Goal: Task Accomplishment & Management: Use online tool/utility

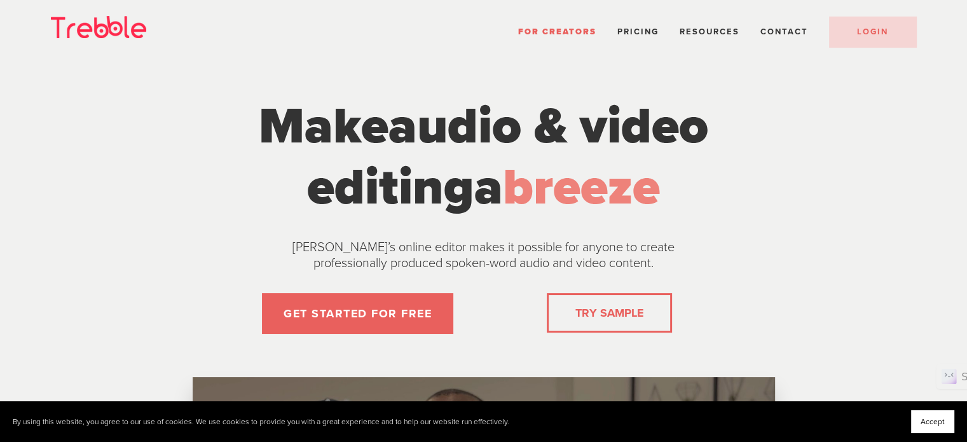
click at [708, 157] on span "audio & video" at bounding box center [549, 126] width 320 height 61
click at [891, 32] on link "LOGIN" at bounding box center [872, 32] width 87 height 31
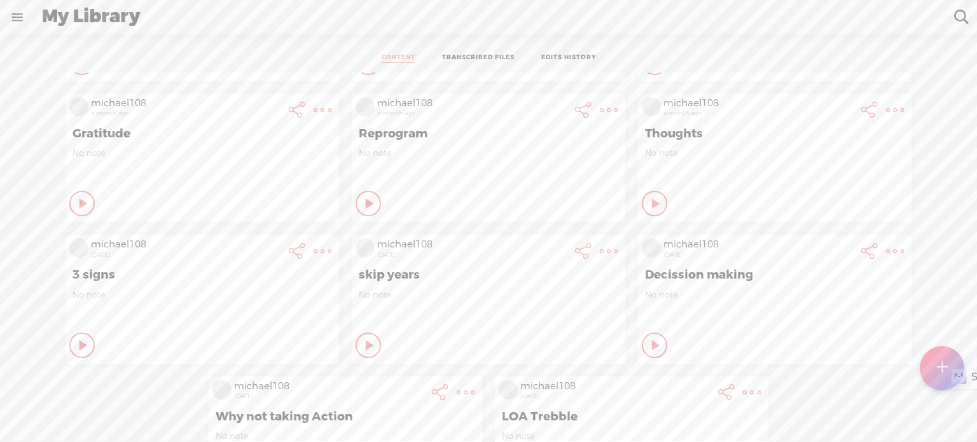
scroll to position [64, 0]
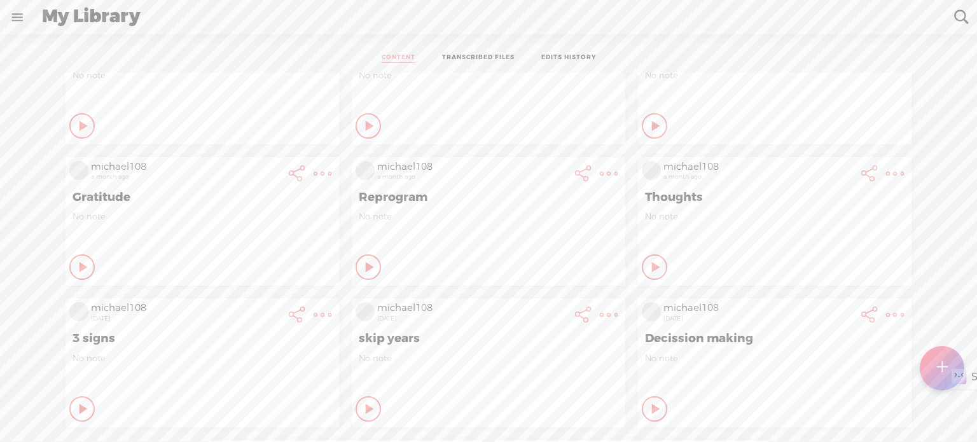
click at [935, 369] on div at bounding box center [942, 368] width 45 height 45
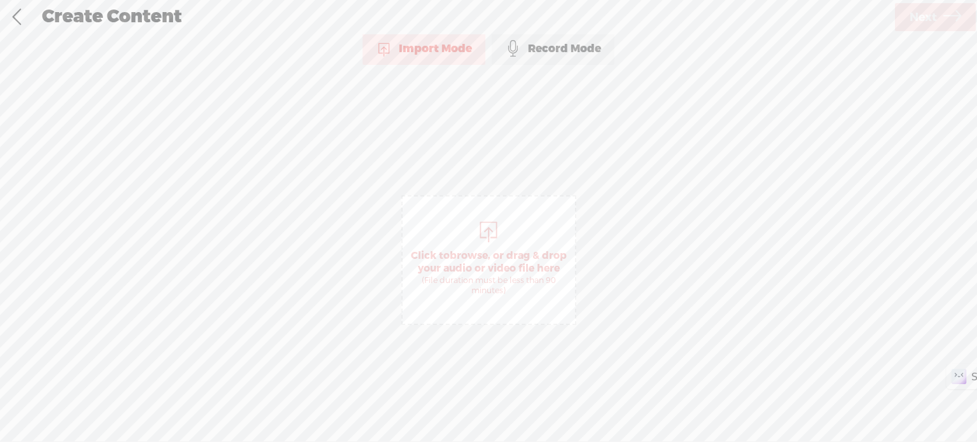
click at [484, 230] on div at bounding box center [488, 230] width 25 height 25
click at [936, 22] on span "Next" at bounding box center [922, 17] width 27 height 32
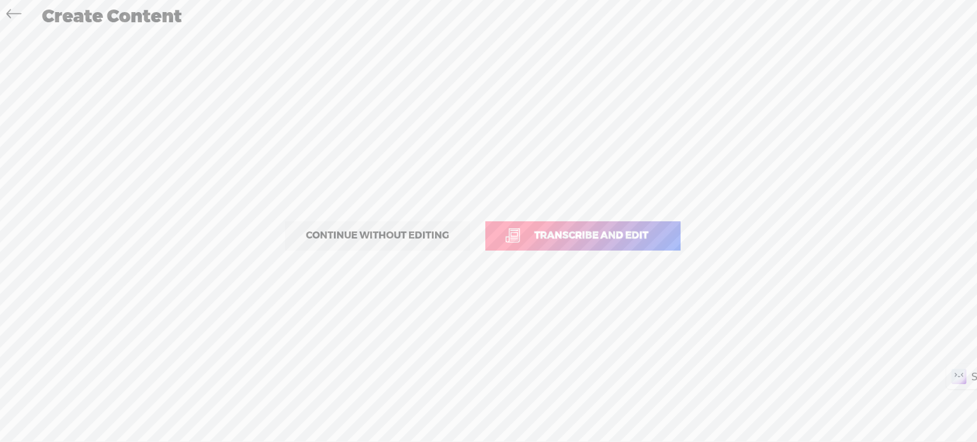
click at [567, 229] on span "Transcribe and edit" at bounding box center [591, 235] width 141 height 15
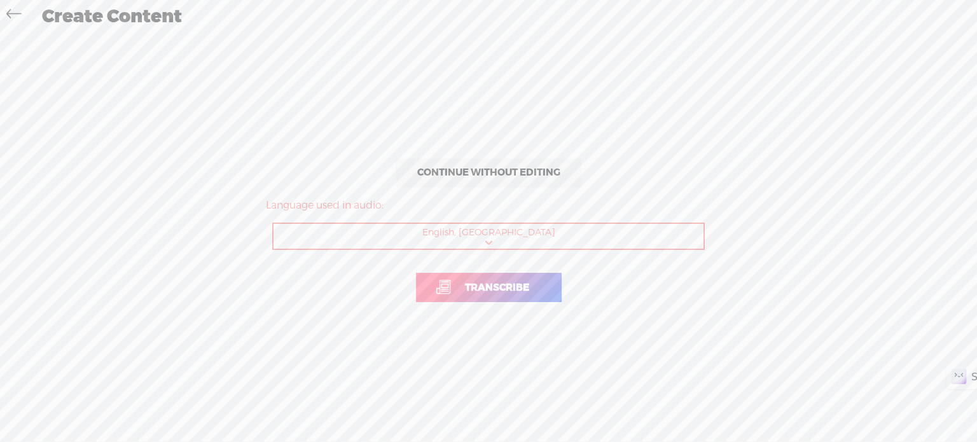
click at [514, 287] on span "Transcribe" at bounding box center [497, 287] width 91 height 15
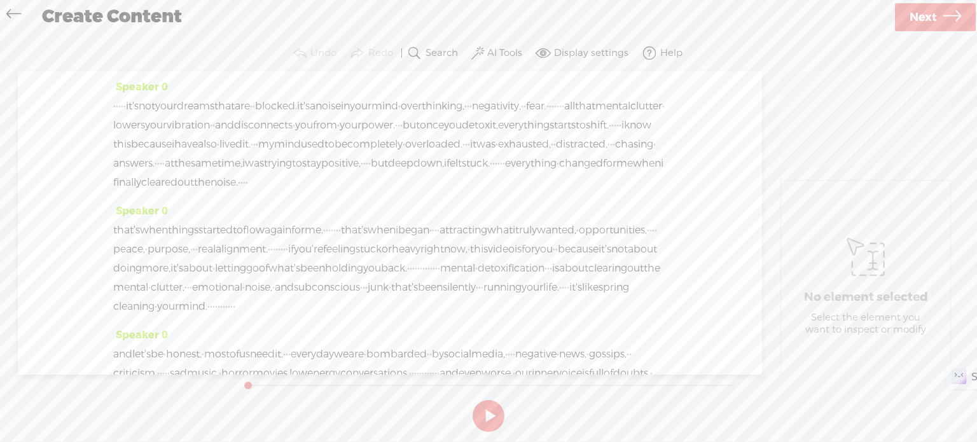
click at [485, 411] on button at bounding box center [489, 416] width 32 height 32
click at [493, 418] on button at bounding box center [489, 416] width 32 height 32
drag, startPoint x: 270, startPoint y: 377, endPoint x: 254, endPoint y: 375, distance: 15.5
click at [254, 375] on div at bounding box center [268, 380] width 29 height 29
click at [516, 53] on label "AI Tools" at bounding box center [504, 53] width 35 height 13
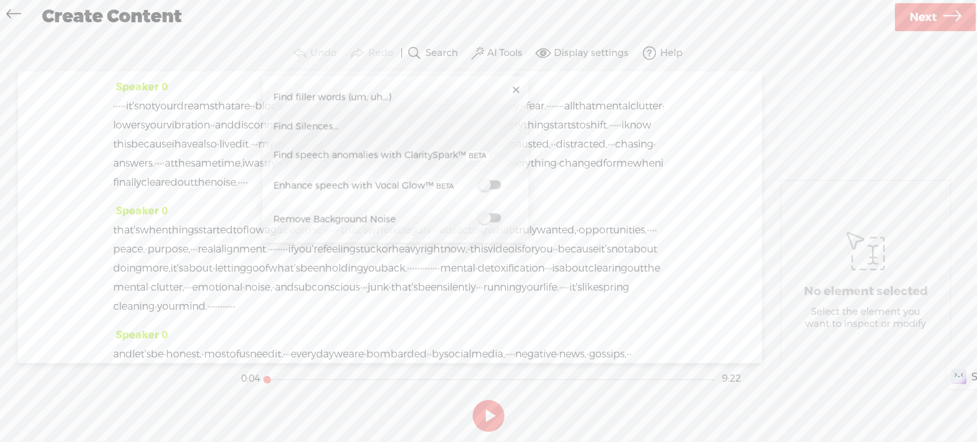
click at [367, 98] on span "Find filler words (um, uh...)" at bounding box center [331, 97] width 127 height 29
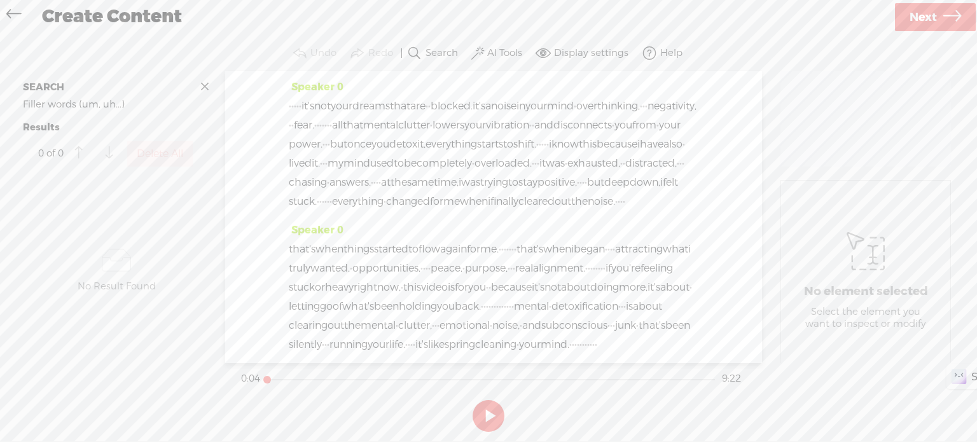
click at [506, 49] on label "AI Tools" at bounding box center [504, 53] width 35 height 13
click at [494, 217] on span at bounding box center [489, 218] width 23 height 9
click at [515, 91] on link at bounding box center [515, 90] width 13 height 13
click at [485, 411] on button at bounding box center [489, 416] width 32 height 32
click at [483, 414] on button at bounding box center [489, 416] width 32 height 32
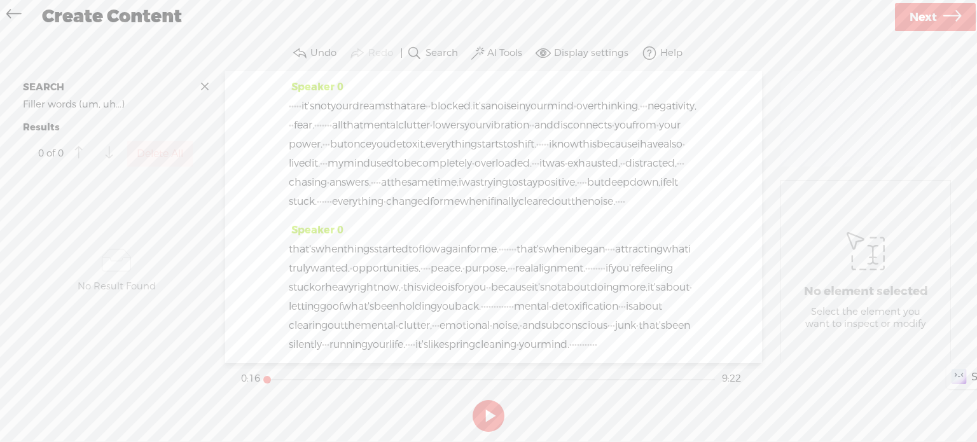
drag, startPoint x: 271, startPoint y: 380, endPoint x: 260, endPoint y: 380, distance: 10.8
click at [260, 380] on div at bounding box center [268, 380] width 29 height 29
click at [504, 47] on label "AI Tools" at bounding box center [504, 53] width 35 height 13
click at [331, 124] on span "Find Silences..." at bounding box center [305, 126] width 74 height 29
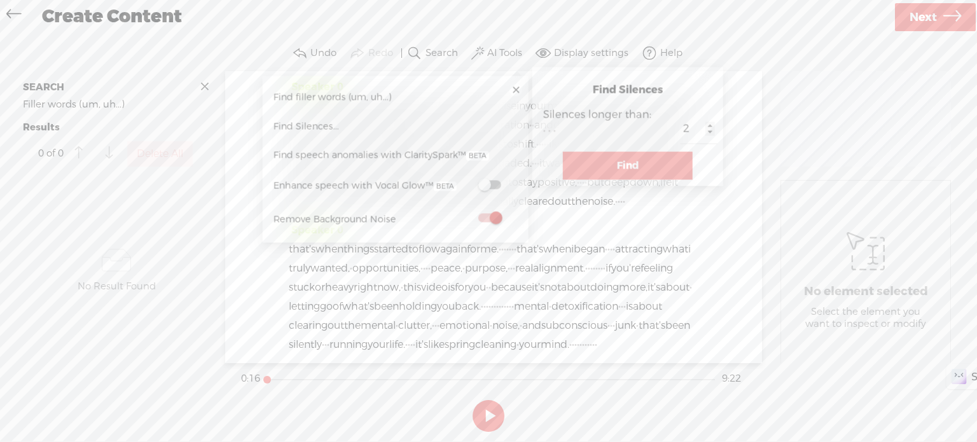
type input "2"
click at [680, 132] on input "2" at bounding box center [698, 129] width 37 height 29
click at [606, 164] on button "Find" at bounding box center [628, 166] width 130 height 28
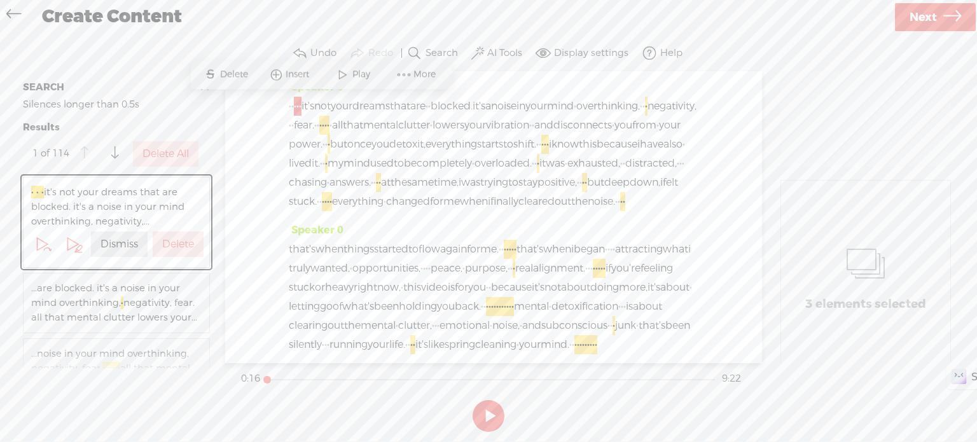
click at [104, 246] on label "Dismiss" at bounding box center [119, 244] width 38 height 13
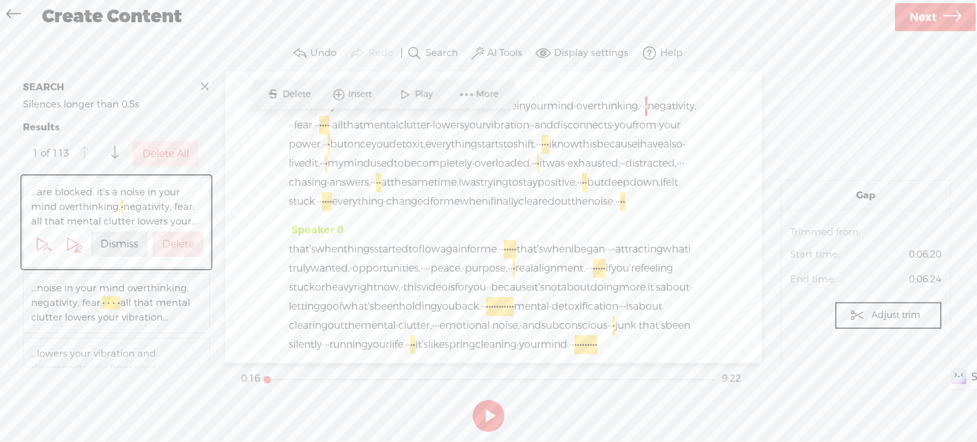
drag, startPoint x: 350, startPoint y: 81, endPoint x: 328, endPoint y: 81, distance: 21.6
click at [328, 81] on div "S Delete Insert Play More" at bounding box center [383, 93] width 261 height 29
drag, startPoint x: 434, startPoint y: 81, endPoint x: 404, endPoint y: 56, distance: 38.8
click at [404, 56] on div "Trebble audio editor works best with Google Chrome or Firefox. Please switch yo…" at bounding box center [488, 236] width 951 height 401
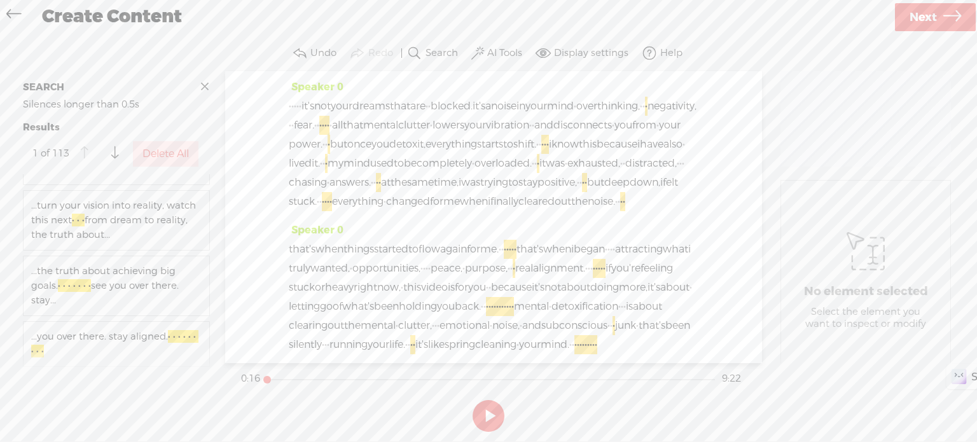
scroll to position [9631, 0]
click at [165, 333] on span "...you over there. stay aligned. · · · · · · · · ·" at bounding box center [116, 343] width 170 height 29
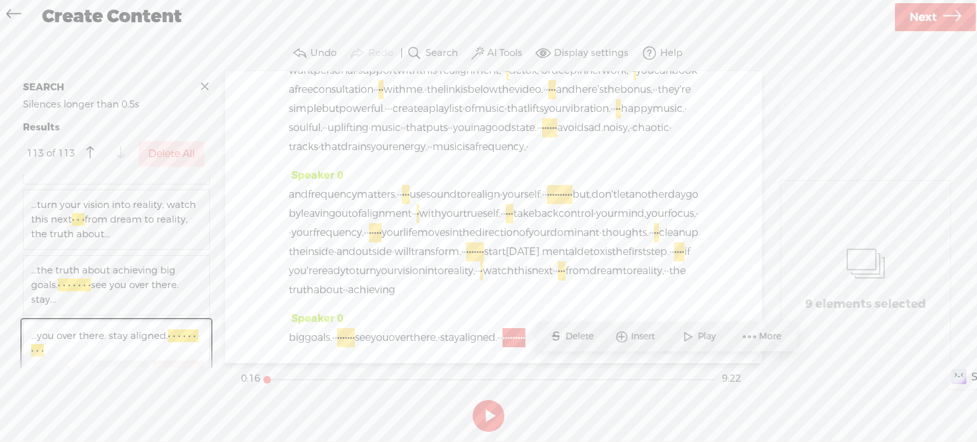
scroll to position [9661, 0]
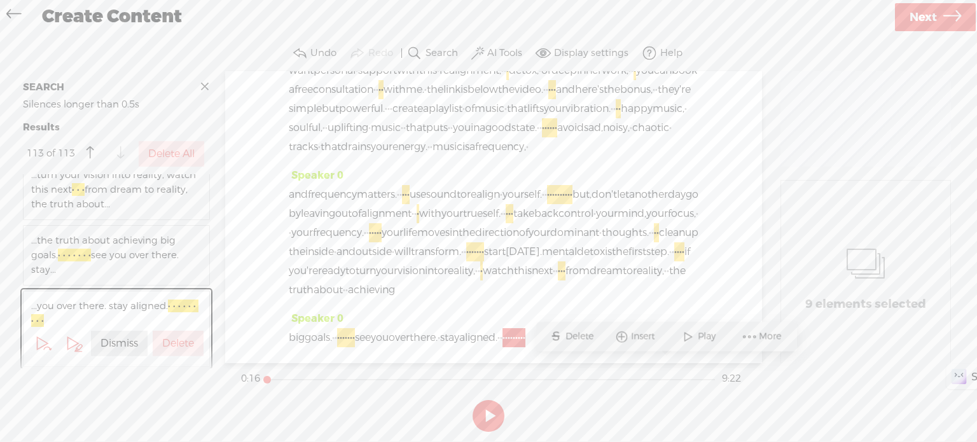
click at [122, 345] on label "Dismiss" at bounding box center [119, 343] width 38 height 13
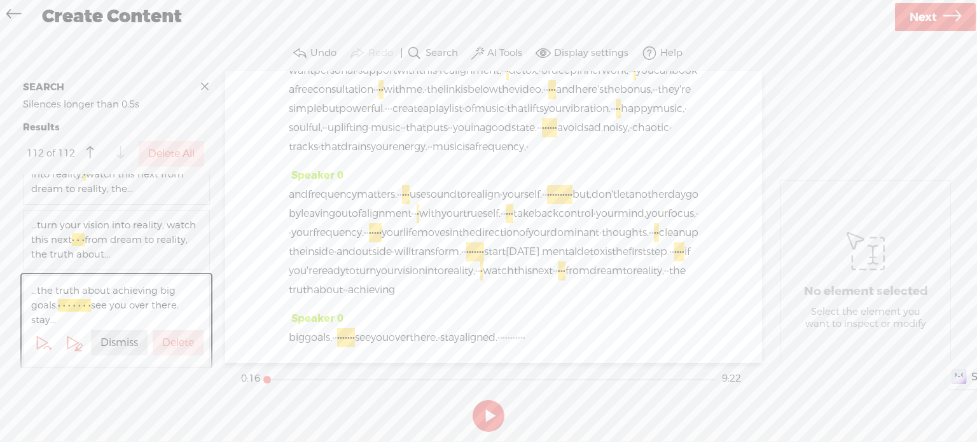
scroll to position [2263, 0]
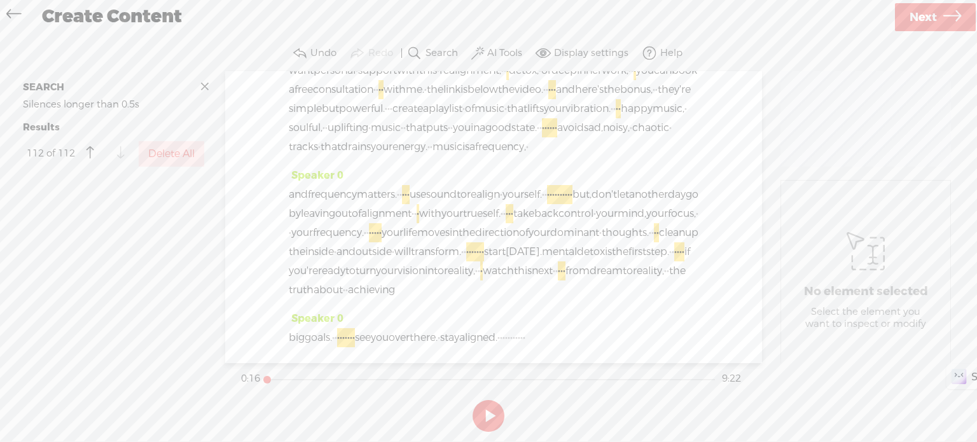
click at [223, 249] on section "SEARCH Silences longer than 0.5s Results 112 of 112 Delete All ...about who you…" at bounding box center [488, 217] width 951 height 292
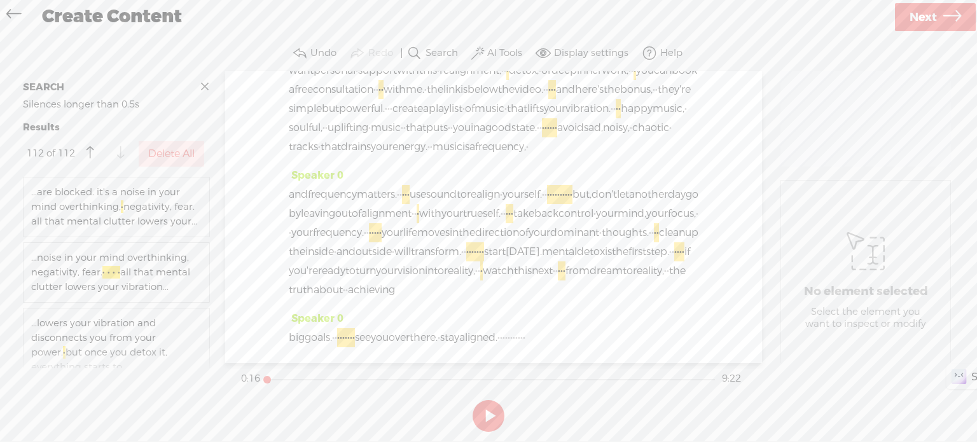
click at [181, 152] on label "Delete All" at bounding box center [171, 154] width 46 height 13
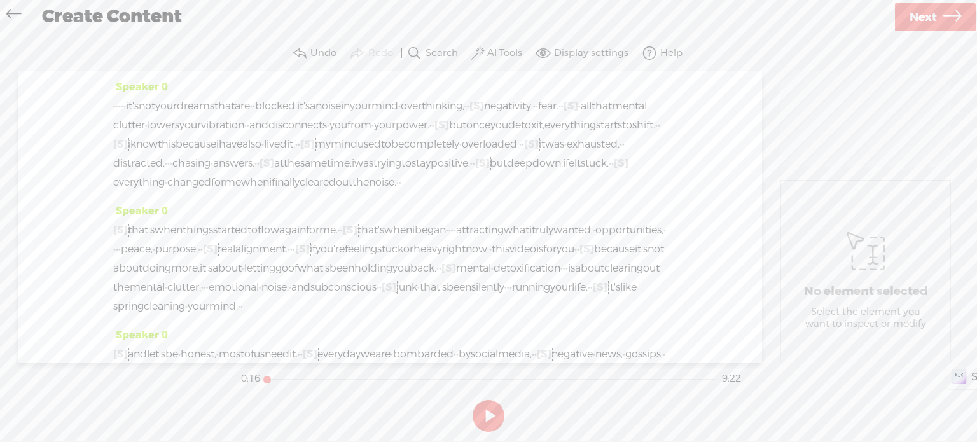
drag, startPoint x: 265, startPoint y: 380, endPoint x: 286, endPoint y: 391, distance: 24.5
click at [241, 376] on section "0:16 9:22" at bounding box center [490, 379] width 505 height 32
click at [483, 407] on button at bounding box center [489, 416] width 32 height 32
click at [495, 409] on button at bounding box center [489, 416] width 32 height 32
click at [371, 135] on span "·" at bounding box center [372, 125] width 3 height 19
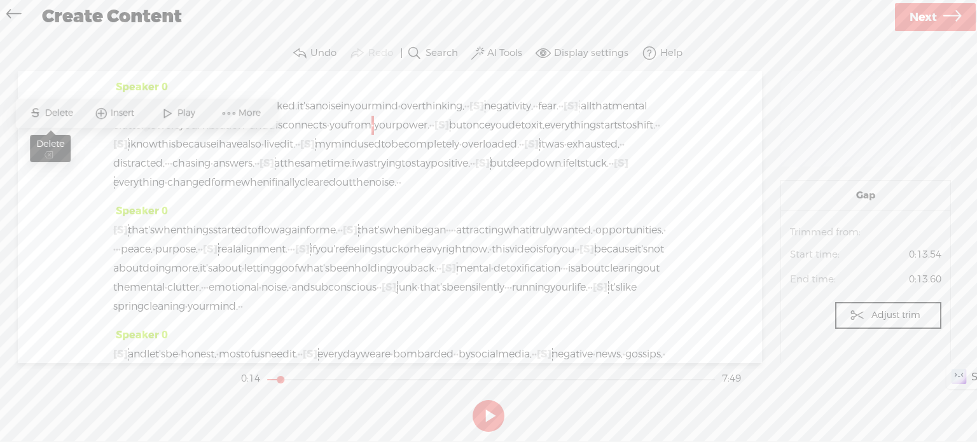
click at [66, 111] on span "Delete" at bounding box center [60, 113] width 31 height 13
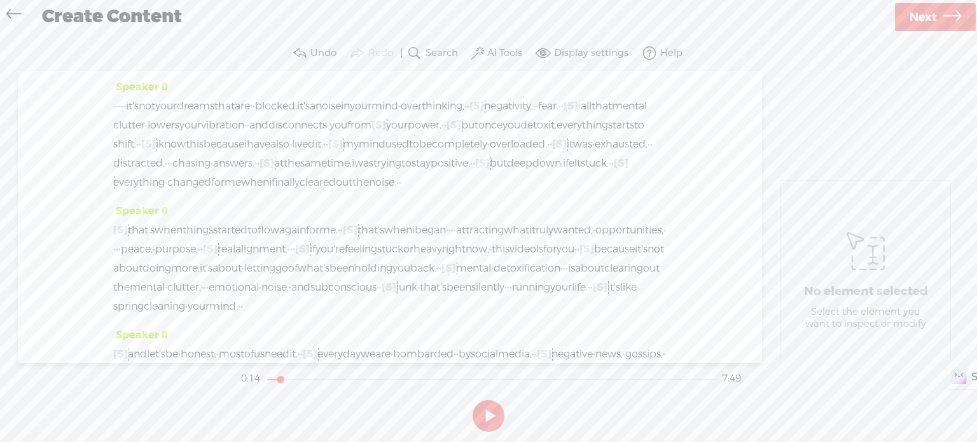
click at [179, 129] on span "lowers" at bounding box center [164, 125] width 32 height 19
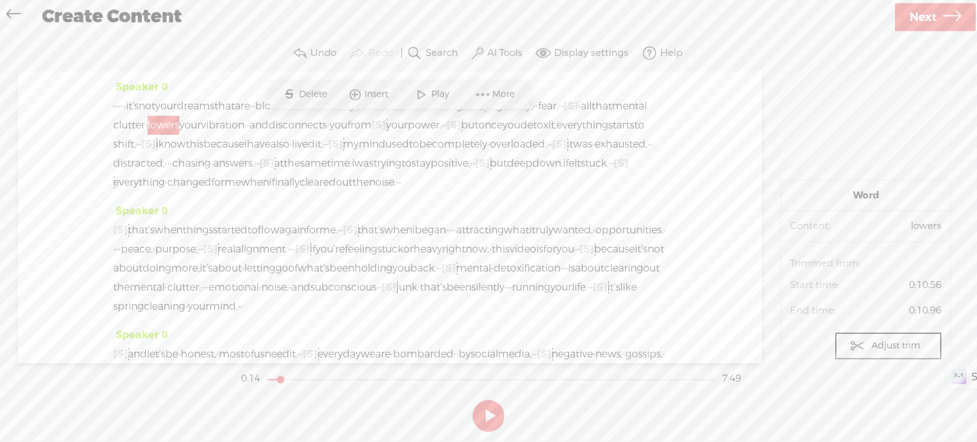
click at [429, 99] on span at bounding box center [421, 94] width 19 height 23
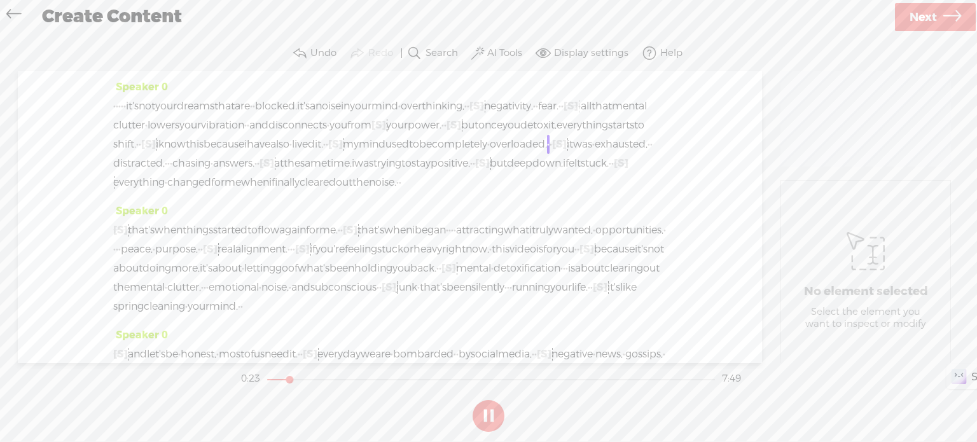
click at [489, 413] on button at bounding box center [489, 416] width 32 height 32
click at [328, 151] on span "[S]" at bounding box center [335, 143] width 15 height 13
click at [282, 125] on span at bounding box center [279, 132] width 29 height 26
click at [247, 154] on span "have" at bounding box center [259, 144] width 24 height 19
click at [211, 132] on span at bounding box center [204, 132] width 19 height 23
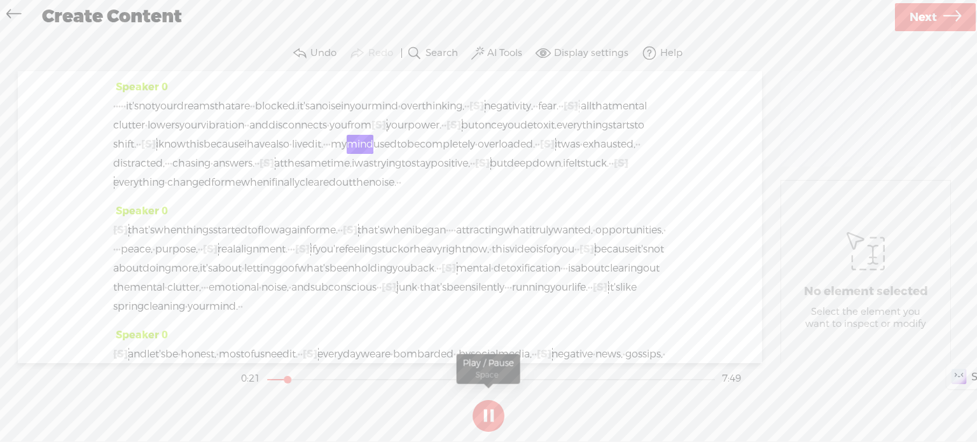
drag, startPoint x: 479, startPoint y: 413, endPoint x: 390, endPoint y: 338, distance: 116.4
click at [478, 411] on button at bounding box center [489, 416] width 32 height 32
click at [289, 154] on span "·" at bounding box center [290, 144] width 3 height 19
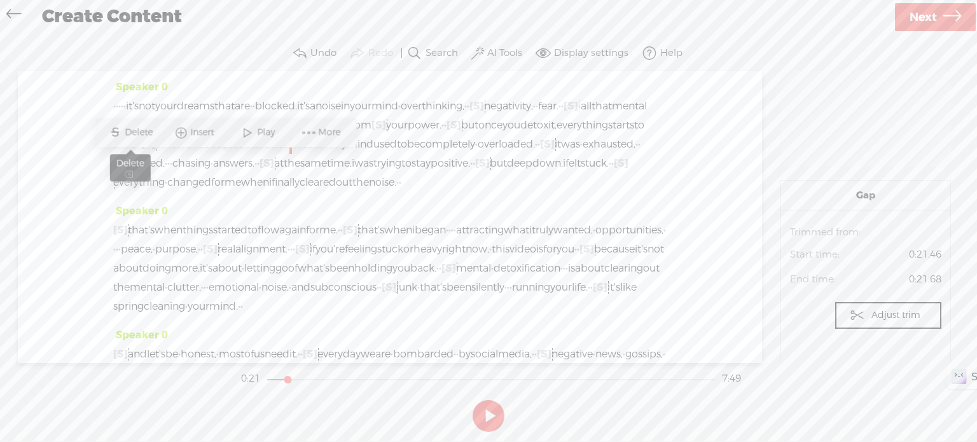
click at [145, 132] on span "Delete" at bounding box center [140, 132] width 31 height 13
click at [204, 154] on span "because" at bounding box center [224, 144] width 41 height 19
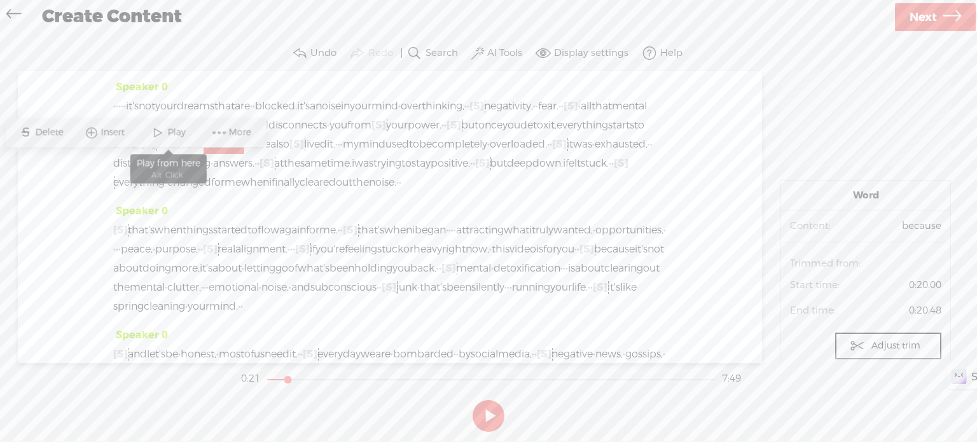
click at [172, 128] on span "Play" at bounding box center [177, 132] width 21 height 13
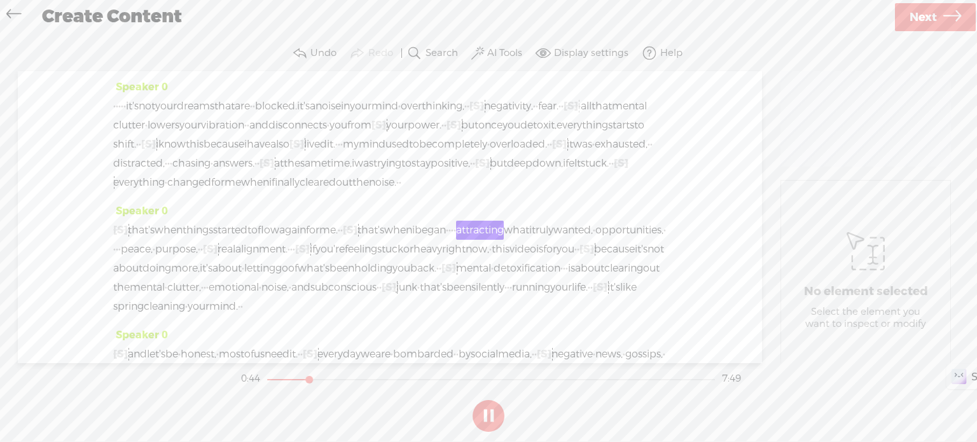
click at [480, 405] on button at bounding box center [489, 416] width 32 height 32
click at [357, 237] on span "[S]" at bounding box center [350, 229] width 15 height 13
click at [425, 238] on span "Restore" at bounding box center [429, 237] width 36 height 13
click at [343, 240] on span "·" at bounding box center [341, 230] width 3 height 19
drag, startPoint x: 396, startPoint y: 270, endPoint x: 425, endPoint y: 270, distance: 28.6
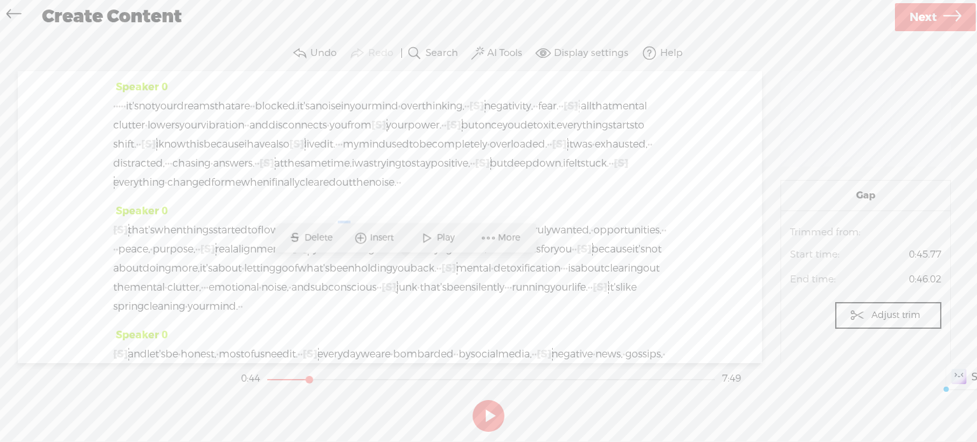
click at [425, 270] on div "[S] · · that's when things started to flow again for me. · · · · · · · that's w…" at bounding box center [389, 268] width 553 height 95
click at [331, 237] on span "Delete" at bounding box center [341, 237] width 31 height 13
click at [183, 240] on span "when" at bounding box center [169, 230] width 28 height 19
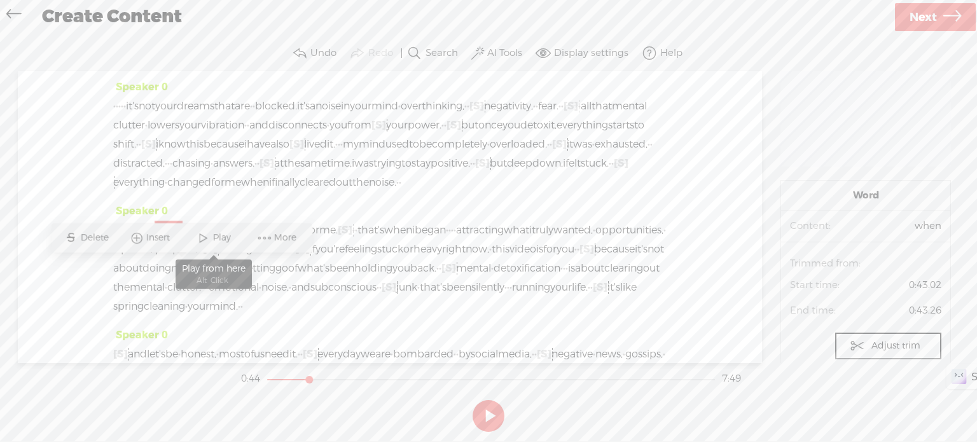
click at [207, 237] on span at bounding box center [202, 237] width 19 height 23
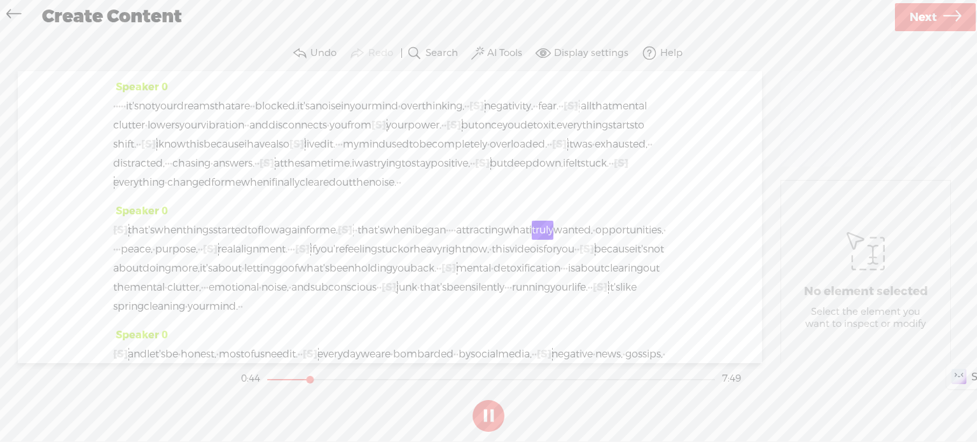
click at [487, 414] on button at bounding box center [489, 416] width 32 height 32
drag, startPoint x: 544, startPoint y: 269, endPoint x: 562, endPoint y: 272, distance: 18.0
click at [562, 272] on div "[S] · · that's when things started to flow again for me. [S] · · · · · · · that…" at bounding box center [389, 268] width 553 height 95
click at [471, 233] on span "Delete" at bounding box center [479, 237] width 31 height 13
click at [384, 240] on span "that's" at bounding box center [370, 230] width 27 height 19
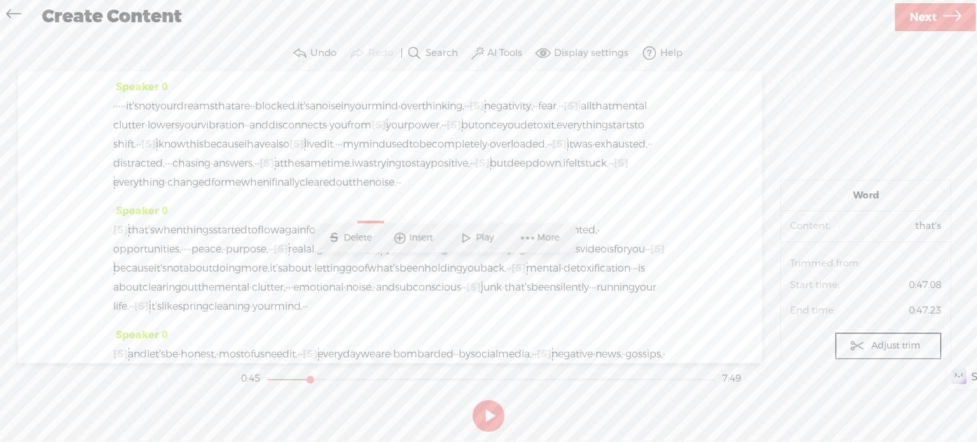
click at [467, 238] on span at bounding box center [466, 237] width 19 height 23
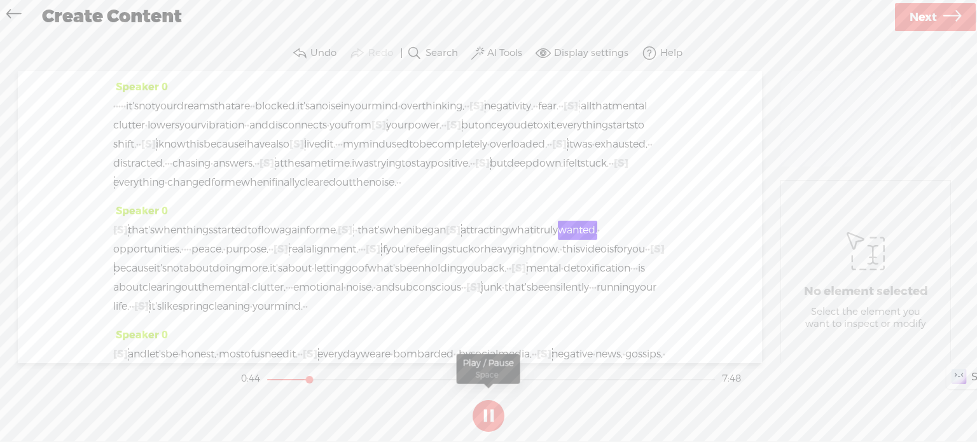
drag, startPoint x: 494, startPoint y: 413, endPoint x: 507, endPoint y: 367, distance: 47.5
click at [494, 412] on button at bounding box center [489, 416] width 32 height 32
click at [460, 237] on span "[S]" at bounding box center [453, 229] width 15 height 13
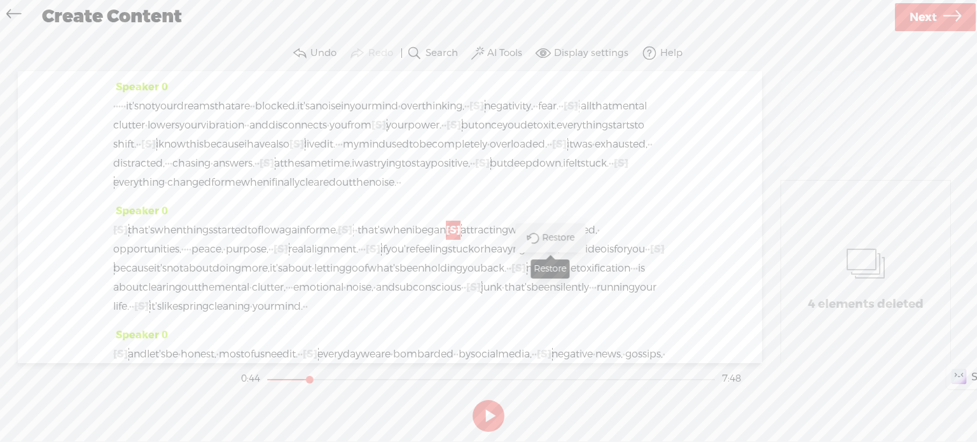
click at [562, 238] on span "Restore" at bounding box center [560, 237] width 36 height 13
drag, startPoint x: 557, startPoint y: 268, endPoint x: 541, endPoint y: 271, distance: 16.1
click at [541, 271] on div "[S] · · that's when things started to flow again for me. [S] · · · · · · · that…" at bounding box center [389, 268] width 553 height 95
click at [460, 233] on span "Delete" at bounding box center [458, 237] width 31 height 13
click at [319, 240] on span "for" at bounding box center [312, 230] width 13 height 19
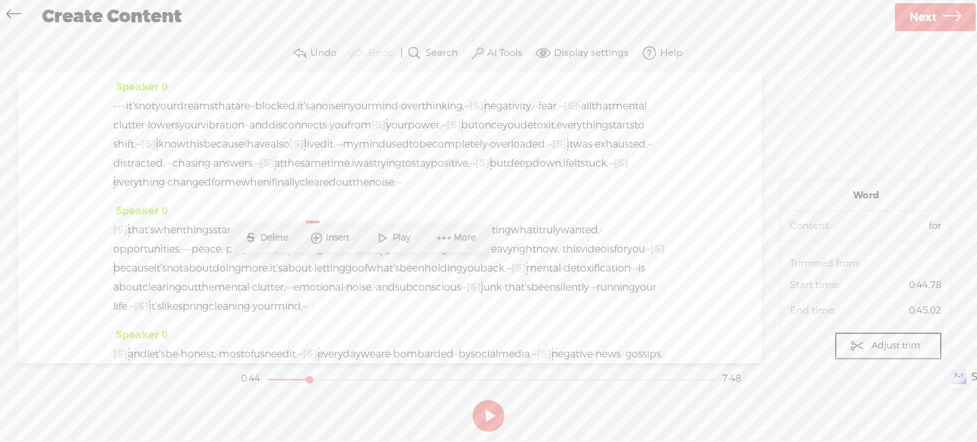
click at [411, 236] on span "Play" at bounding box center [402, 237] width 21 height 13
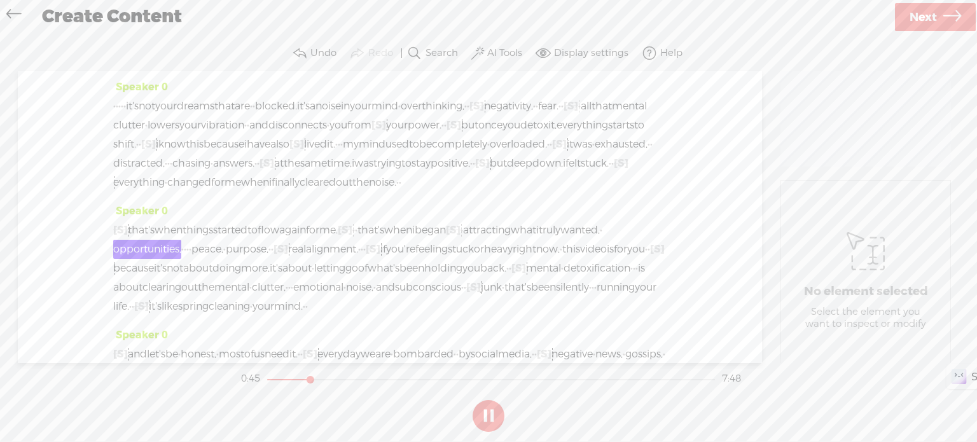
click at [483, 417] on button at bounding box center [489, 416] width 32 height 32
click at [460, 237] on span "[S]" at bounding box center [453, 229] width 15 height 13
click at [550, 240] on span "Restore" at bounding box center [560, 237] width 36 height 13
click at [306, 240] on span "again" at bounding box center [292, 230] width 27 height 19
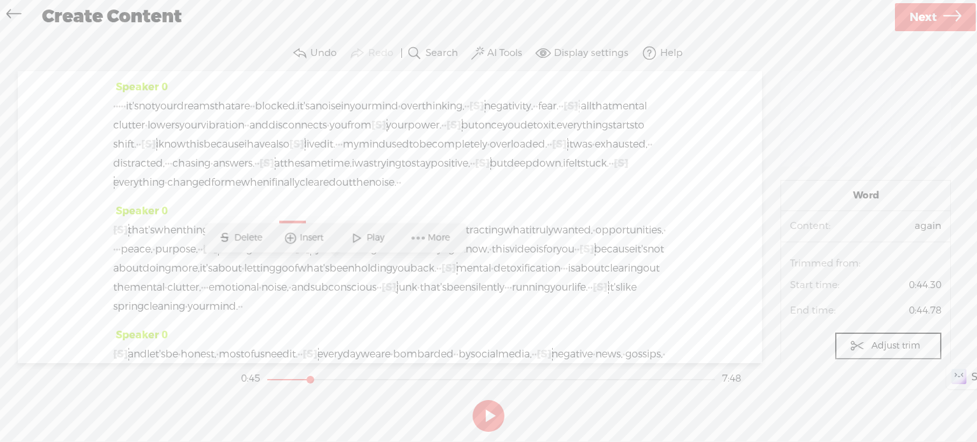
click at [374, 238] on span "Play" at bounding box center [376, 237] width 21 height 13
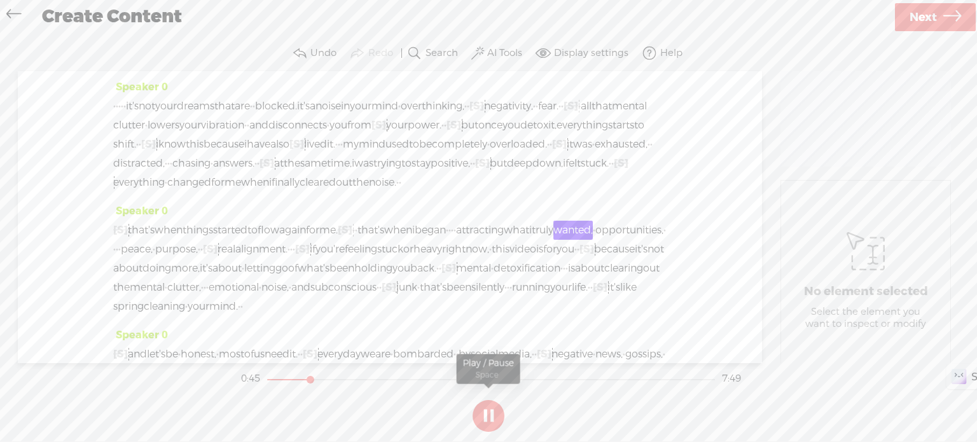
click at [488, 409] on button at bounding box center [489, 416] width 32 height 32
click at [504, 240] on span "attracting" at bounding box center [480, 230] width 48 height 19
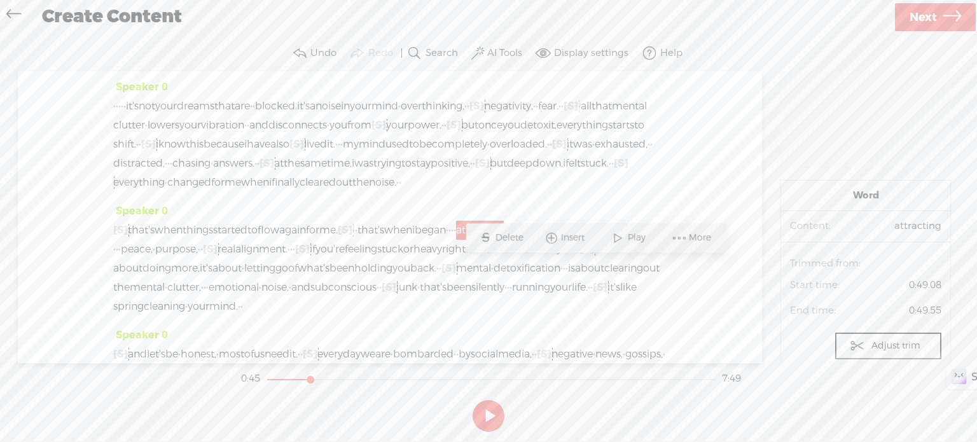
click at [616, 235] on span at bounding box center [617, 237] width 19 height 23
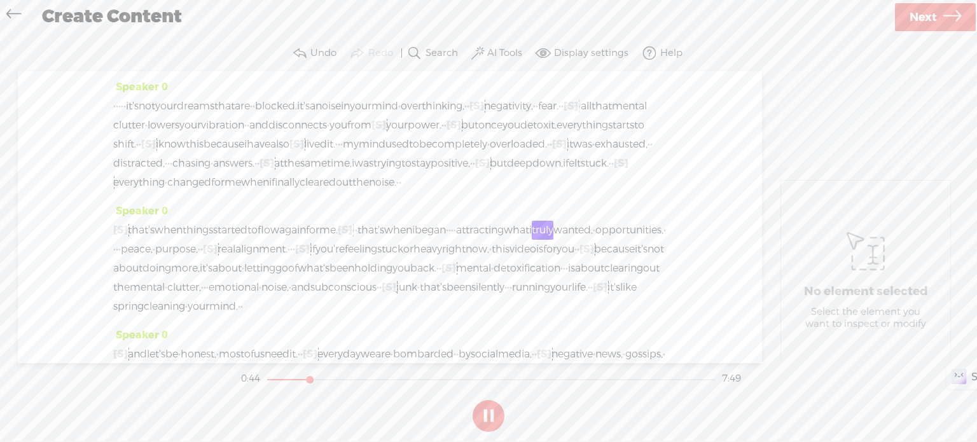
click at [488, 409] on button at bounding box center [489, 416] width 32 height 32
drag, startPoint x: 542, startPoint y: 265, endPoint x: 561, endPoint y: 267, distance: 18.5
click at [561, 267] on div "[S] · · that's when things started to flow again for me. [S] · · · · · · · that…" at bounding box center [389, 268] width 553 height 95
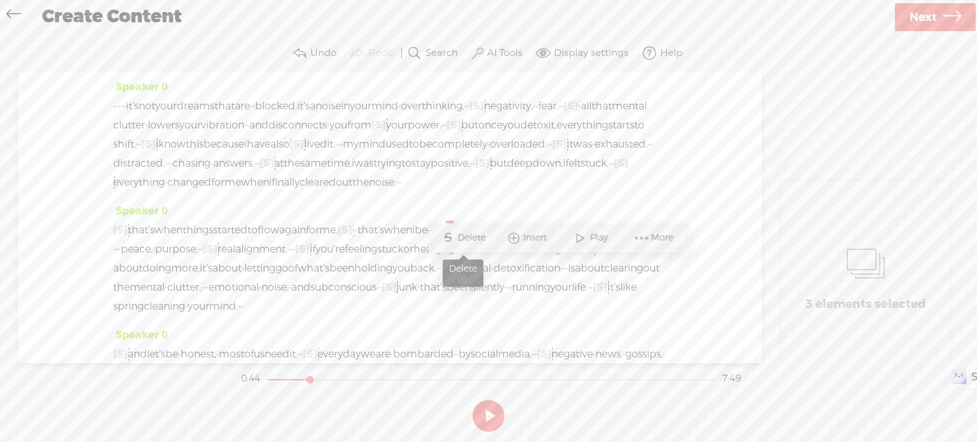
click at [469, 235] on span "Delete" at bounding box center [472, 237] width 31 height 13
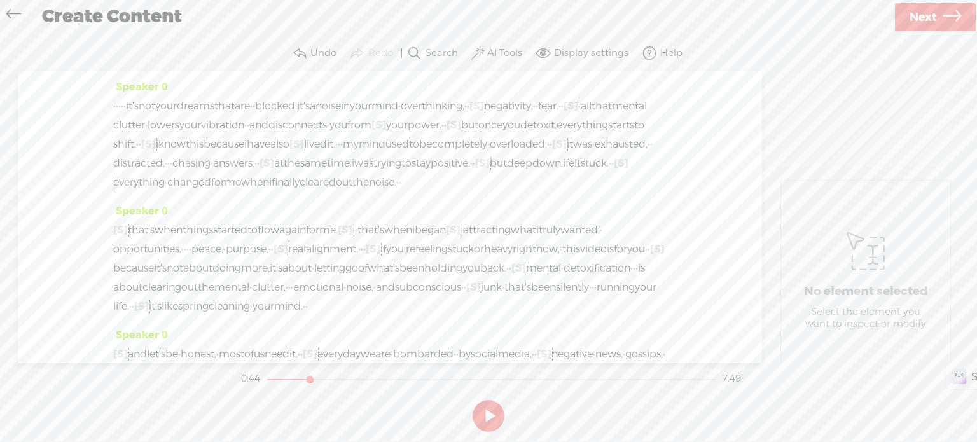
click at [511, 240] on span "attracting" at bounding box center [487, 230] width 48 height 19
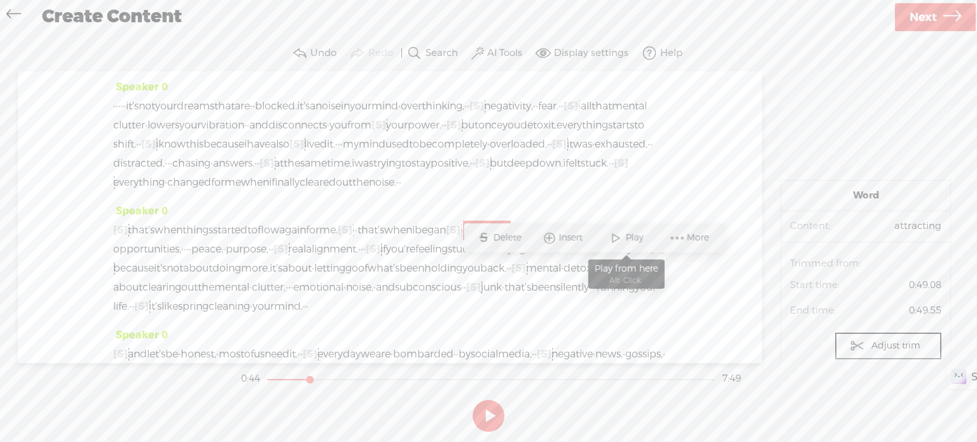
click at [628, 240] on span "Play" at bounding box center [635, 237] width 21 height 13
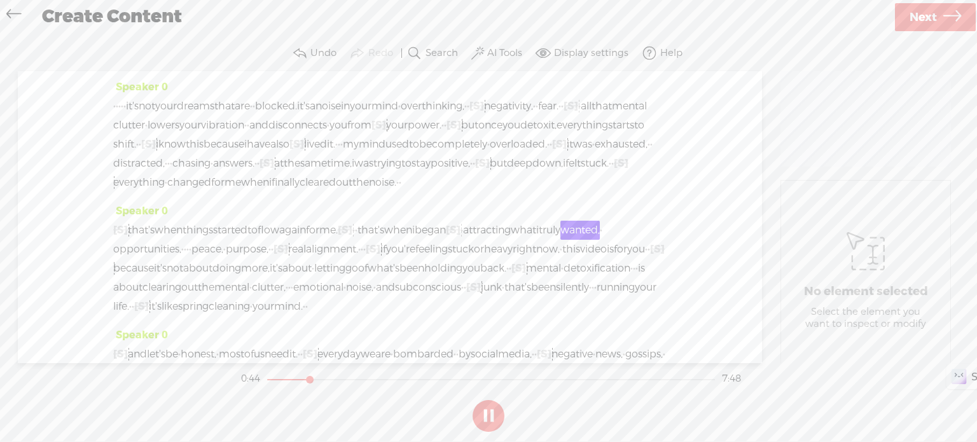
drag, startPoint x: 488, startPoint y: 409, endPoint x: 429, endPoint y: 340, distance: 90.6
click at [488, 409] on button at bounding box center [489, 416] width 32 height 32
click at [338, 240] on span "me." at bounding box center [328, 230] width 18 height 19
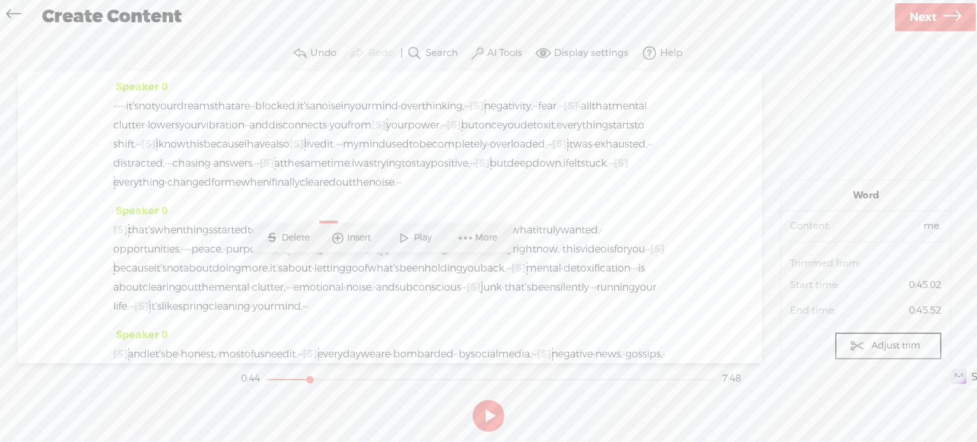
click at [401, 236] on span at bounding box center [403, 237] width 19 height 23
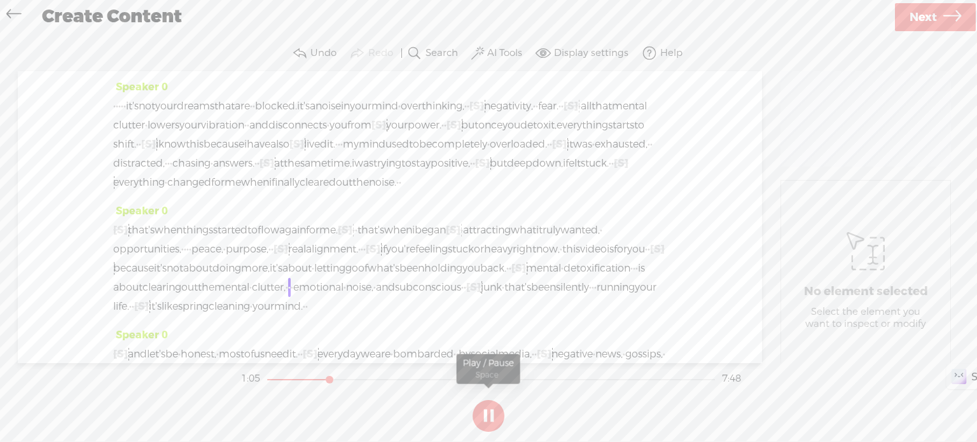
click at [491, 420] on button at bounding box center [489, 416] width 32 height 32
click at [368, 278] on span "what's" at bounding box center [384, 268] width 32 height 19
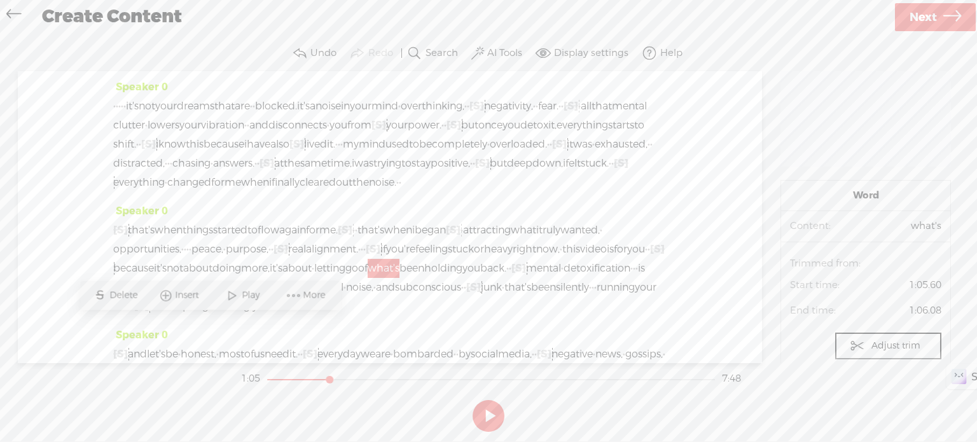
click at [250, 296] on span "Play" at bounding box center [252, 295] width 21 height 13
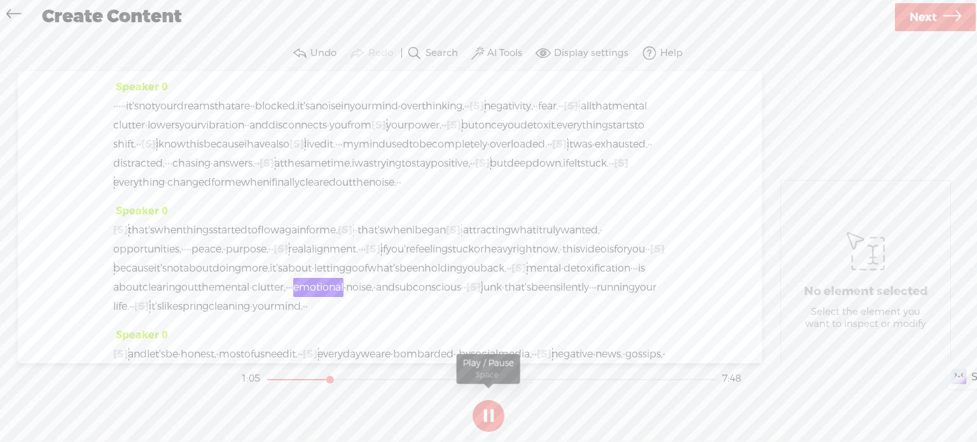
click at [491, 420] on button at bounding box center [489, 416] width 32 height 32
click at [249, 297] on span "·" at bounding box center [250, 287] width 3 height 19
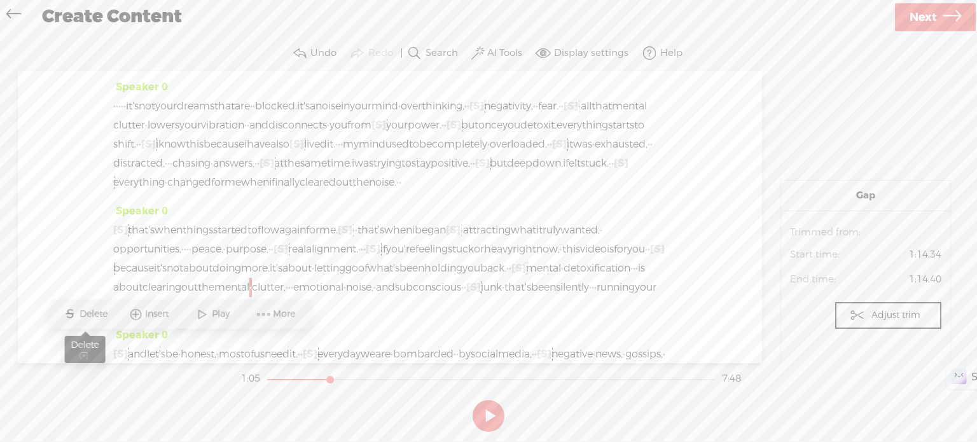
click at [99, 314] on span "Delete" at bounding box center [94, 314] width 31 height 13
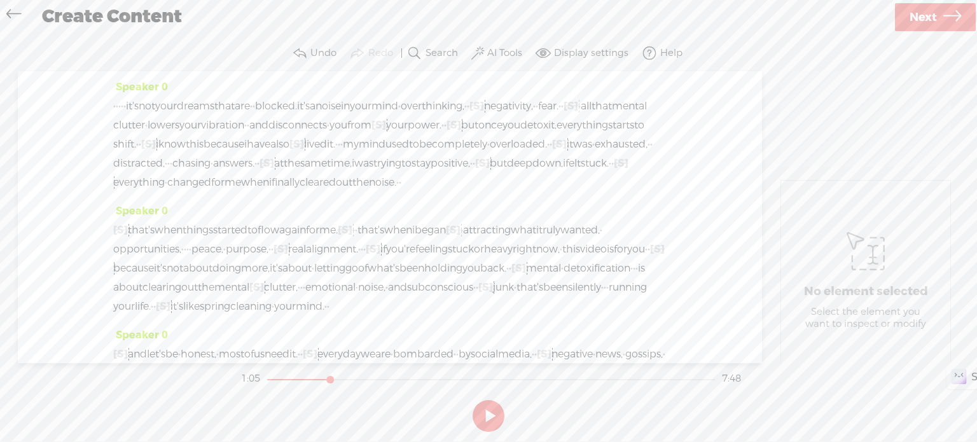
click at [563, 278] on span "detoxification" at bounding box center [596, 268] width 67 height 19
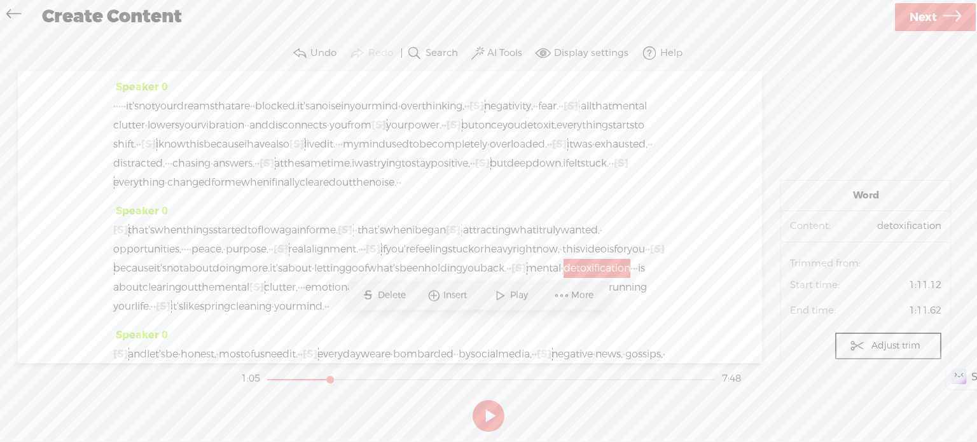
click at [505, 298] on span at bounding box center [500, 295] width 19 height 23
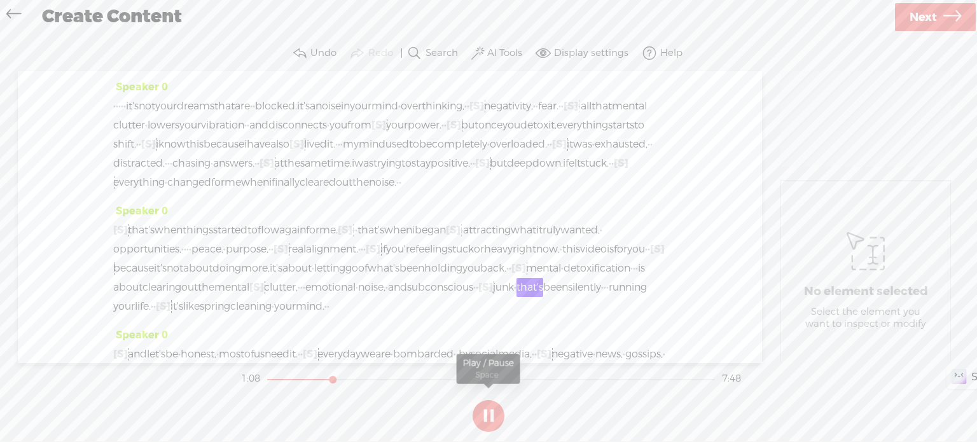
click at [485, 414] on button at bounding box center [489, 416] width 32 height 32
drag, startPoint x: 466, startPoint y: 344, endPoint x: 475, endPoint y: 345, distance: 9.6
click at [475, 316] on div "[S] · · that's when things started to flow again for me. [S] · · · · · · · that…" at bounding box center [389, 268] width 553 height 95
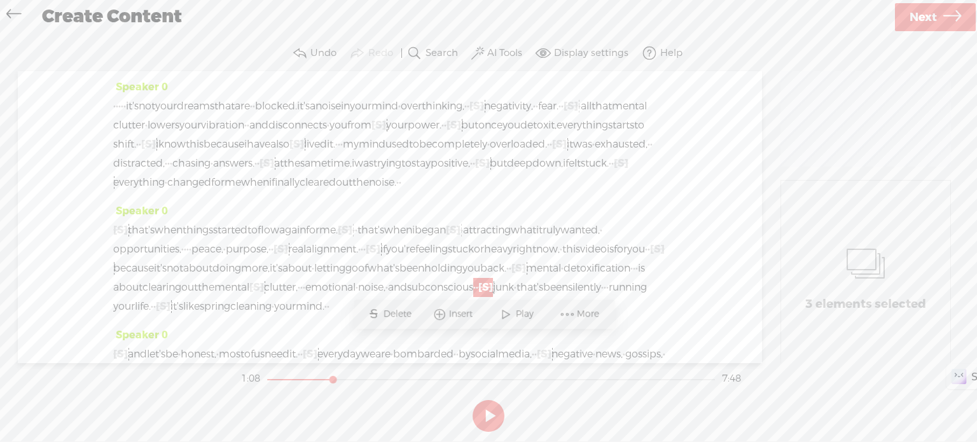
click at [395, 312] on span "Delete" at bounding box center [398, 314] width 31 height 13
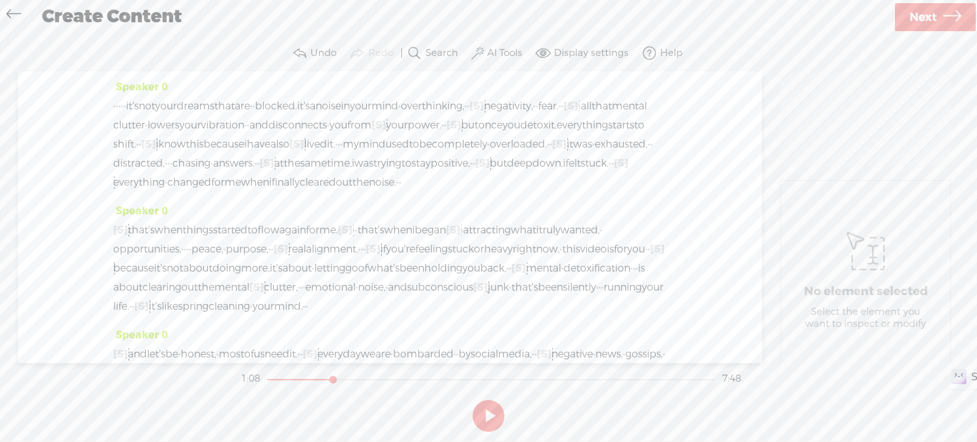
click at [305, 297] on span "emotional" at bounding box center [330, 287] width 50 height 19
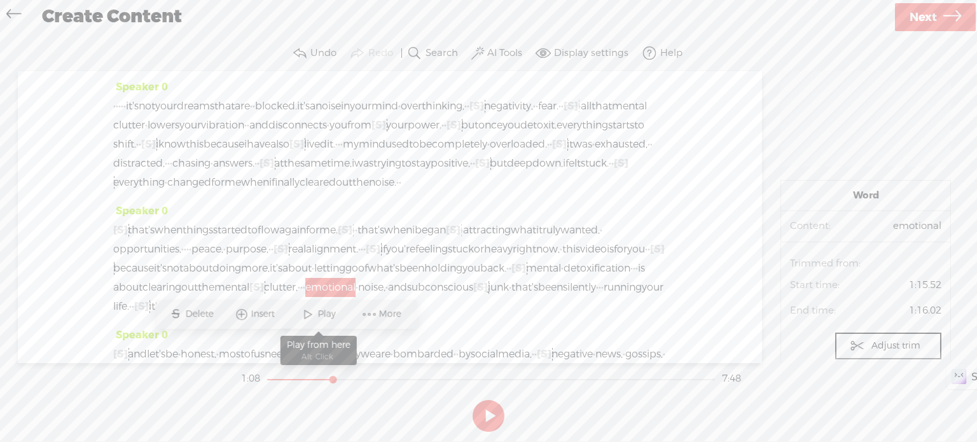
click at [322, 312] on span "Play" at bounding box center [327, 314] width 21 height 13
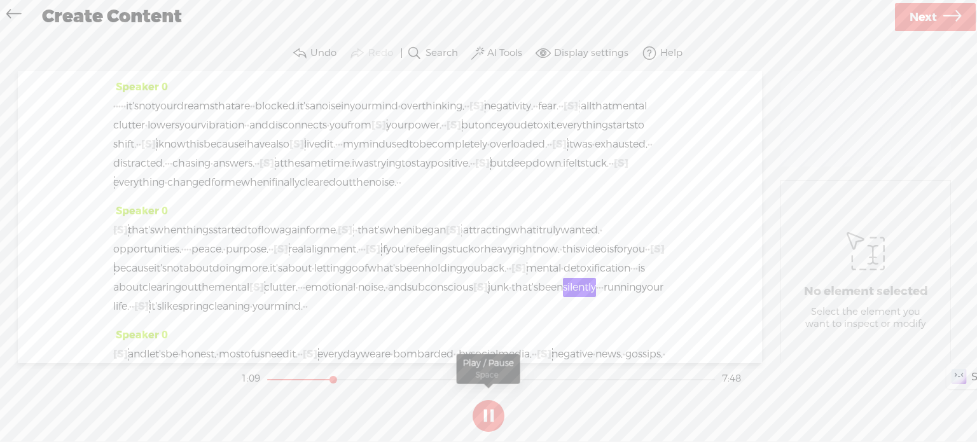
click at [492, 411] on button at bounding box center [489, 416] width 32 height 32
click at [473, 294] on span "[S]" at bounding box center [480, 286] width 15 height 13
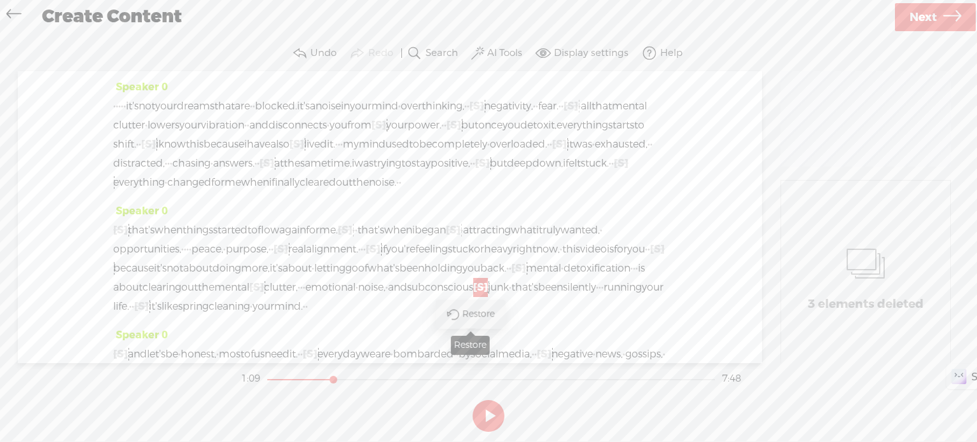
drag, startPoint x: 468, startPoint y: 311, endPoint x: 466, endPoint y: 325, distance: 14.2
click at [467, 311] on span "Restore" at bounding box center [480, 314] width 36 height 13
click at [305, 297] on span "emotional" at bounding box center [330, 287] width 50 height 19
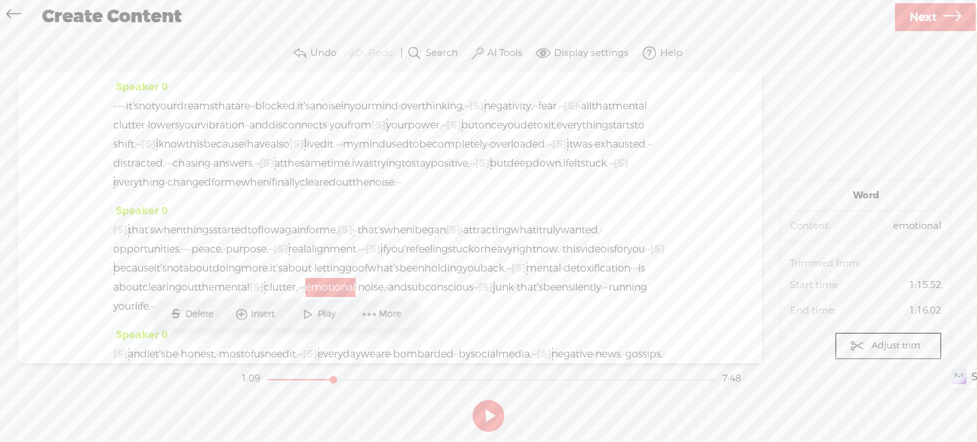
click at [476, 297] on span "·" at bounding box center [477, 287] width 3 height 19
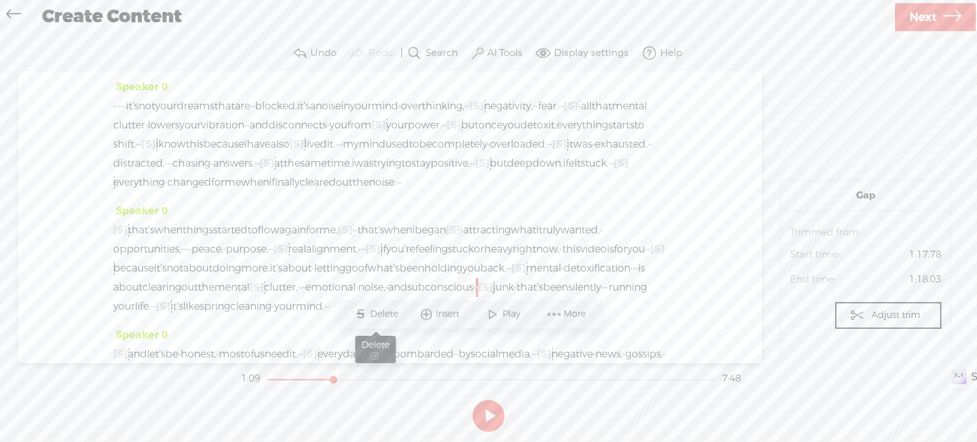
click at [389, 312] on span "Delete" at bounding box center [385, 314] width 31 height 13
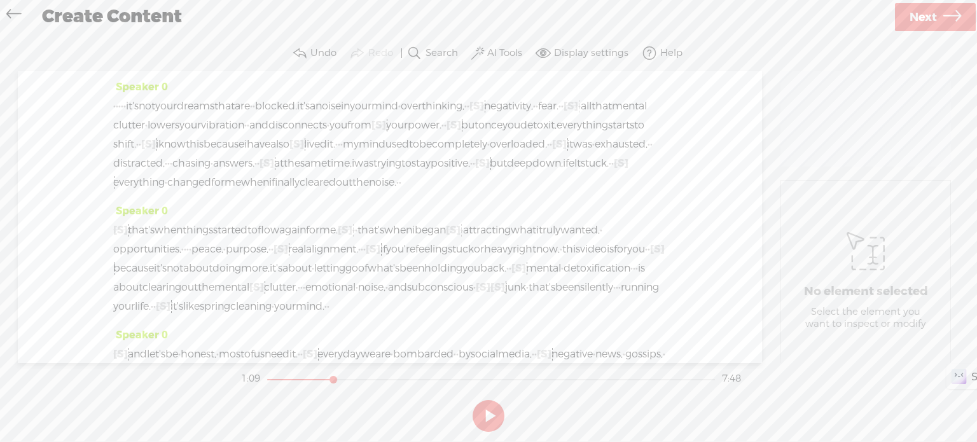
click at [305, 297] on span "emotional" at bounding box center [330, 287] width 50 height 19
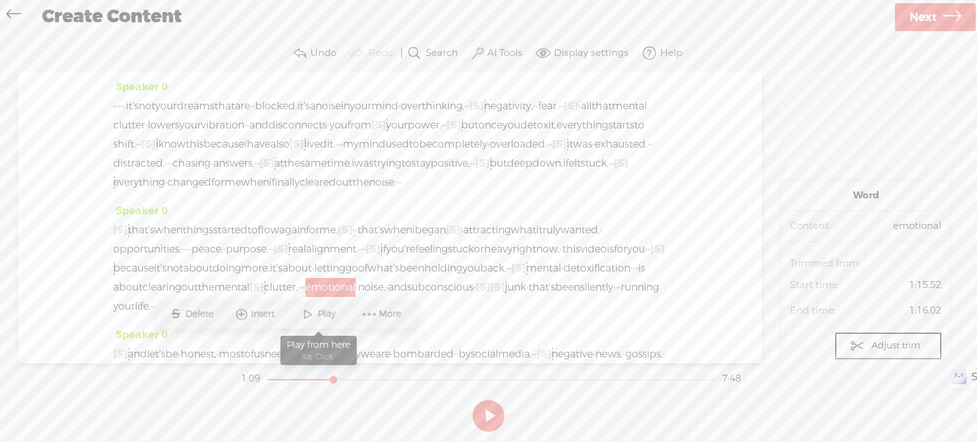
drag, startPoint x: 321, startPoint y: 307, endPoint x: 353, endPoint y: 302, distance: 32.1
click at [321, 307] on span "Play" at bounding box center [319, 314] width 64 height 23
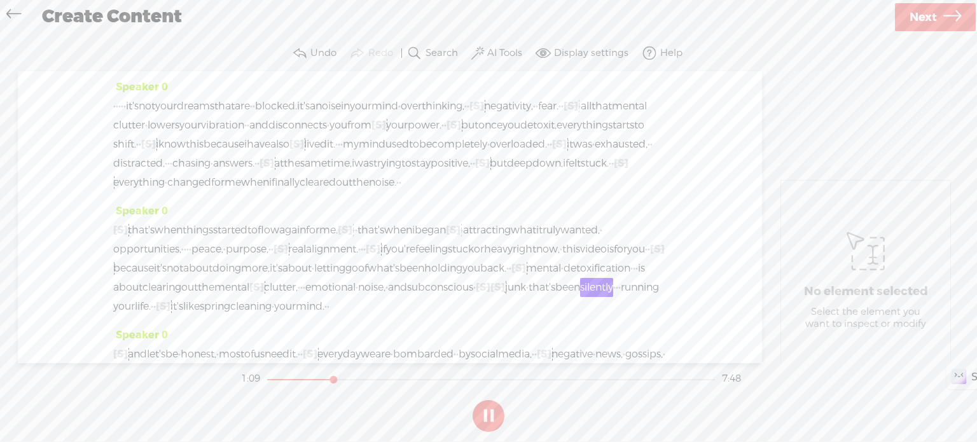
click at [492, 413] on button at bounding box center [489, 416] width 32 height 32
click at [477, 294] on span "[S]" at bounding box center [483, 286] width 15 height 13
click at [458, 308] on span at bounding box center [460, 314] width 29 height 26
click at [358, 297] on span "noise," at bounding box center [371, 287] width 27 height 19
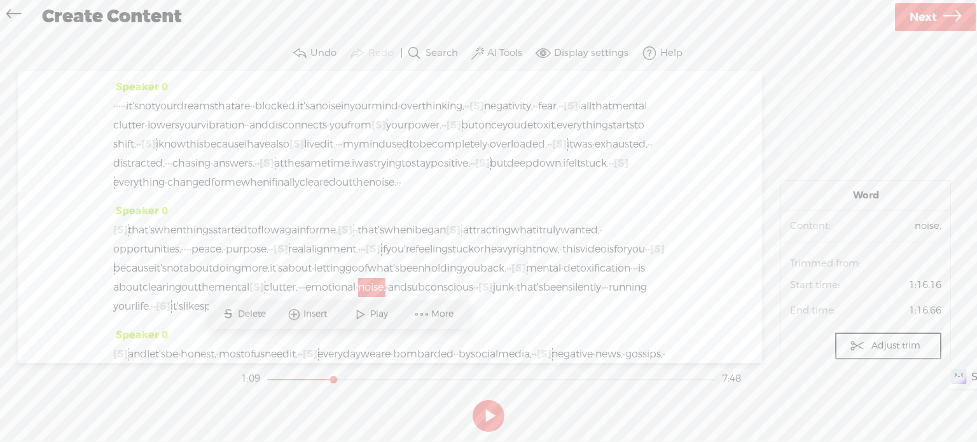
click at [380, 314] on span "Play" at bounding box center [380, 314] width 21 height 13
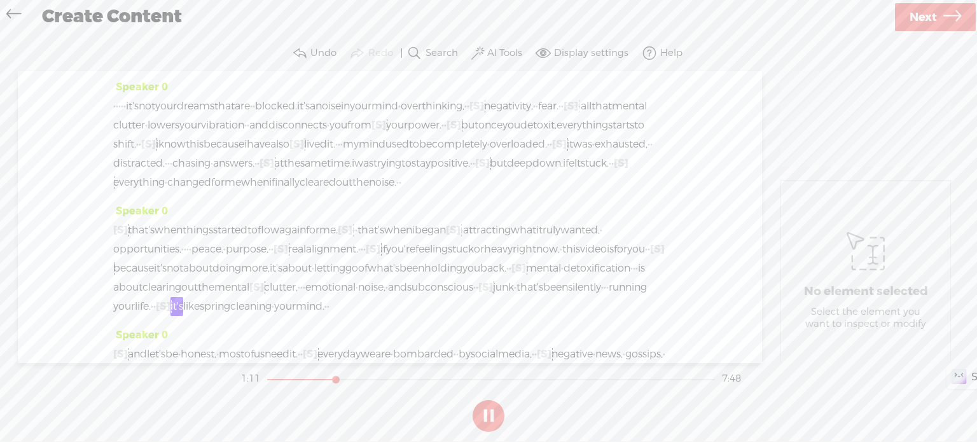
click at [492, 406] on button at bounding box center [489, 416] width 32 height 32
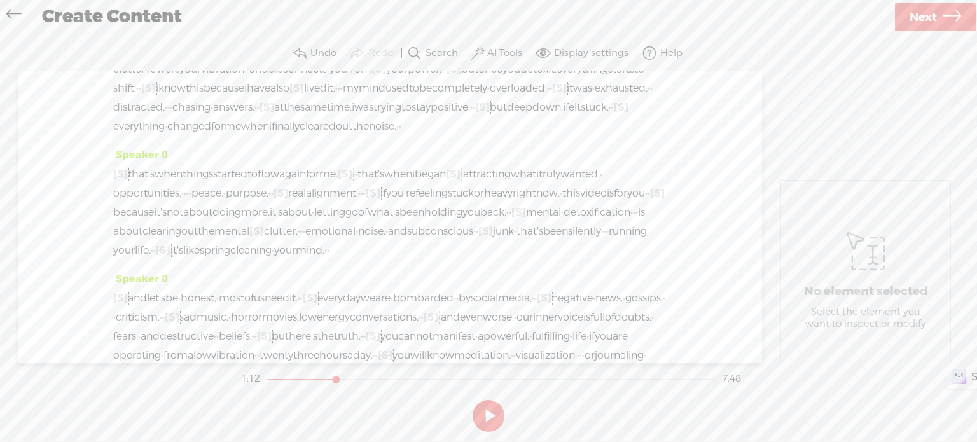
scroll to position [64, 0]
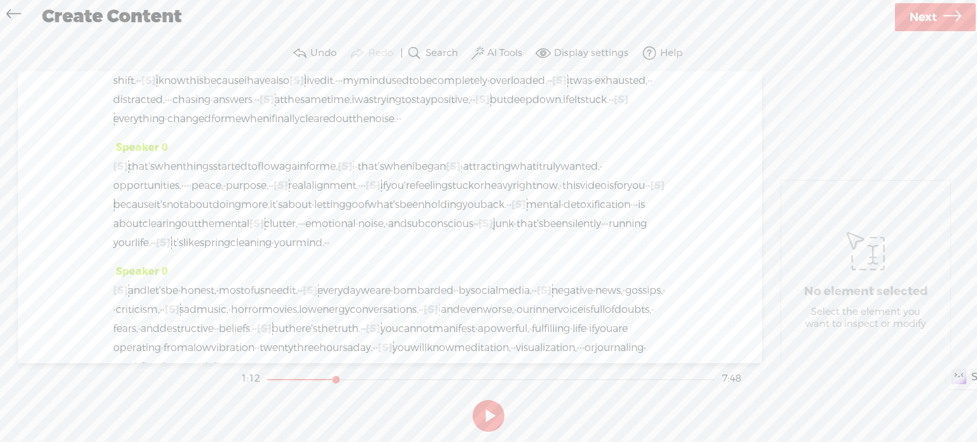
click at [305, 233] on span "emotional" at bounding box center [330, 223] width 50 height 19
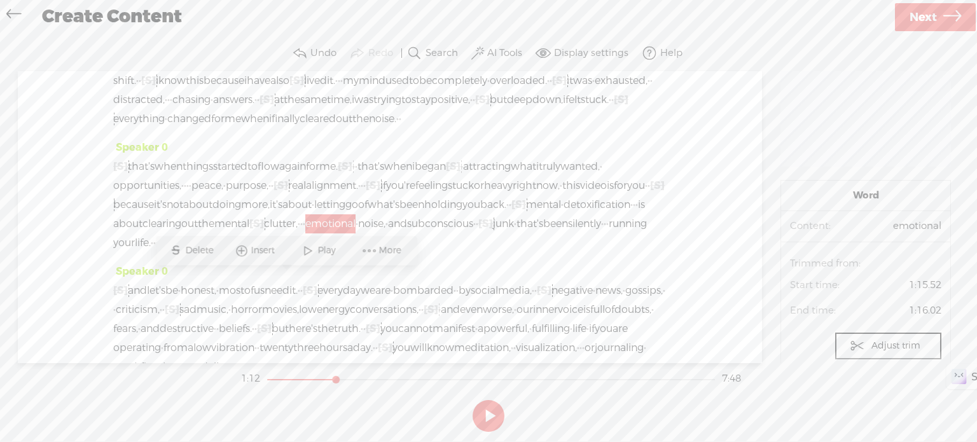
click at [331, 251] on span "Play" at bounding box center [327, 250] width 21 height 13
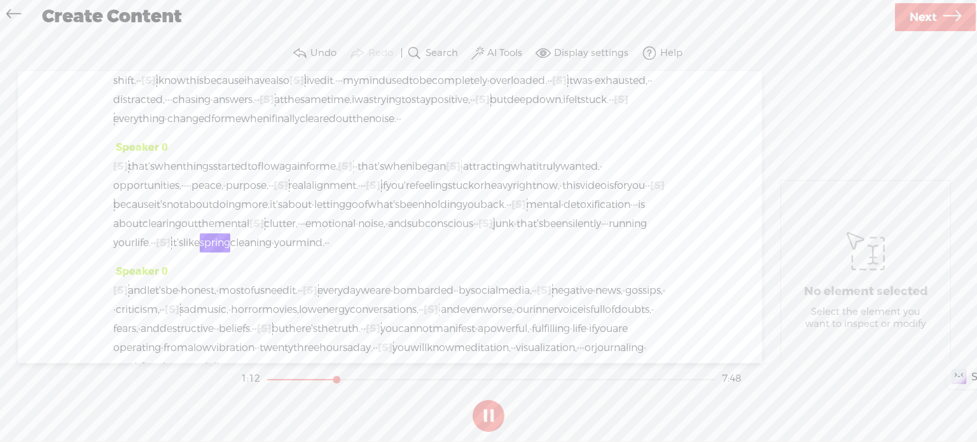
click at [483, 412] on button at bounding box center [489, 416] width 32 height 32
click at [651, 252] on div "[S] · · that's when things started to flow again for me. [S] · · · · · · · that…" at bounding box center [389, 204] width 553 height 95
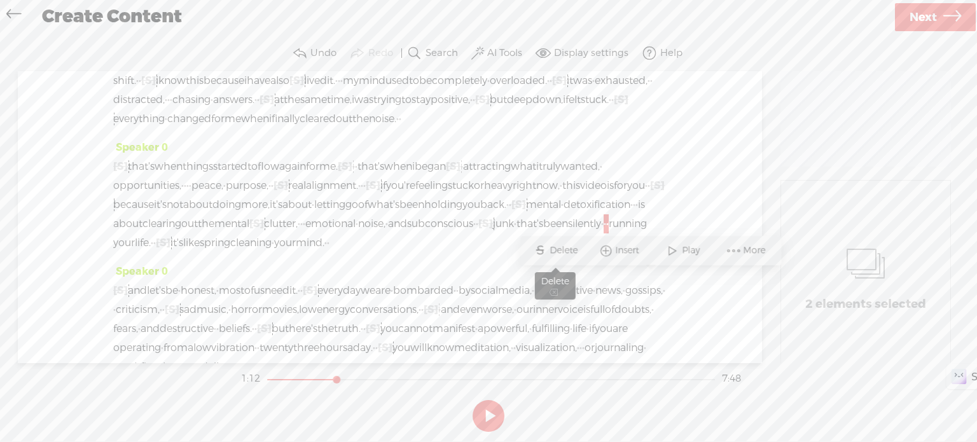
click at [561, 246] on span "Delete" at bounding box center [564, 250] width 31 height 13
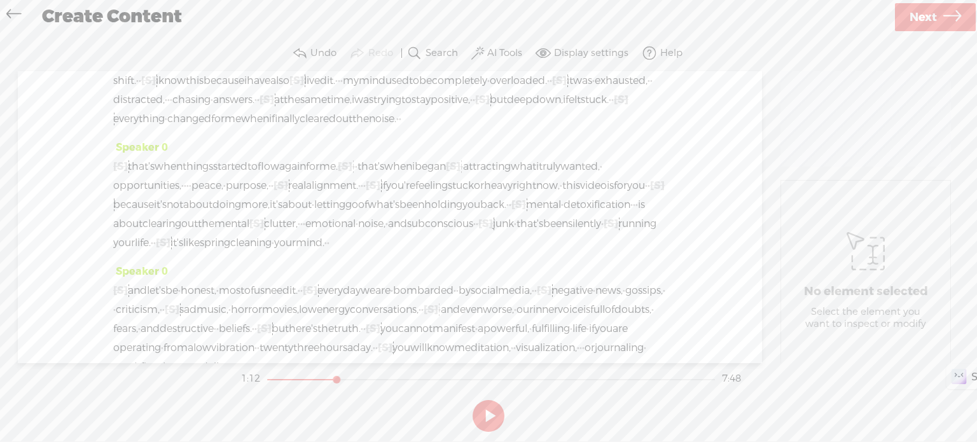
click at [563, 214] on span "detoxification" at bounding box center [596, 204] width 67 height 19
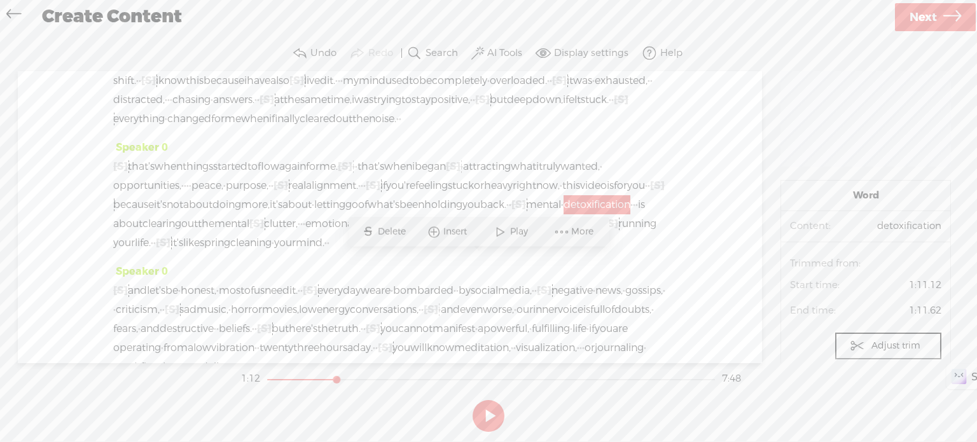
click at [407, 233] on span "subconscious" at bounding box center [440, 223] width 66 height 19
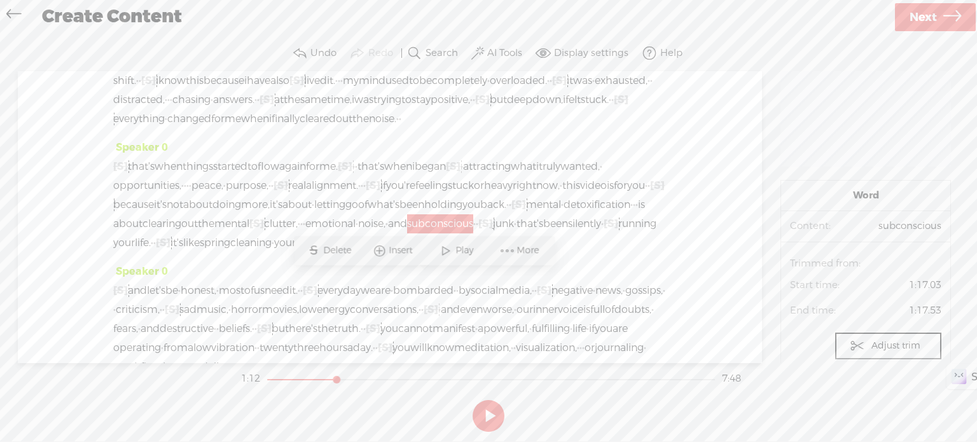
click at [468, 246] on span "Play" at bounding box center [465, 250] width 21 height 13
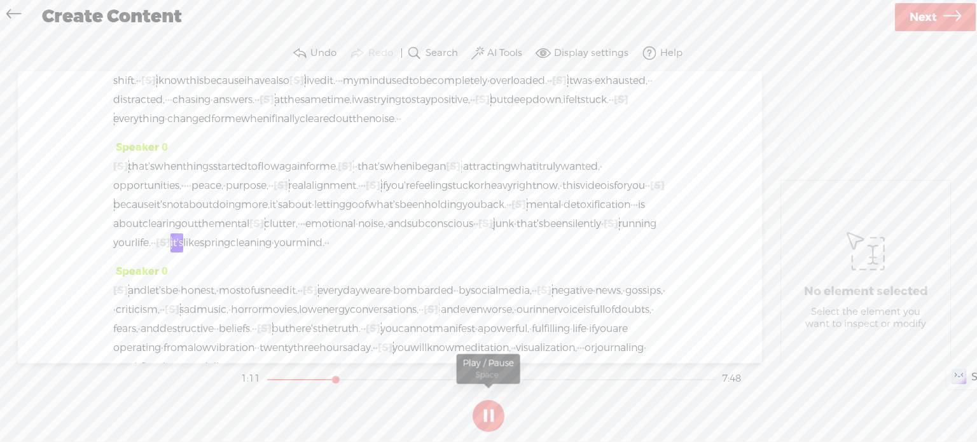
click at [492, 410] on button at bounding box center [489, 416] width 32 height 32
click at [604, 230] on span "[S]" at bounding box center [611, 223] width 15 height 13
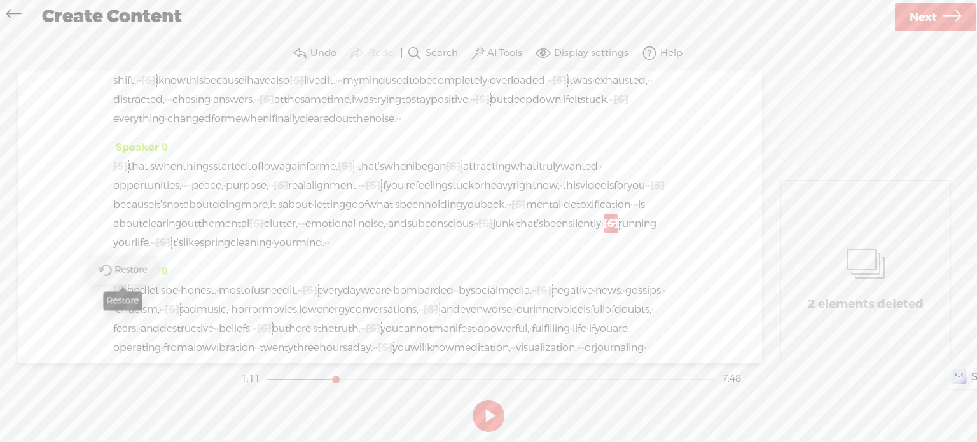
click at [134, 269] on span "Restore" at bounding box center [132, 269] width 36 height 13
click at [407, 233] on span "subconscious" at bounding box center [440, 223] width 66 height 19
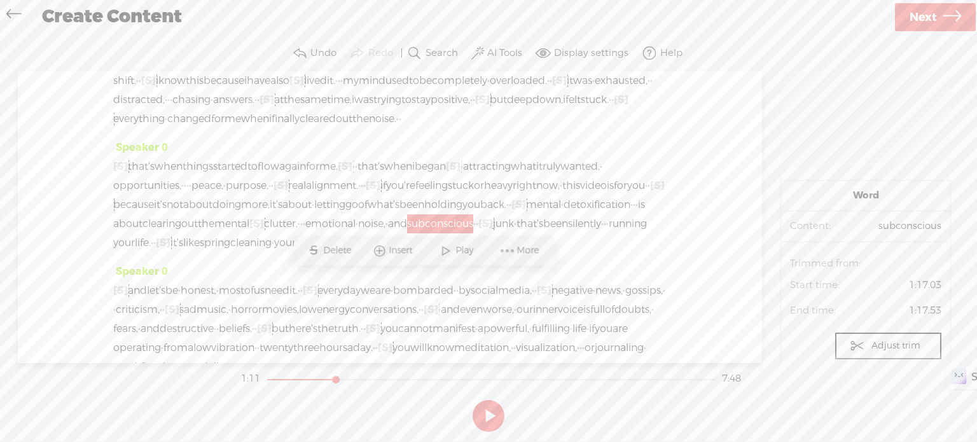
click at [452, 254] on span at bounding box center [445, 250] width 19 height 23
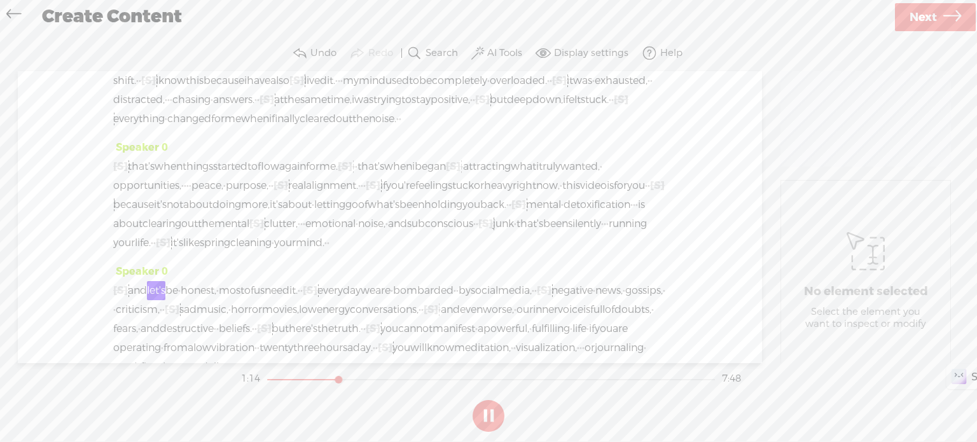
click at [490, 404] on button at bounding box center [489, 416] width 32 height 32
click at [274, 252] on span "·" at bounding box center [273, 242] width 3 height 19
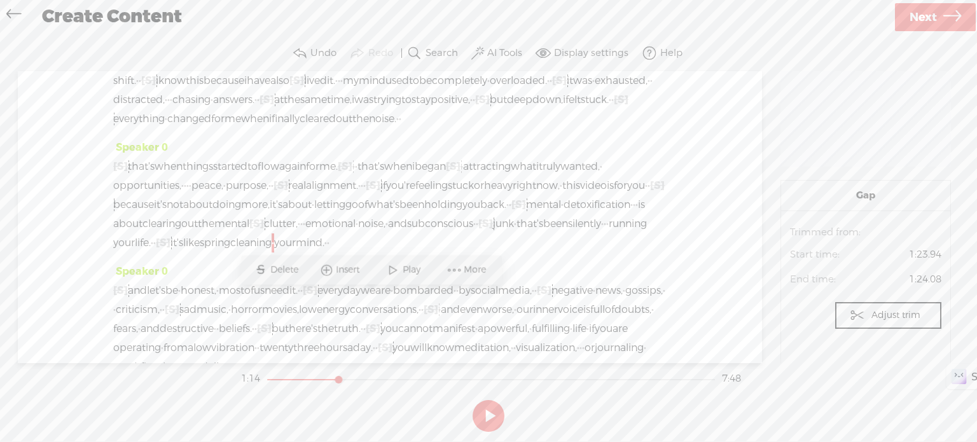
click at [280, 267] on span "Delete" at bounding box center [285, 269] width 31 height 13
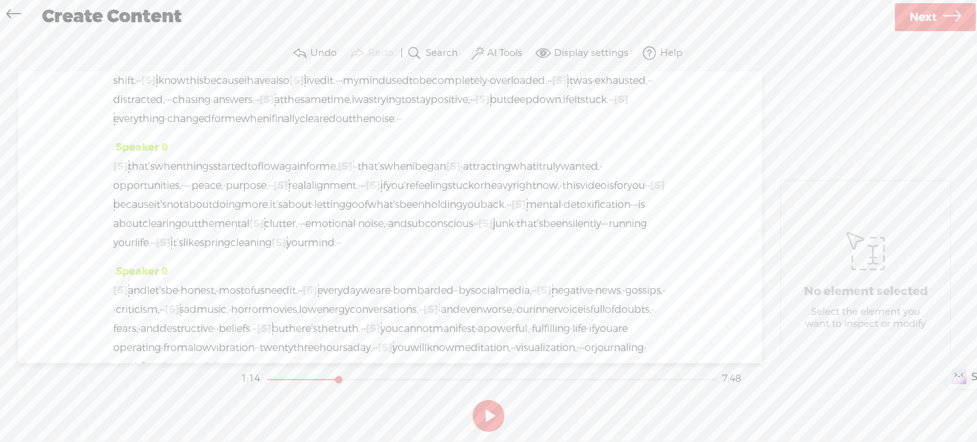
click at [609, 233] on span "running" at bounding box center [628, 223] width 38 height 19
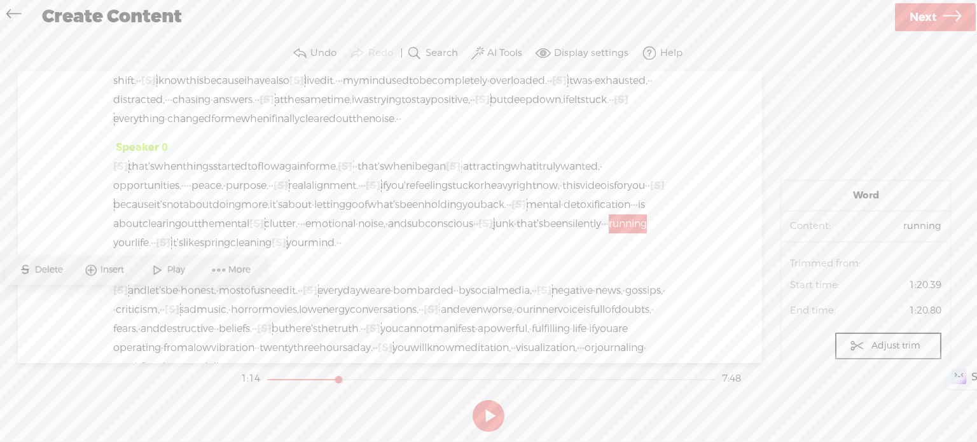
click at [180, 272] on span "Play" at bounding box center [177, 269] width 21 height 13
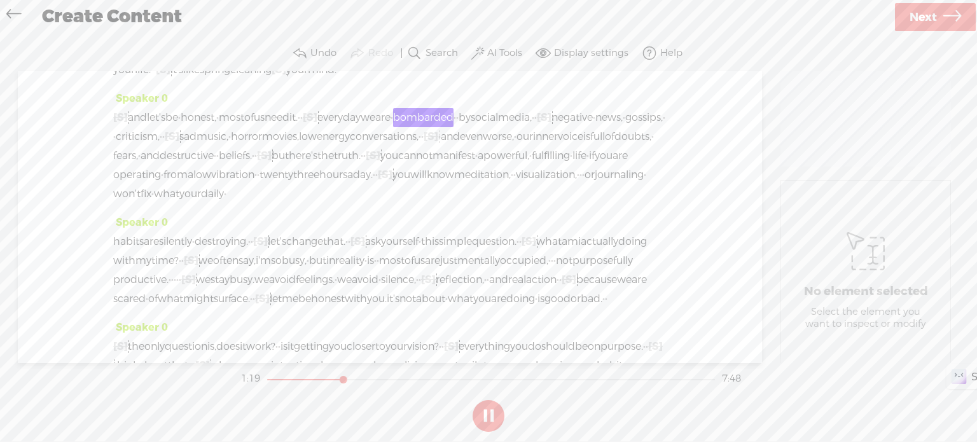
scroll to position [244, 0]
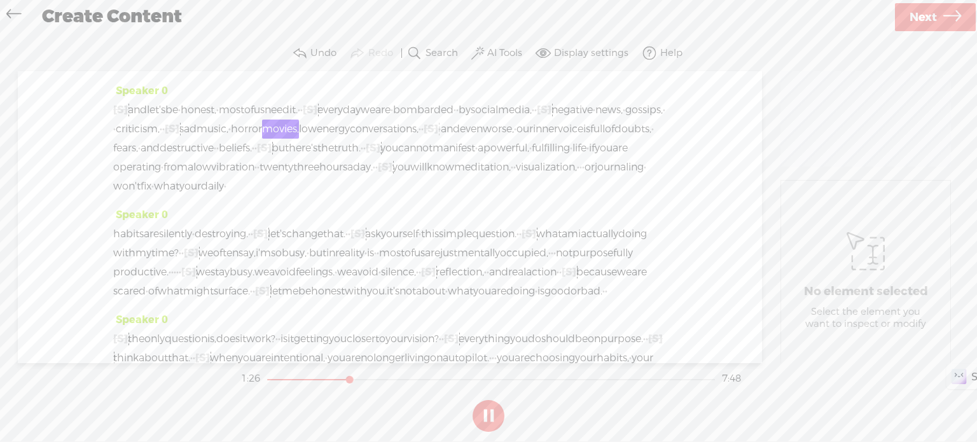
click at [492, 410] on button at bounding box center [489, 416] width 32 height 32
click at [179, 135] on span "[S]" at bounding box center [172, 128] width 15 height 13
click at [414, 156] on span "Restore" at bounding box center [424, 155] width 36 height 13
click at [453, 120] on span "bombarded" at bounding box center [423, 109] width 60 height 19
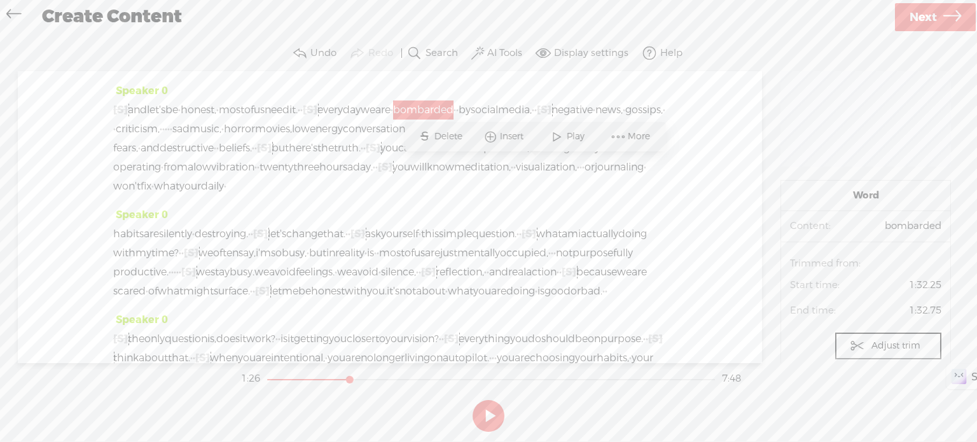
click at [289, 120] on span "need" at bounding box center [277, 109] width 25 height 19
click at [350, 131] on span at bounding box center [356, 136] width 19 height 23
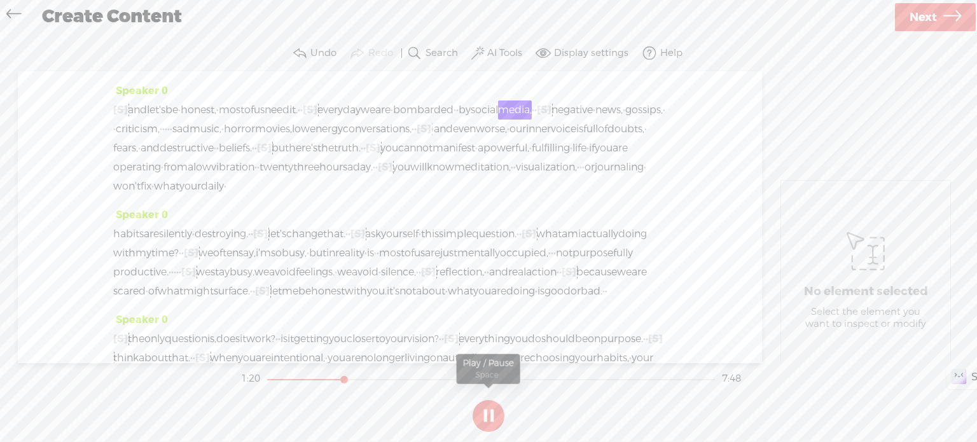
click at [488, 419] on button at bounding box center [489, 416] width 32 height 32
click at [393, 120] on span "·" at bounding box center [391, 109] width 3 height 19
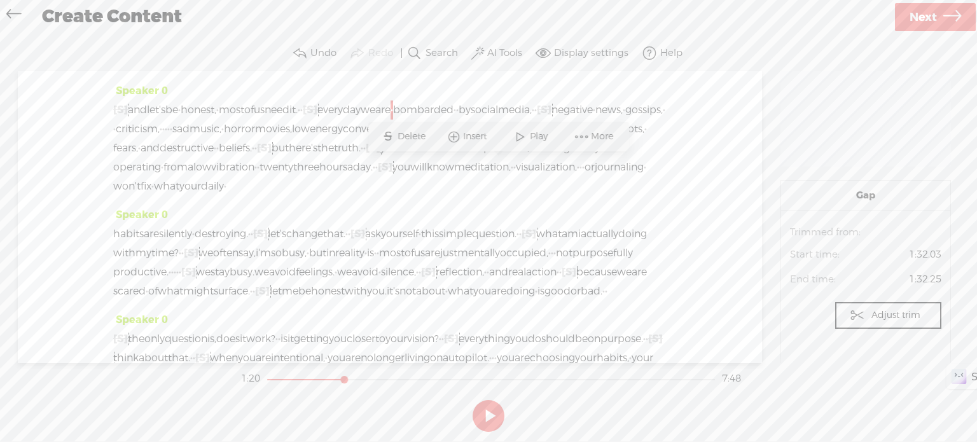
click at [424, 131] on span "Delete" at bounding box center [412, 136] width 31 height 13
click at [244, 120] on span "most" at bounding box center [231, 109] width 25 height 19
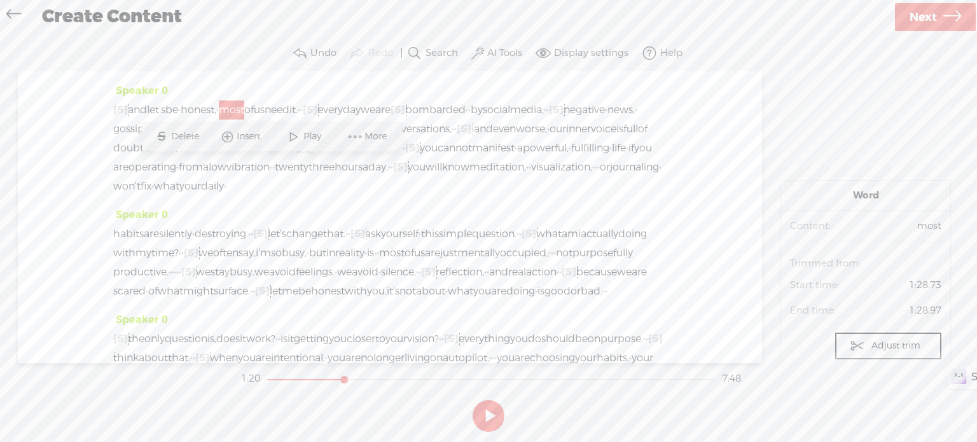
click at [318, 135] on span "Play" at bounding box center [313, 136] width 21 height 13
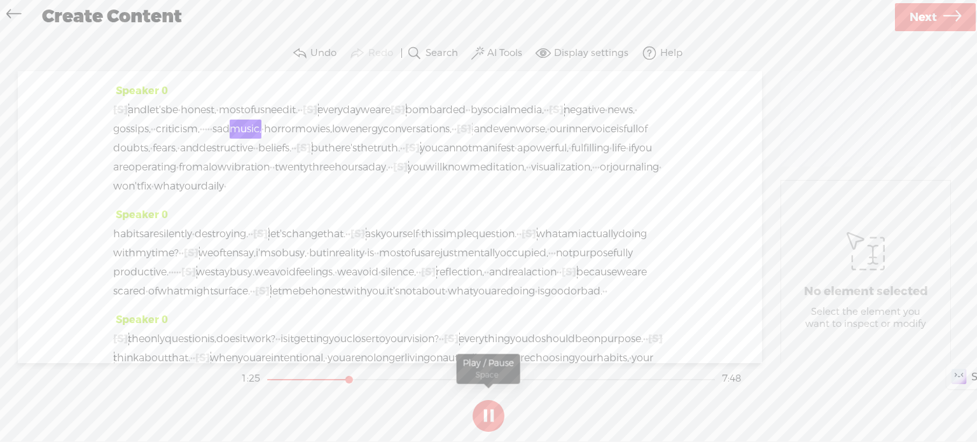
click at [477, 409] on button at bounding box center [489, 416] width 32 height 32
drag, startPoint x: 394, startPoint y: 188, endPoint x: 417, endPoint y: 189, distance: 22.9
click at [417, 189] on div "[S] · · · · · · · · · and let's be · honest, · most of us need it. · · [S] · ev…" at bounding box center [389, 147] width 553 height 95
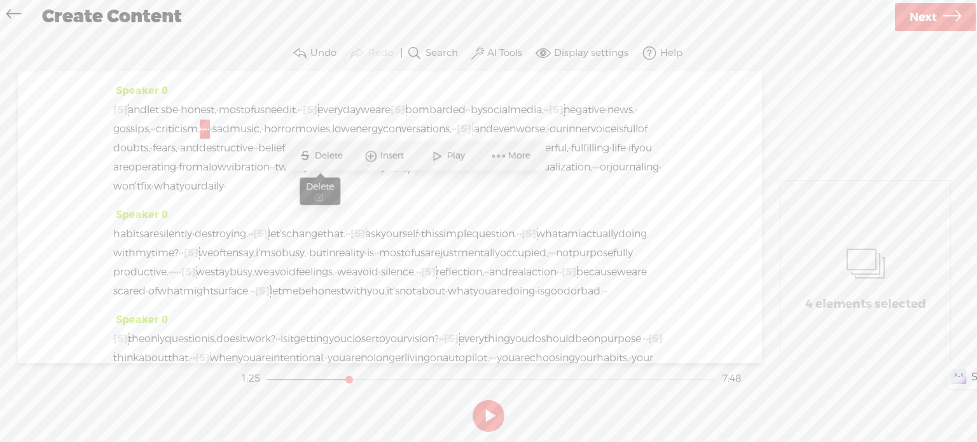
click at [321, 158] on span "Delete" at bounding box center [329, 155] width 31 height 13
click at [563, 120] on span "negative" at bounding box center [583, 109] width 41 height 19
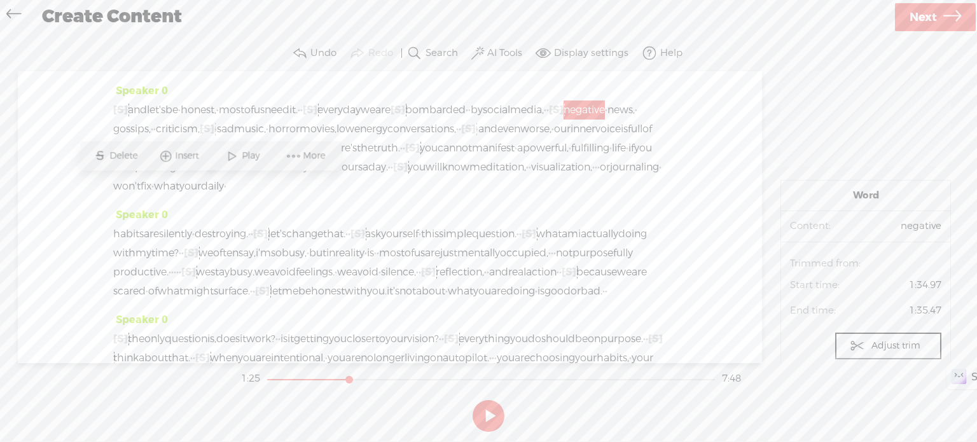
click at [256, 161] on span "Play" at bounding box center [252, 155] width 21 height 13
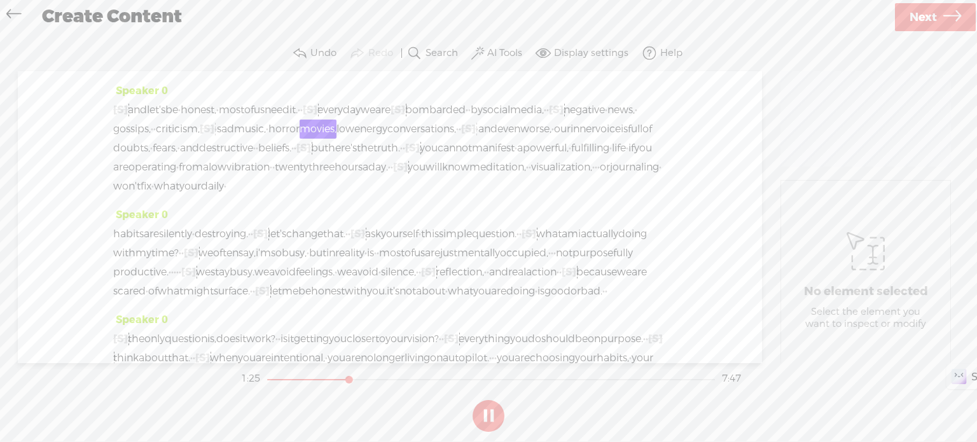
click at [490, 418] on button at bounding box center [489, 416] width 32 height 32
click at [214, 135] on span "[S]" at bounding box center [207, 128] width 15 height 13
click at [415, 155] on span "Restore" at bounding box center [410, 155] width 36 height 13
drag, startPoint x: 395, startPoint y: 186, endPoint x: 411, endPoint y: 186, distance: 15.9
click at [411, 186] on div "[S] · · · · · · · · · and let's be · honest, · most of us need it. · · [S] · ev…" at bounding box center [389, 147] width 553 height 95
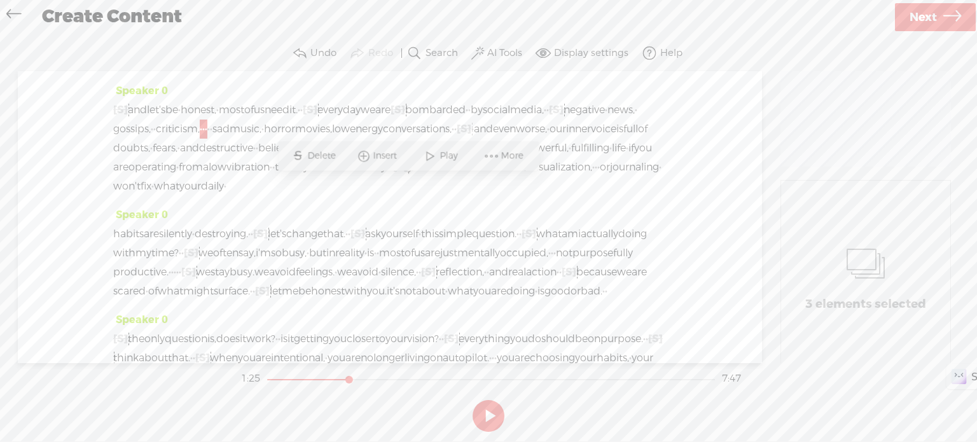
click at [335, 156] on span "Delete" at bounding box center [322, 155] width 31 height 13
click at [605, 120] on span "·" at bounding box center [606, 109] width 3 height 19
click at [164, 155] on span "Delete" at bounding box center [152, 155] width 31 height 13
click at [466, 120] on span "bombarded" at bounding box center [435, 109] width 60 height 19
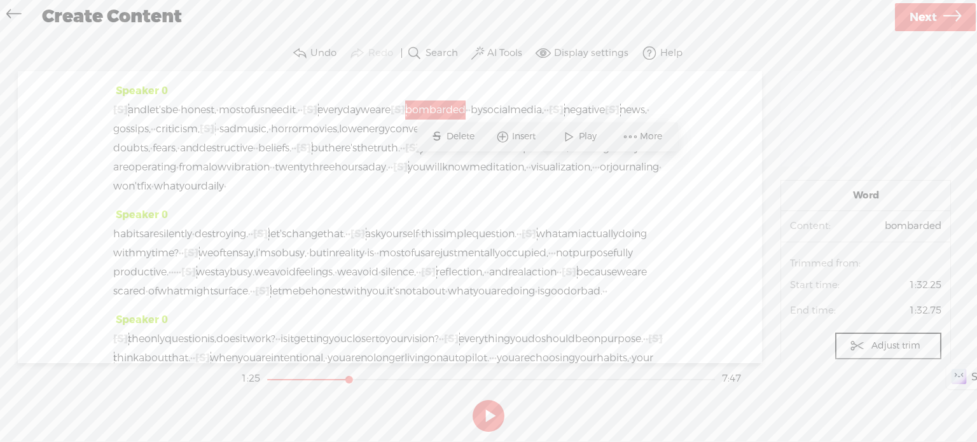
click at [562, 136] on span at bounding box center [569, 136] width 19 height 23
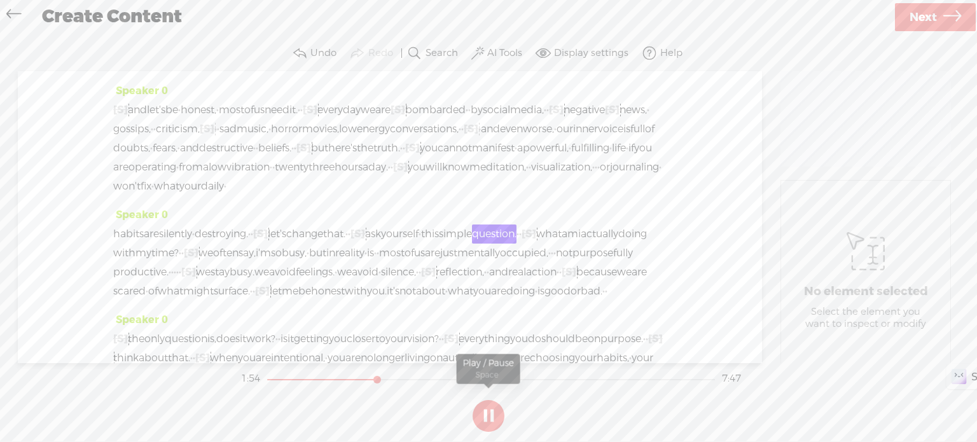
click at [487, 408] on button at bounding box center [489, 416] width 32 height 32
click at [365, 240] on span "[S]" at bounding box center [357, 233] width 15 height 13
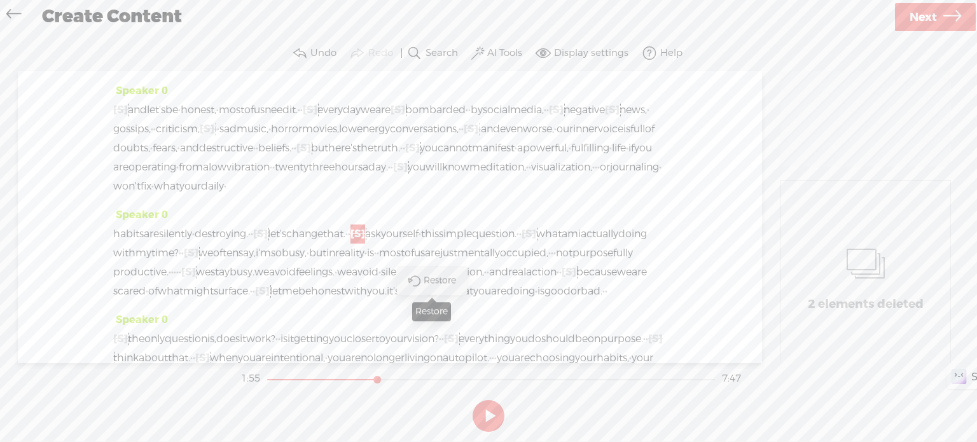
drag, startPoint x: 424, startPoint y: 274, endPoint x: 468, endPoint y: 294, distance: 48.9
click at [423, 274] on span at bounding box center [414, 280] width 29 height 26
click at [232, 244] on span "destroying." at bounding box center [221, 234] width 53 height 19
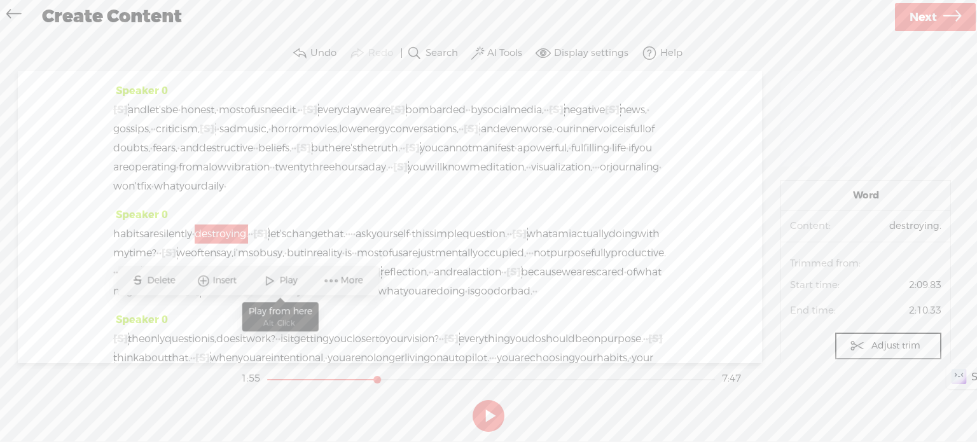
click at [292, 282] on span "Play" at bounding box center [289, 280] width 21 height 13
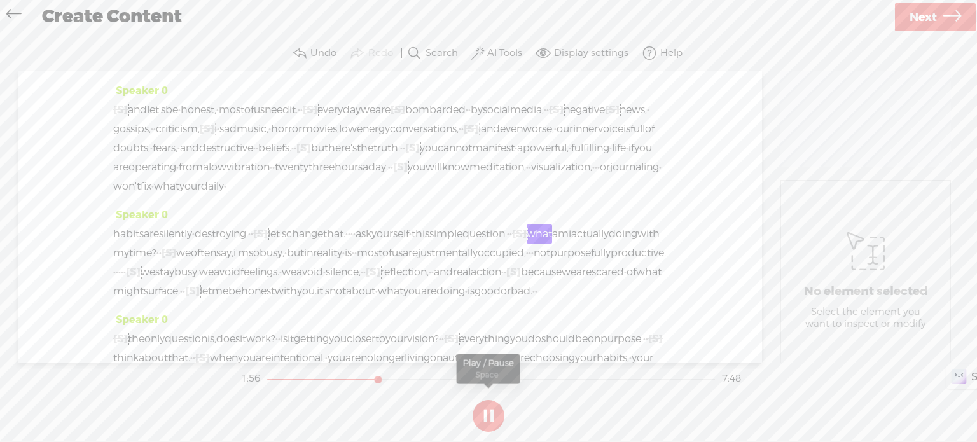
click at [488, 411] on button at bounding box center [489, 416] width 32 height 32
click at [286, 244] on span "let's" at bounding box center [277, 234] width 18 height 19
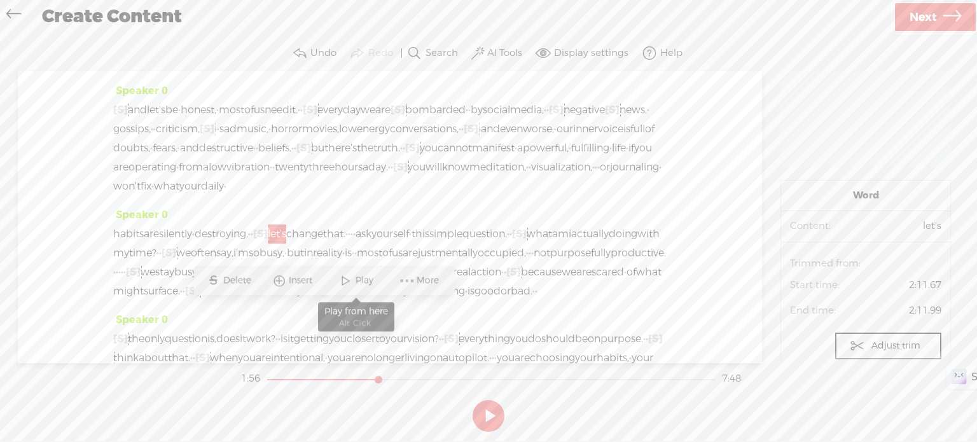
click at [354, 280] on span at bounding box center [345, 280] width 19 height 23
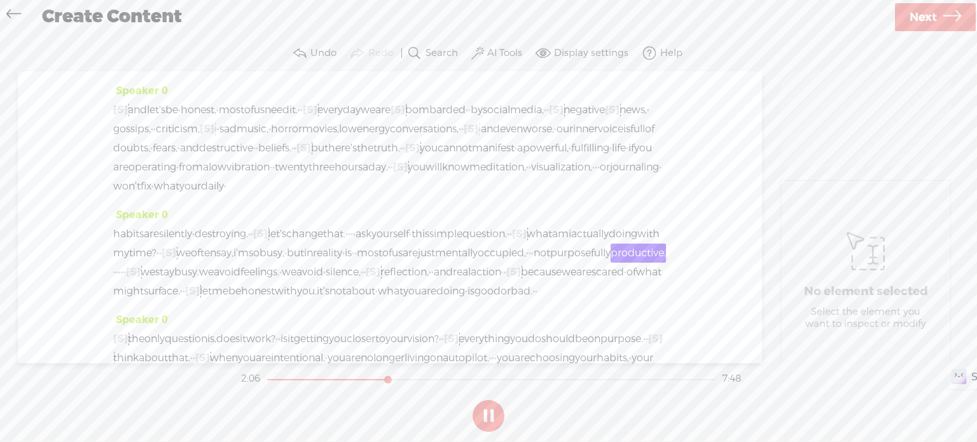
click at [492, 409] on button at bounding box center [489, 416] width 32 height 32
click at [345, 263] on span "·" at bounding box center [343, 253] width 3 height 19
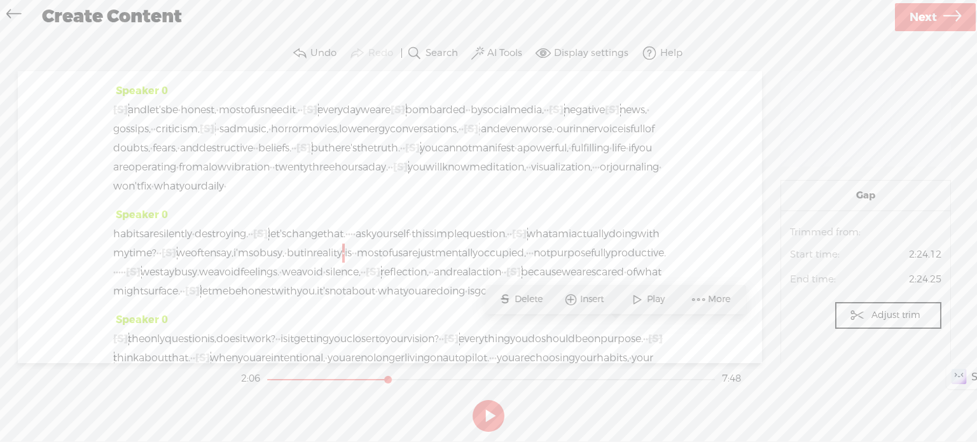
click at [609, 244] on span "doing" at bounding box center [623, 234] width 29 height 19
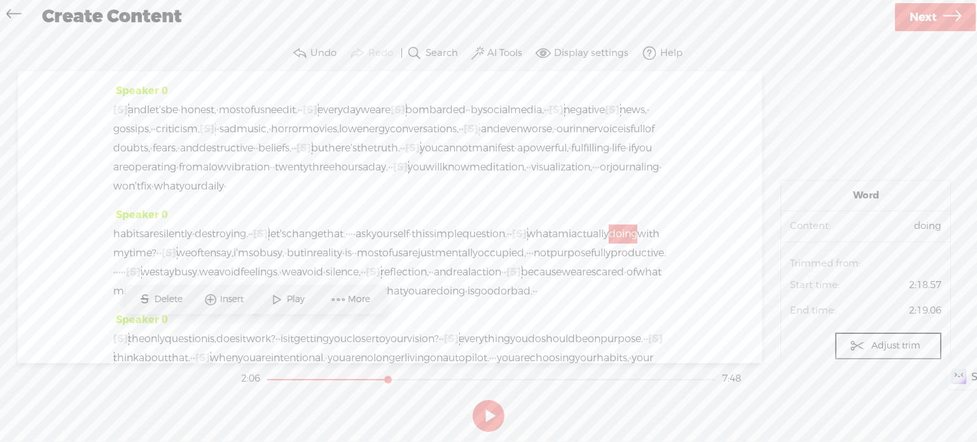
click at [609, 244] on span "doing" at bounding box center [623, 234] width 29 height 19
click at [279, 297] on span at bounding box center [276, 299] width 19 height 23
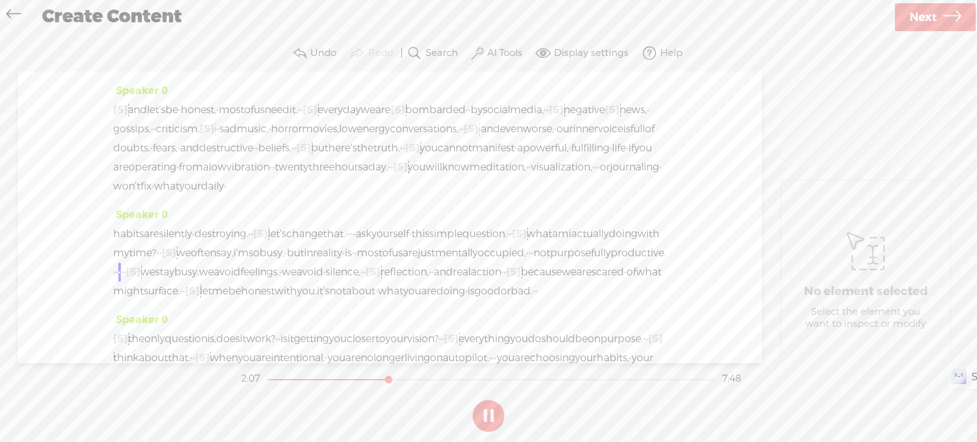
click at [486, 415] on button at bounding box center [489, 416] width 32 height 32
click at [480, 417] on button at bounding box center [489, 416] width 32 height 32
click at [486, 414] on button at bounding box center [489, 416] width 32 height 32
click at [216, 263] on span "often" at bounding box center [203, 253] width 25 height 19
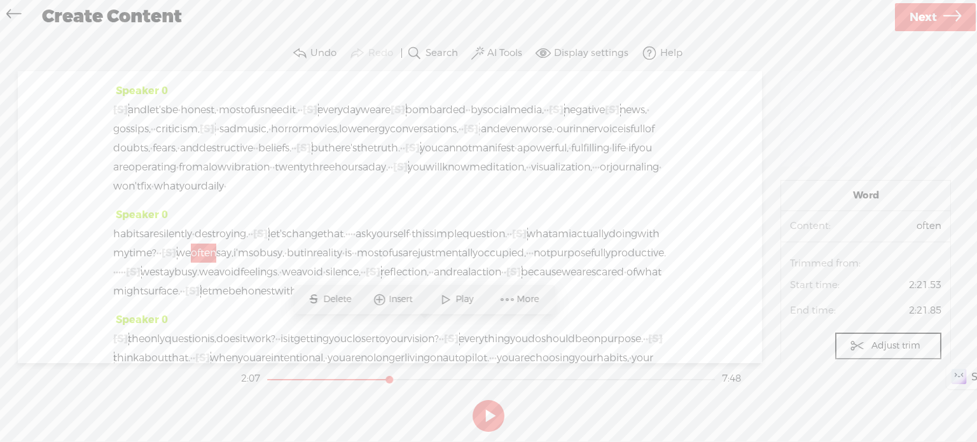
click at [313, 263] on span "in" at bounding box center [308, 253] width 9 height 19
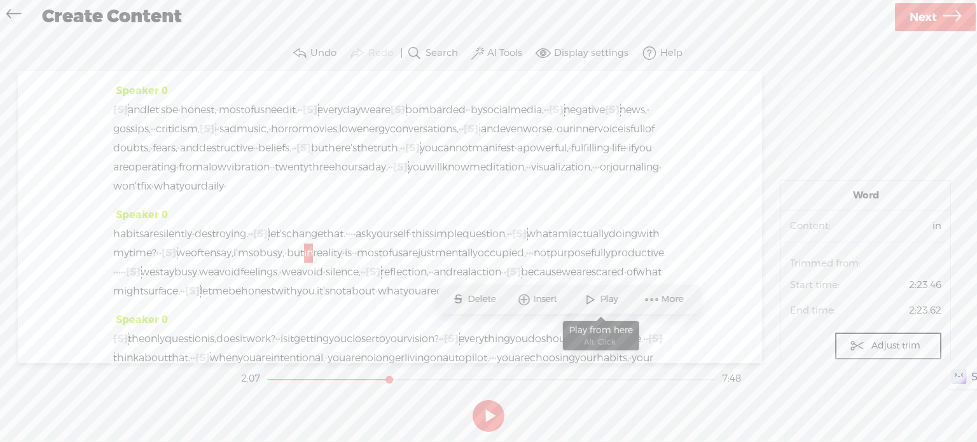
drag, startPoint x: 591, startPoint y: 299, endPoint x: 588, endPoint y: 307, distance: 8.9
click at [591, 298] on span at bounding box center [590, 299] width 19 height 23
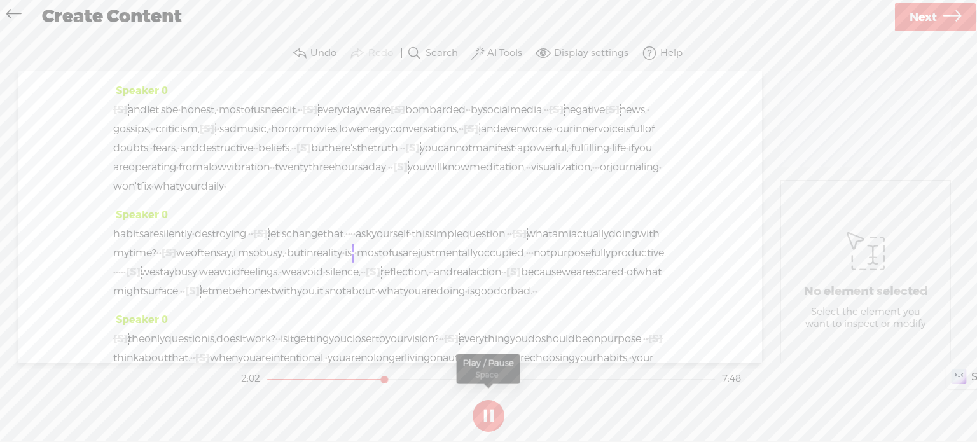
click at [494, 414] on button at bounding box center [489, 416] width 32 height 32
click at [191, 263] on span "we" at bounding box center [183, 253] width 15 height 19
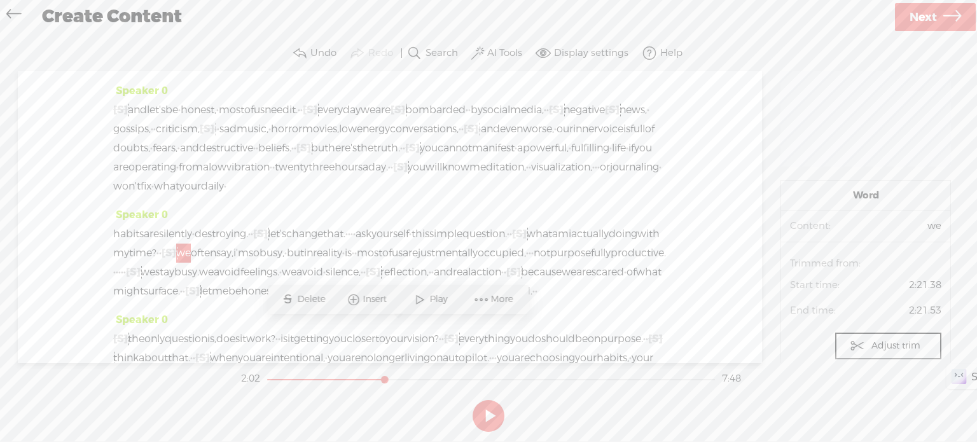
drag, startPoint x: 428, startPoint y: 298, endPoint x: 425, endPoint y: 324, distance: 26.3
click at [427, 298] on span at bounding box center [419, 299] width 19 height 23
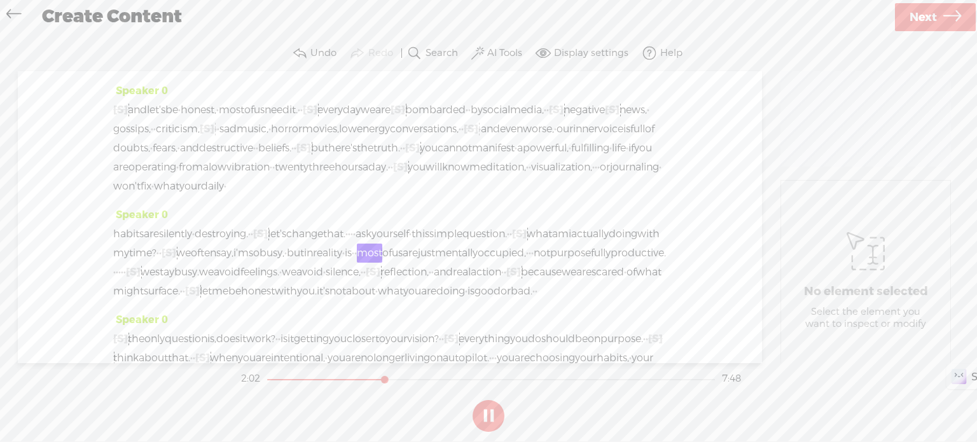
click at [496, 406] on button at bounding box center [489, 416] width 32 height 32
click at [249, 263] on span "i'm" at bounding box center [240, 253] width 15 height 19
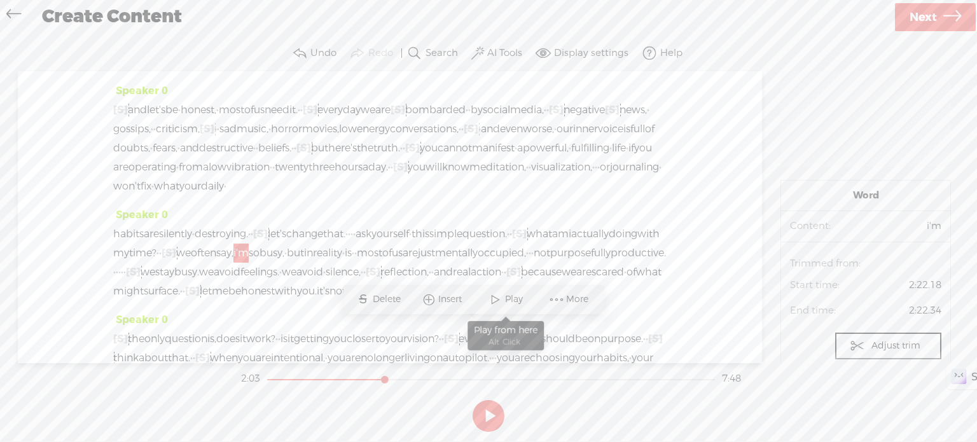
click at [505, 301] on span "Play" at bounding box center [515, 299] width 21 height 13
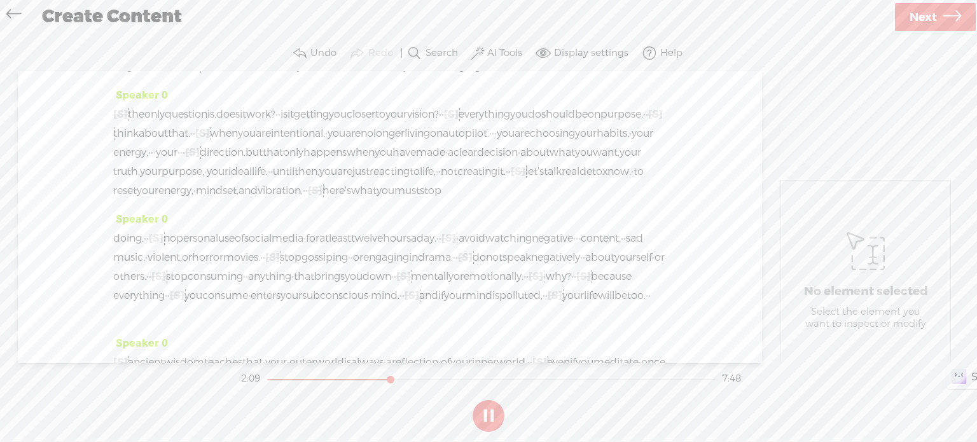
scroll to position [475, 0]
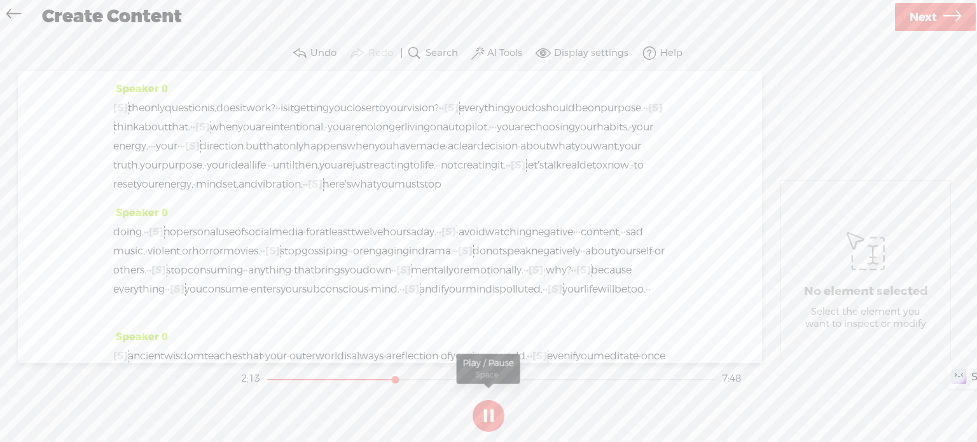
click at [495, 408] on button at bounding box center [489, 416] width 32 height 32
click at [366, 48] on span "[S]" at bounding box center [373, 40] width 15 height 13
click at [325, 107] on span "Restore" at bounding box center [333, 106] width 36 height 13
click at [214, 51] on span "avoid" at bounding box center [227, 41] width 27 height 19
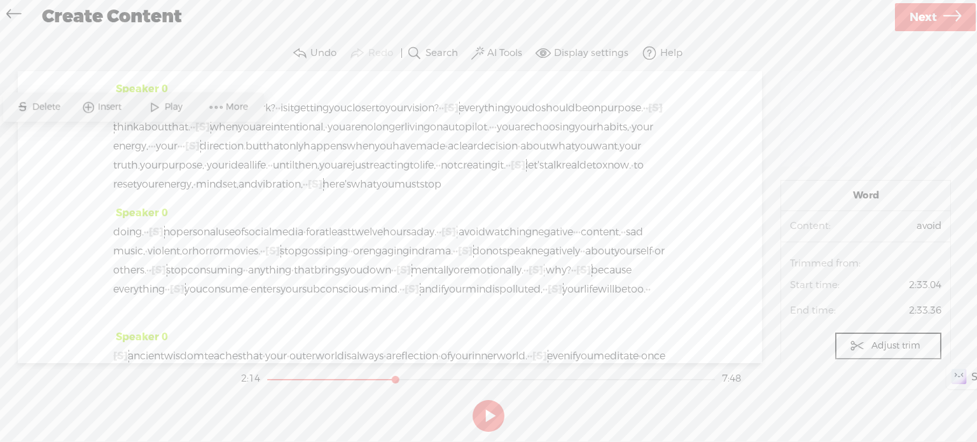
click at [176, 104] on span "Play" at bounding box center [174, 106] width 21 height 13
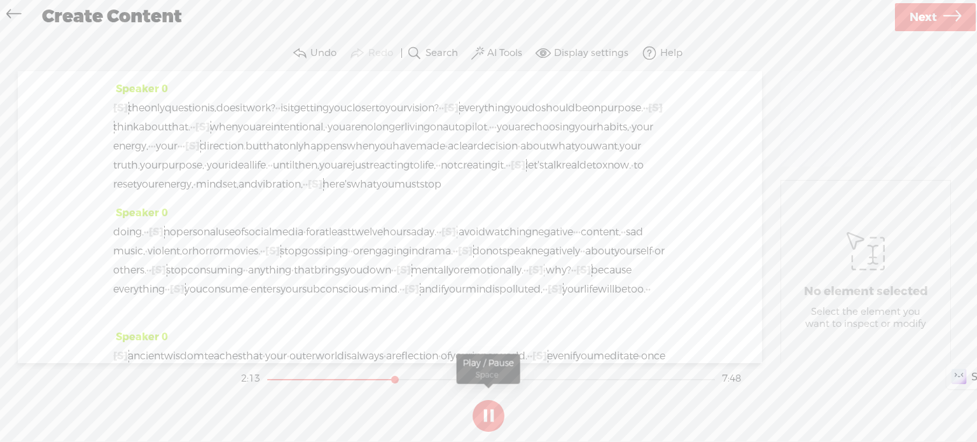
drag, startPoint x: 481, startPoint y: 417, endPoint x: 473, endPoint y: 376, distance: 41.5
click at [481, 417] on button at bounding box center [489, 416] width 32 height 32
click at [322, 55] on label "Undo" at bounding box center [323, 53] width 26 height 13
drag, startPoint x: 170, startPoint y: 140, endPoint x: 201, endPoint y: 130, distance: 32.2
click at [240, 51] on span "feelings." at bounding box center [259, 41] width 39 height 19
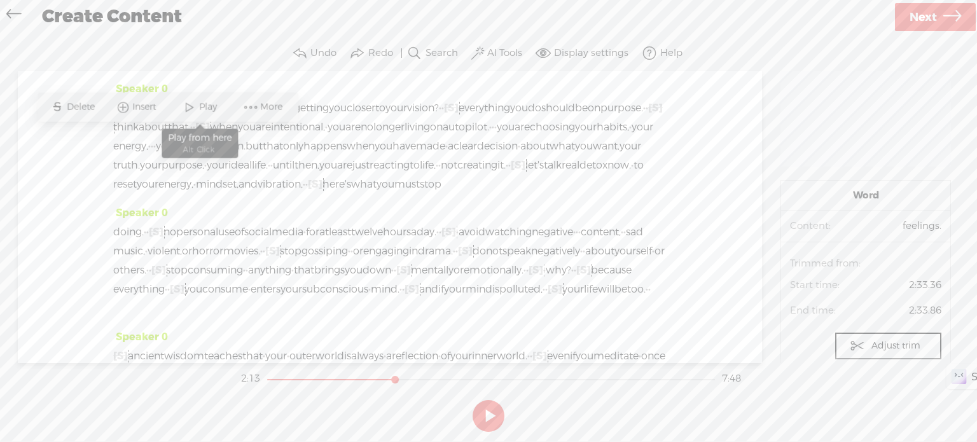
click at [211, 106] on span "Play" at bounding box center [209, 106] width 21 height 13
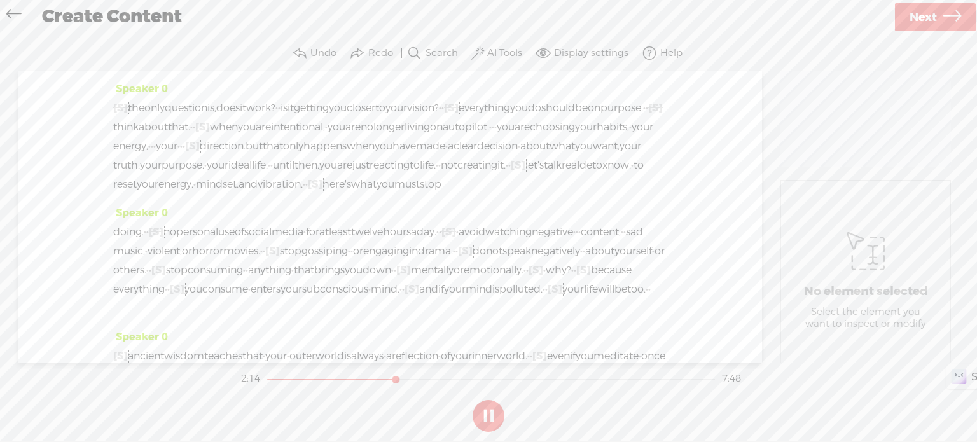
click at [486, 414] on button at bounding box center [489, 416] width 32 height 32
click at [318, 58] on label "Undo" at bounding box center [323, 53] width 26 height 13
click at [371, 57] on label "Redo" at bounding box center [380, 53] width 25 height 13
click at [240, 51] on span "feelings." at bounding box center [259, 41] width 39 height 19
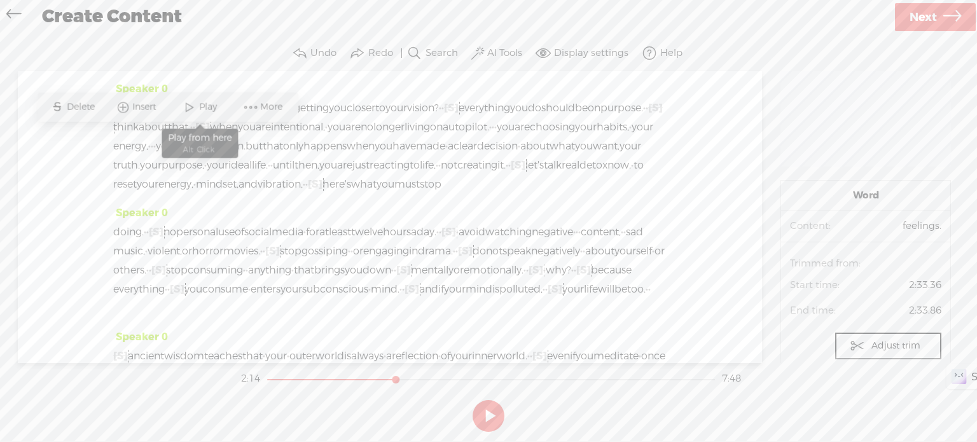
click at [193, 107] on span at bounding box center [189, 106] width 19 height 23
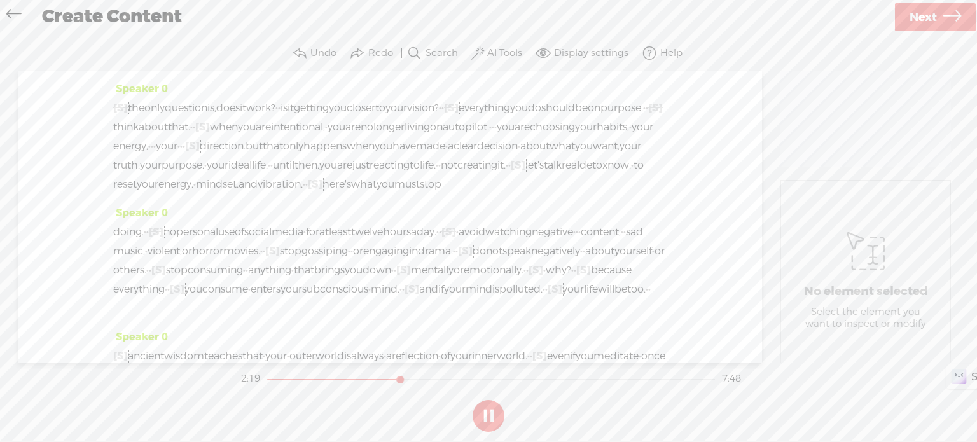
click at [487, 409] on button at bounding box center [489, 416] width 32 height 32
click at [626, 51] on span "·" at bounding box center [625, 41] width 3 height 19
click at [380, 51] on span "reflection," at bounding box center [404, 41] width 48 height 19
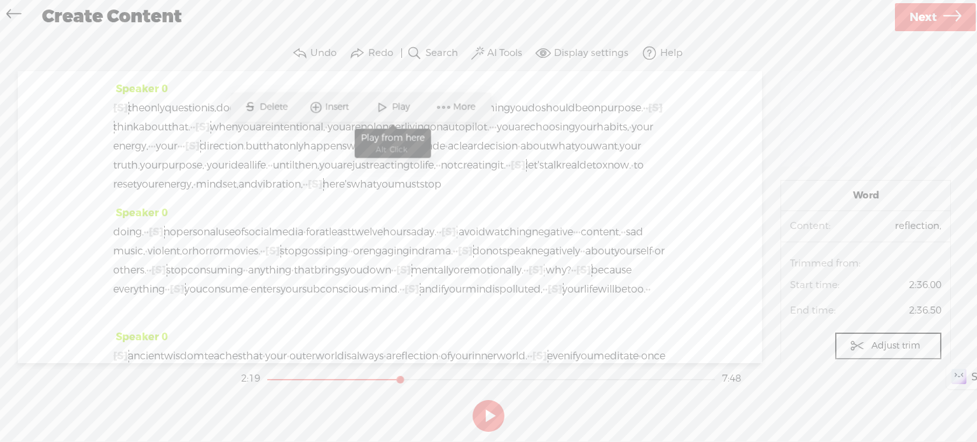
click at [400, 106] on span "Play" at bounding box center [402, 106] width 21 height 13
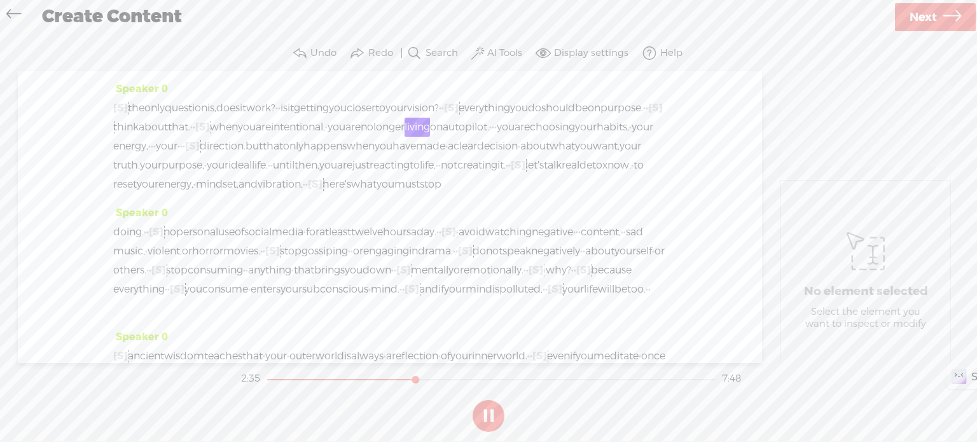
click at [480, 415] on button at bounding box center [489, 416] width 32 height 32
click at [287, 118] on span "is" at bounding box center [283, 108] width 7 height 19
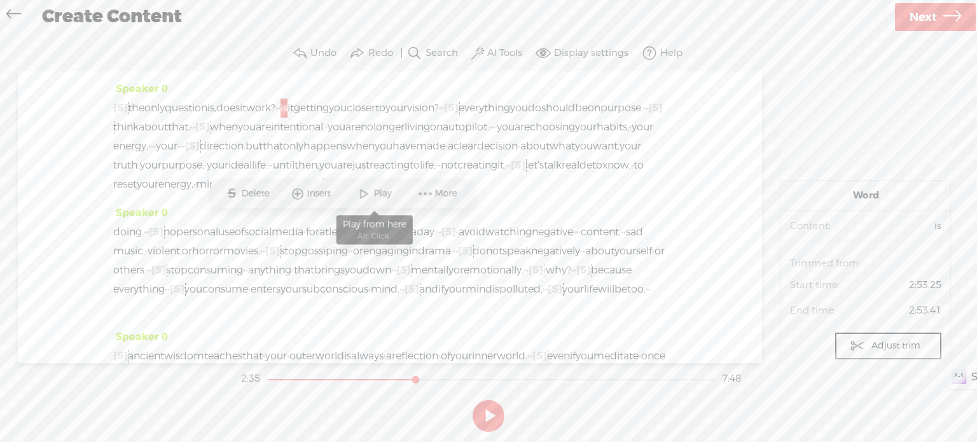
click at [374, 190] on span "Play" at bounding box center [383, 193] width 21 height 13
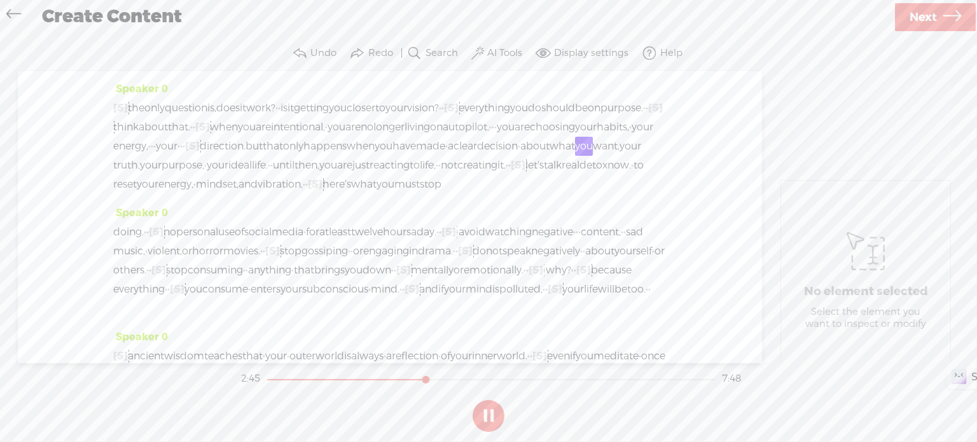
click at [491, 409] on button at bounding box center [489, 416] width 32 height 32
click at [445, 156] on span "·" at bounding box center [446, 146] width 3 height 19
click at [278, 249] on span "Delete" at bounding box center [276, 250] width 31 height 13
click at [263, 156] on span "that" at bounding box center [273, 146] width 20 height 19
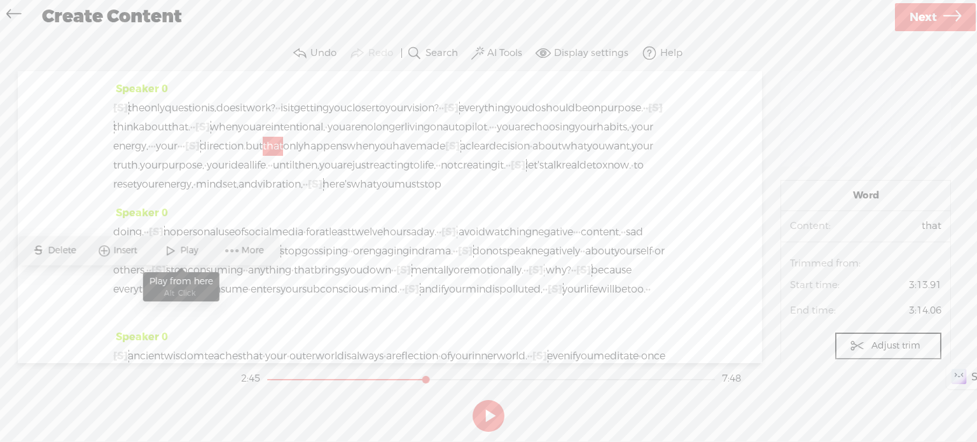
click at [188, 245] on span "Play" at bounding box center [190, 250] width 21 height 13
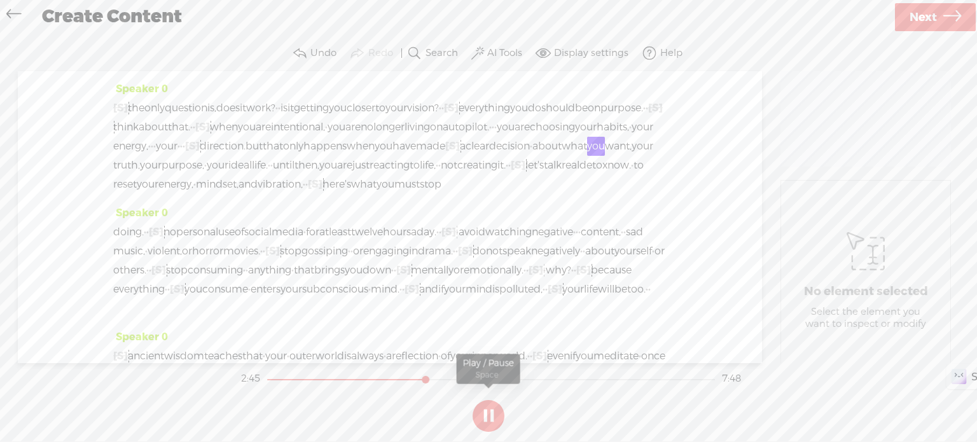
click at [478, 417] on button at bounding box center [489, 416] width 32 height 32
click at [445, 153] on span "[S]" at bounding box center [452, 145] width 15 height 13
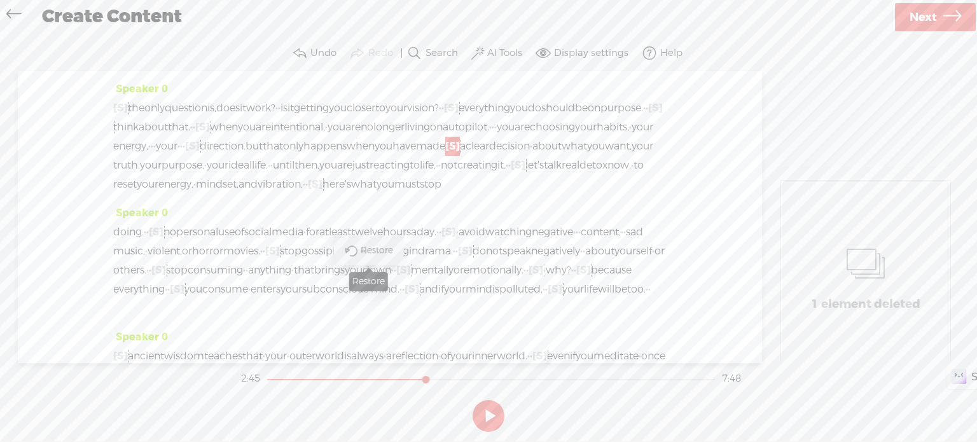
click at [366, 251] on span "Restore" at bounding box center [379, 250] width 36 height 13
click at [303, 156] on span "happens" at bounding box center [324, 146] width 43 height 19
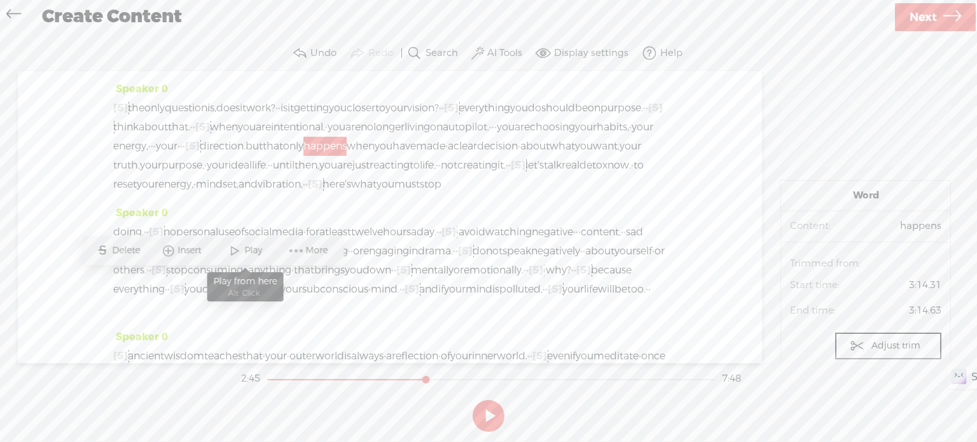
click at [256, 246] on span "Play" at bounding box center [254, 250] width 21 height 13
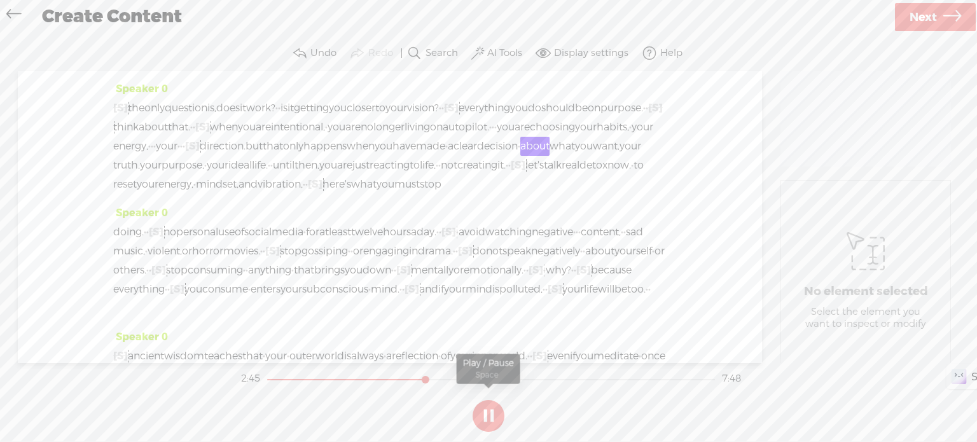
click at [492, 414] on button at bounding box center [489, 416] width 32 height 32
click at [448, 156] on span "a" at bounding box center [451, 146] width 6 height 19
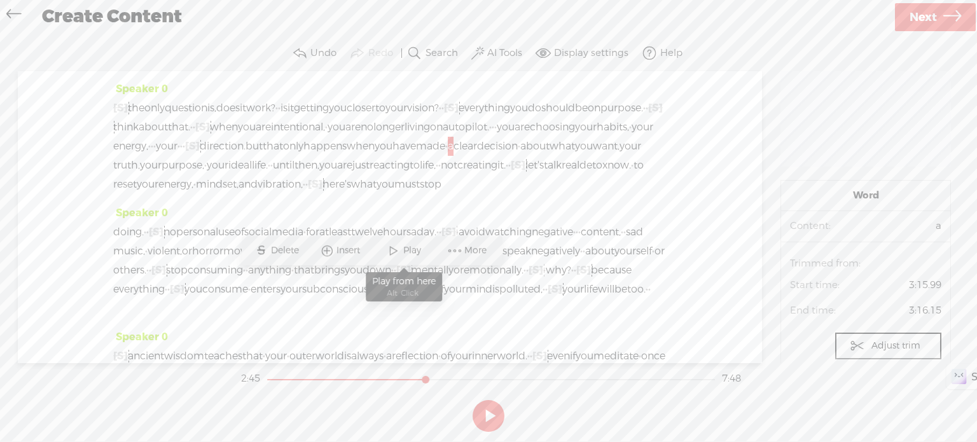
click at [391, 244] on span at bounding box center [393, 250] width 19 height 23
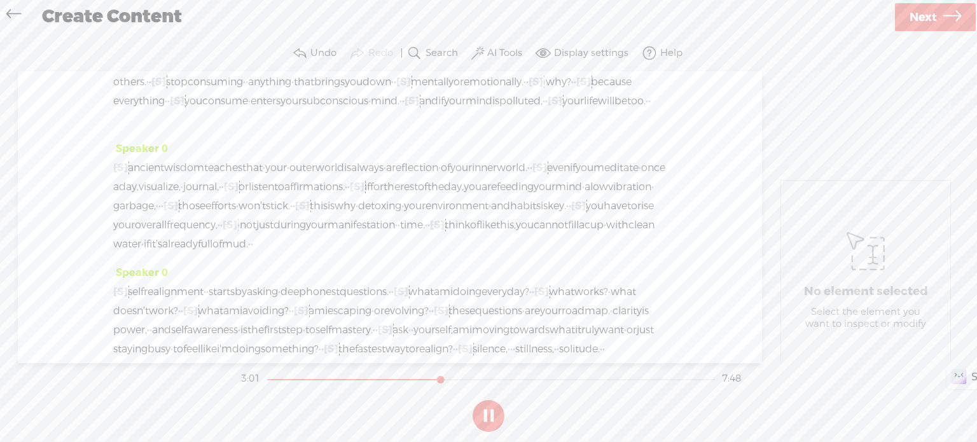
scroll to position [724, 0]
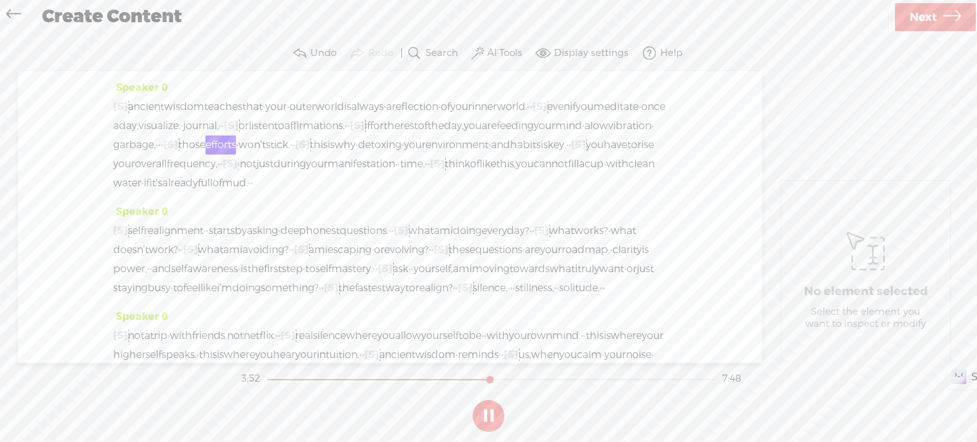
click at [483, 417] on button at bounding box center [489, 416] width 32 height 32
click at [400, 135] on span "rest" at bounding box center [409, 125] width 18 height 19
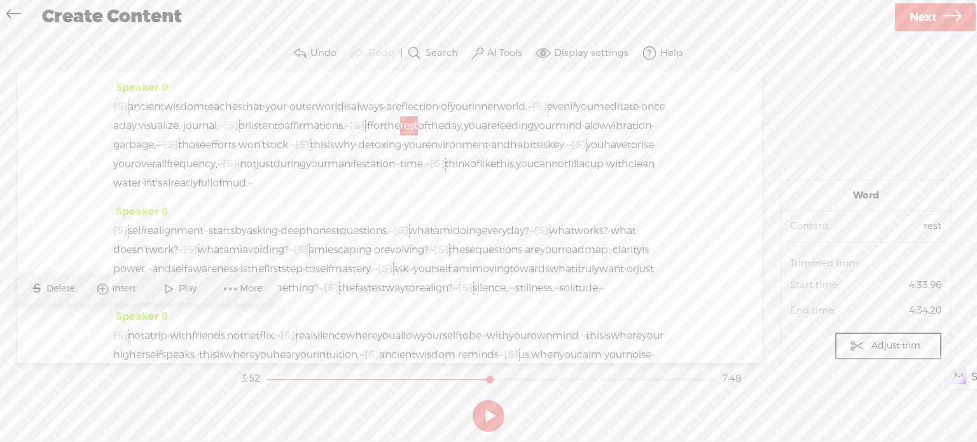
click at [584, 135] on span "a" at bounding box center [587, 125] width 6 height 19
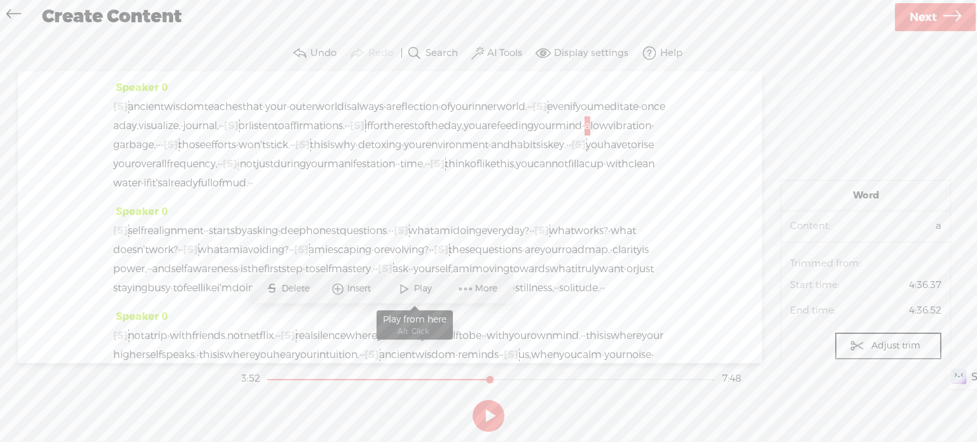
click at [407, 289] on span at bounding box center [403, 288] width 19 height 23
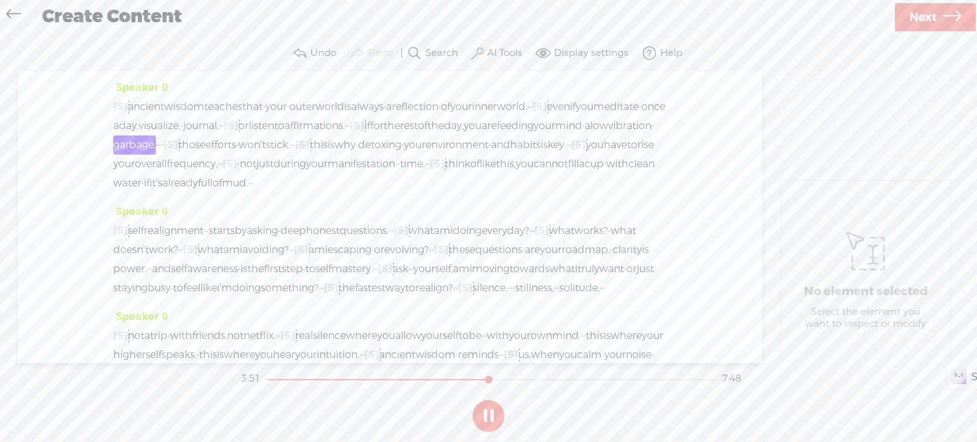
drag, startPoint x: 481, startPoint y: 411, endPoint x: 431, endPoint y: 353, distance: 77.1
click at [481, 411] on button at bounding box center [489, 416] width 32 height 32
click at [584, 135] on span "a" at bounding box center [587, 125] width 6 height 19
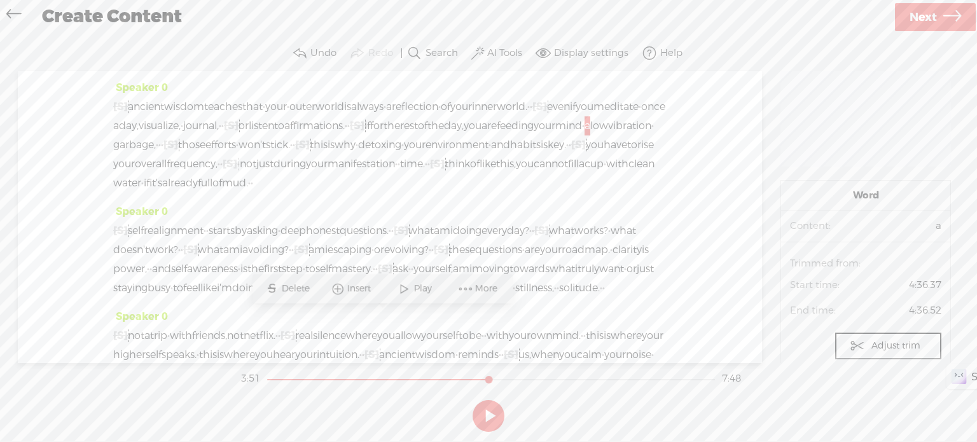
click at [461, 285] on span at bounding box center [465, 288] width 19 height 23
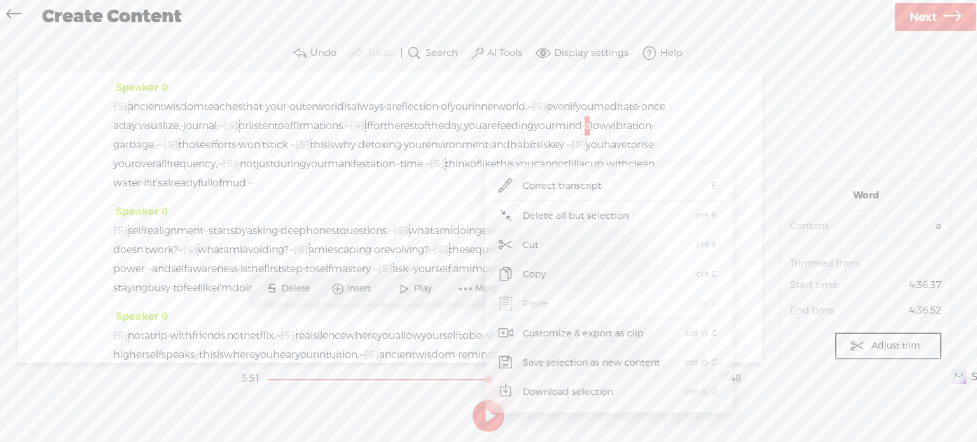
click at [538, 183] on span "Correct transcript" at bounding box center [562, 186] width 129 height 29
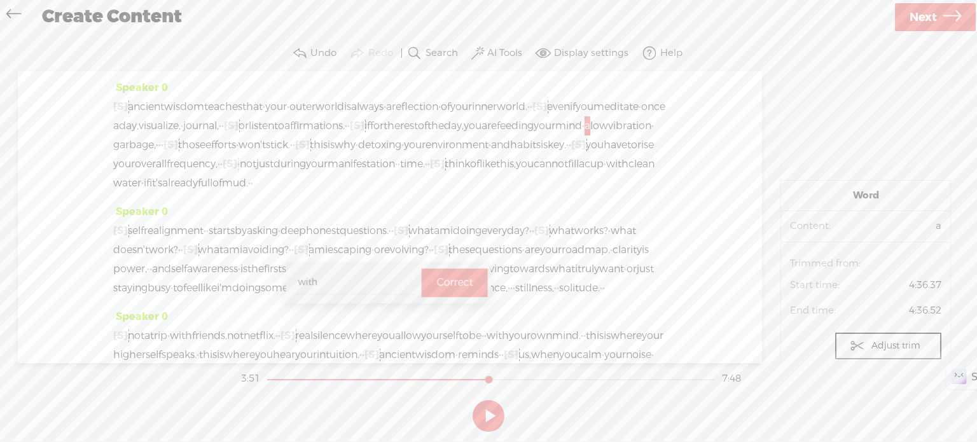
type input "with"
click at [436, 284] on label "Correct" at bounding box center [454, 283] width 36 height 26
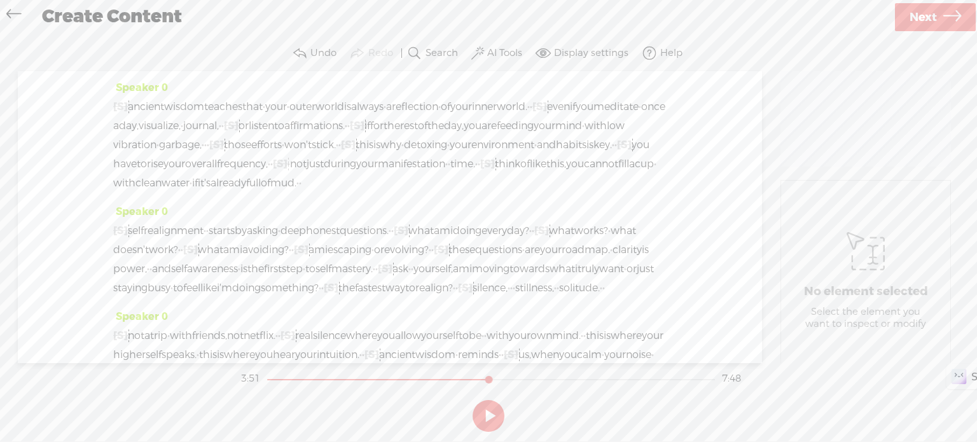
click at [497, 135] on span "feeding" at bounding box center [515, 125] width 37 height 19
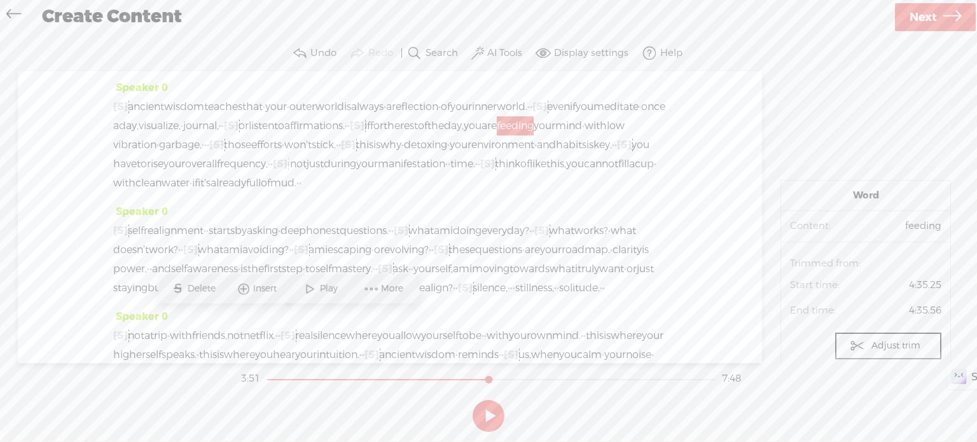
click at [584, 135] on span "with" at bounding box center [595, 125] width 22 height 19
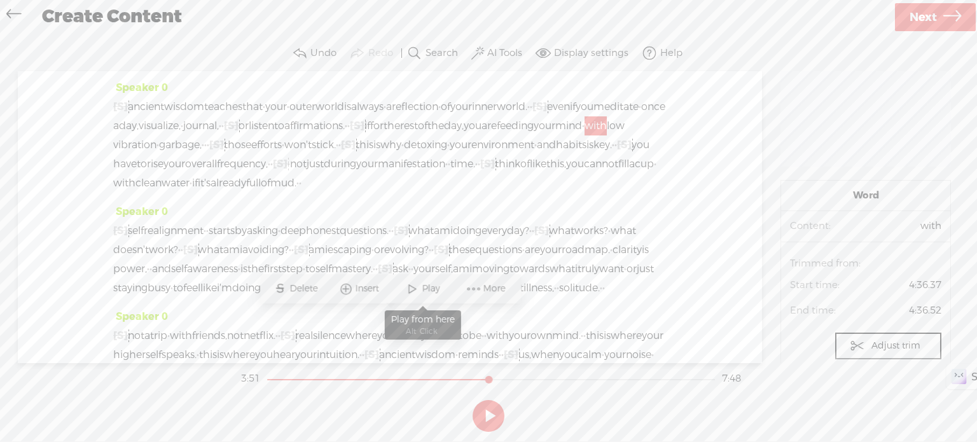
click at [420, 286] on span at bounding box center [412, 288] width 19 height 23
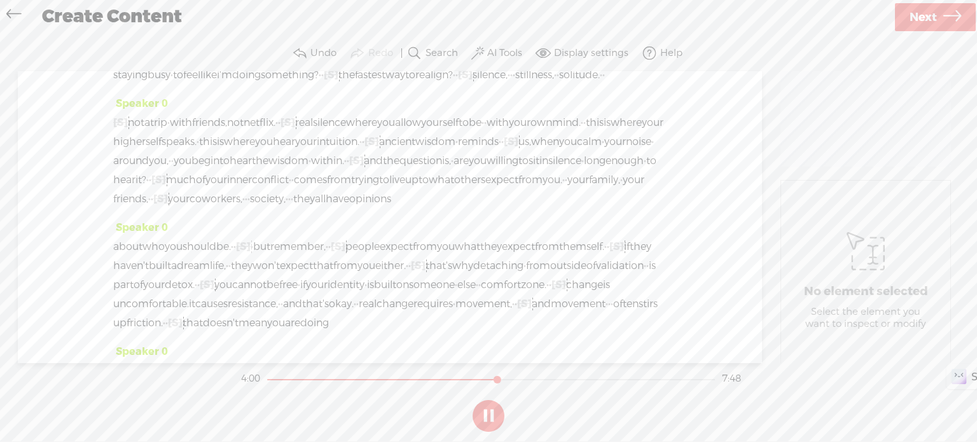
scroll to position [944, 0]
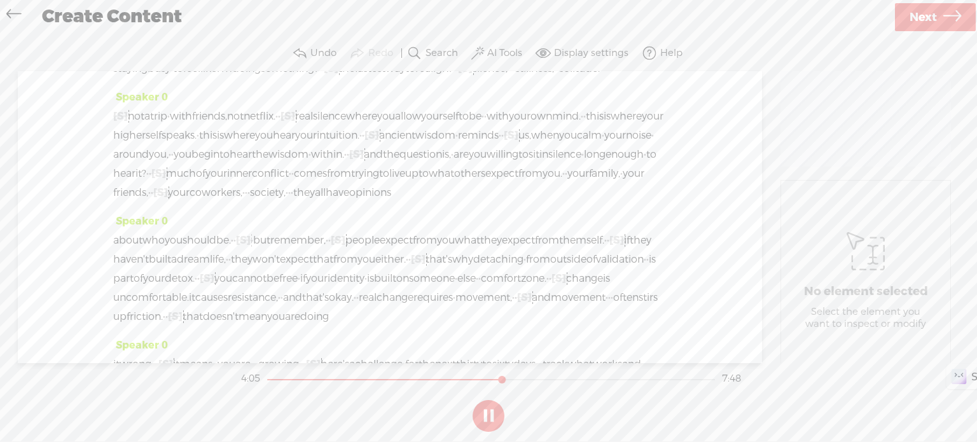
click at [496, 410] on button at bounding box center [489, 416] width 32 height 32
click at [491, 414] on button at bounding box center [489, 416] width 32 height 32
click at [303, 59] on span "·" at bounding box center [304, 49] width 3 height 19
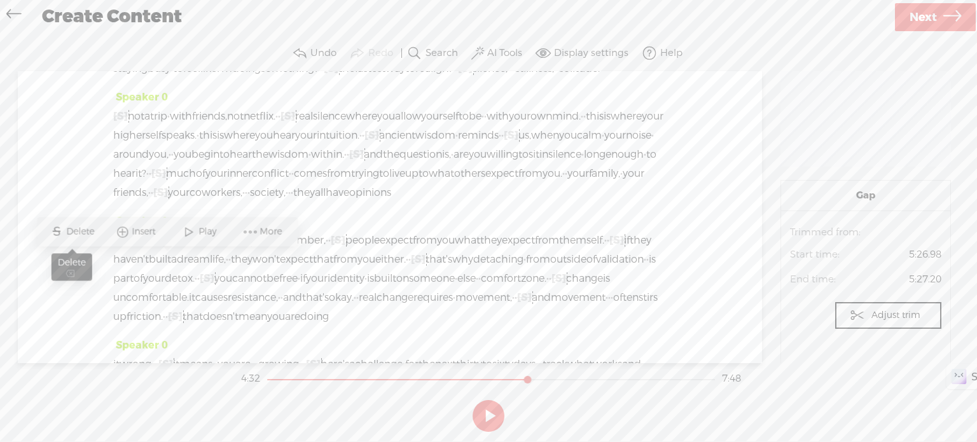
click at [70, 230] on span "Delete" at bounding box center [81, 231] width 31 height 13
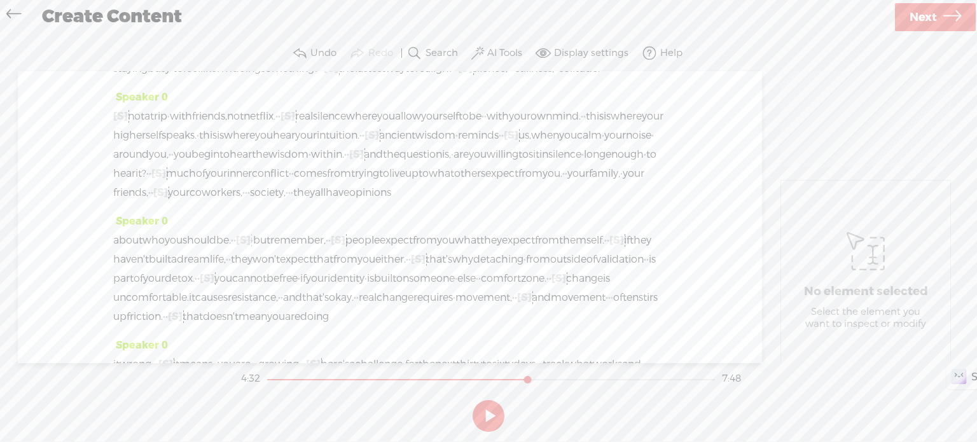
click at [171, 59] on span "and" at bounding box center [161, 49] width 19 height 19
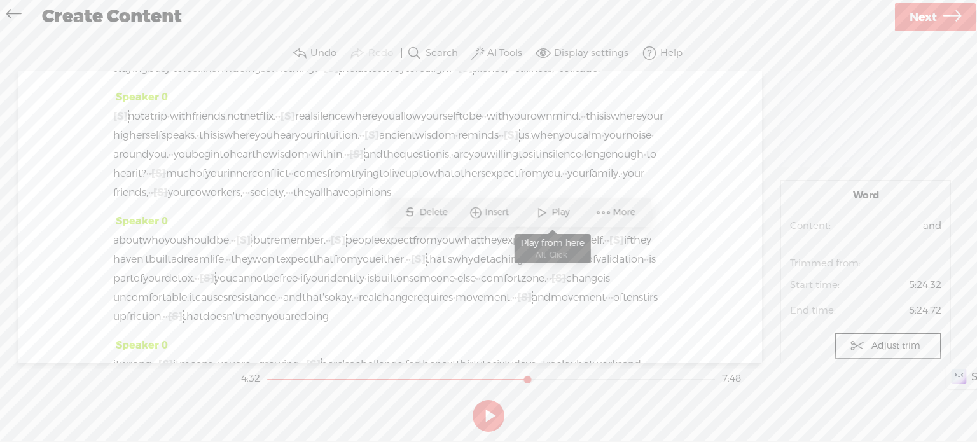
click at [562, 209] on span "Play" at bounding box center [561, 212] width 21 height 13
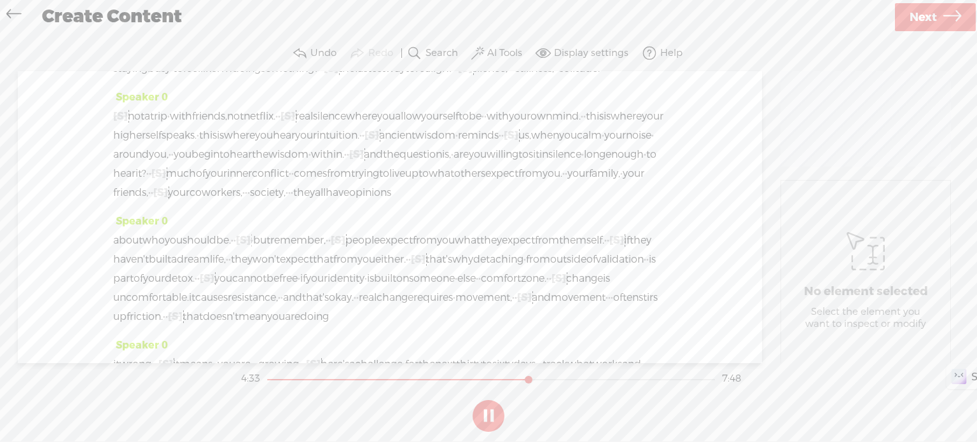
click at [492, 418] on button at bounding box center [489, 416] width 32 height 32
click at [317, 59] on span "to" at bounding box center [322, 49] width 10 height 19
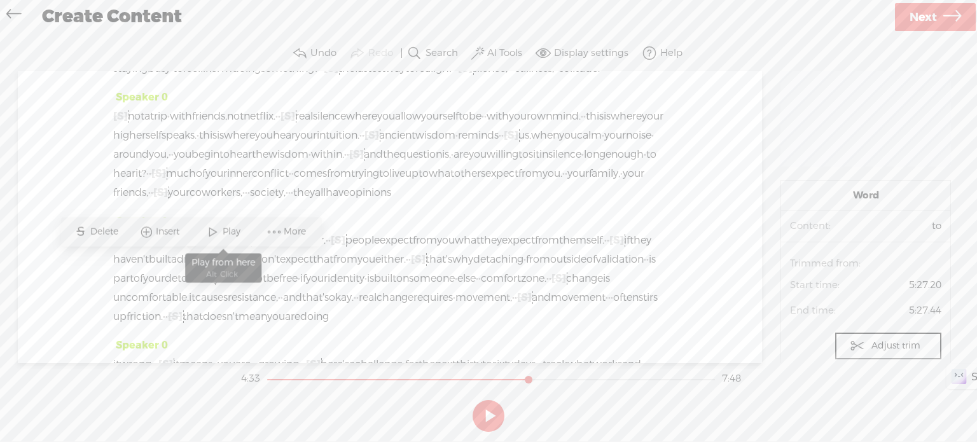
click at [219, 230] on span at bounding box center [213, 231] width 19 height 23
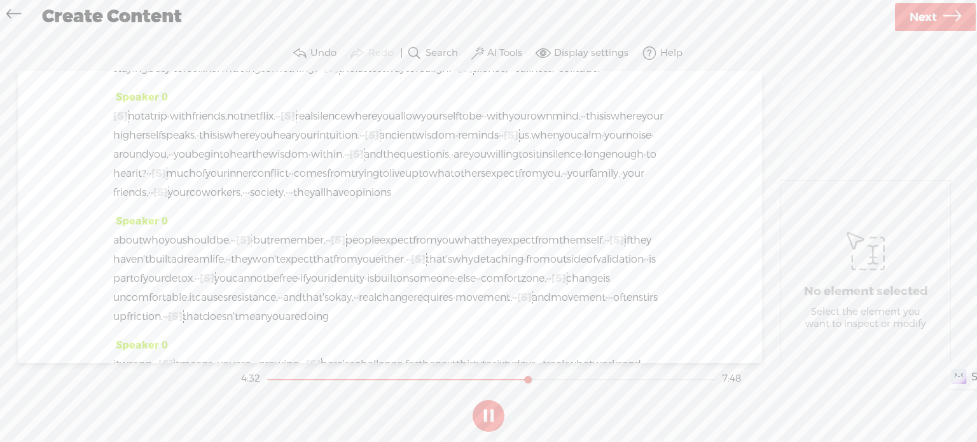
click at [493, 411] on button at bounding box center [489, 416] width 32 height 32
click at [171, 59] on span "and" at bounding box center [161, 49] width 19 height 19
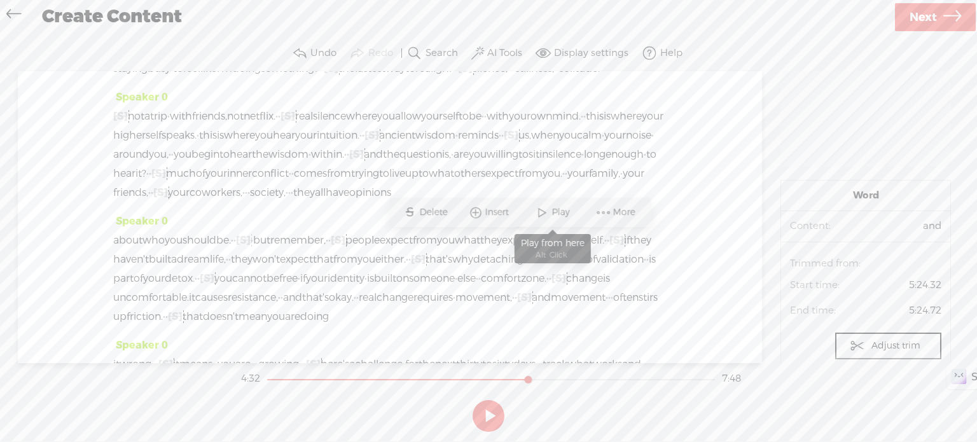
drag, startPoint x: 551, startPoint y: 206, endPoint x: 406, endPoint y: 276, distance: 161.0
click at [551, 206] on span "Play" at bounding box center [561, 212] width 21 height 13
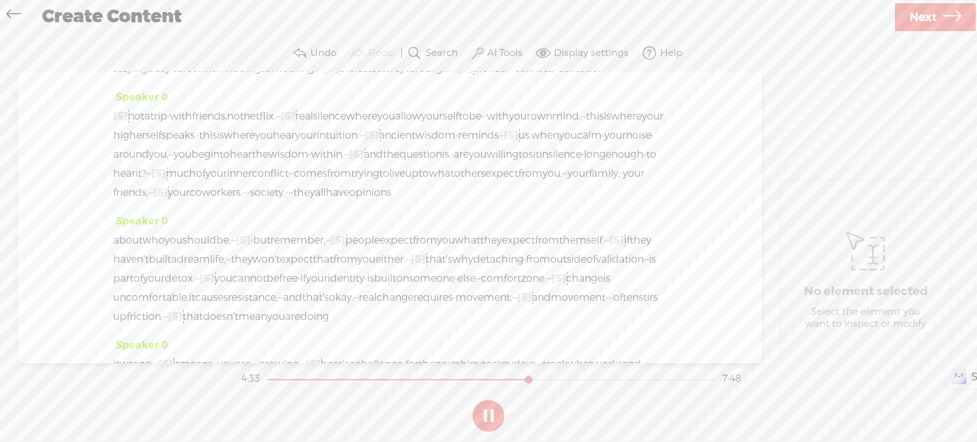
click at [492, 408] on button at bounding box center [489, 416] width 32 height 32
click at [303, 56] on span "[S]" at bounding box center [310, 49] width 15 height 13
click at [162, 228] on span at bounding box center [156, 231] width 29 height 26
click at [171, 59] on span "and" at bounding box center [161, 49] width 19 height 19
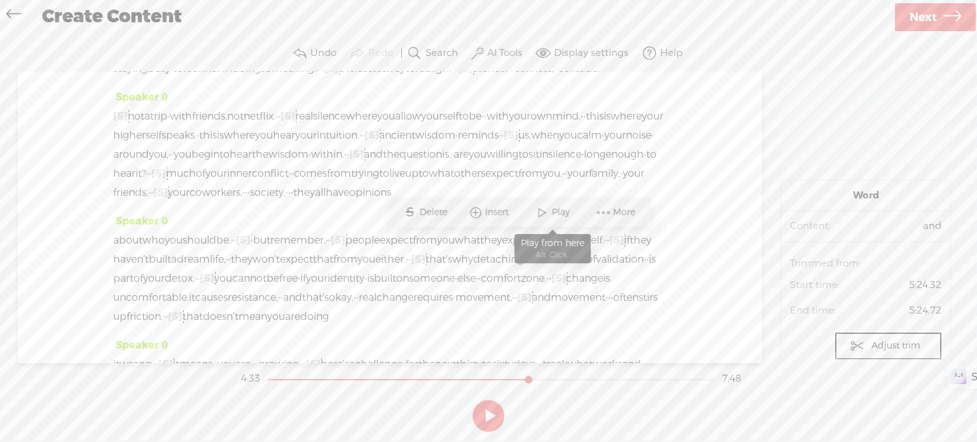
click at [546, 212] on span at bounding box center [541, 212] width 19 height 23
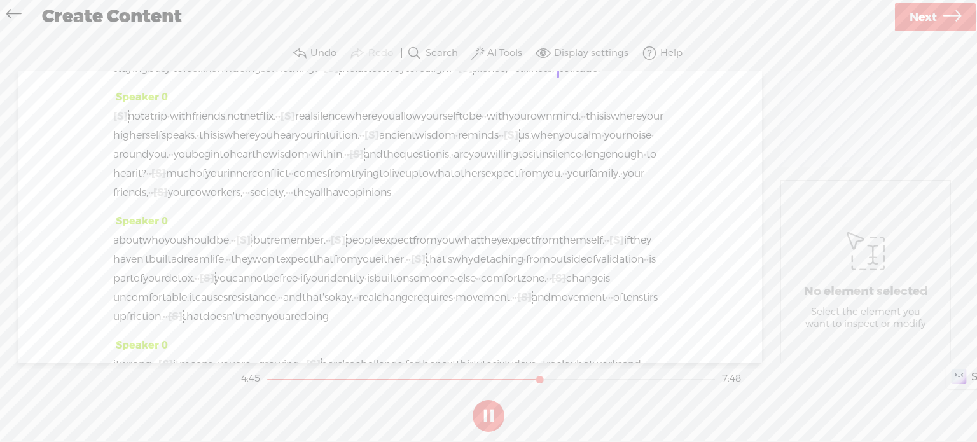
click at [497, 413] on button at bounding box center [489, 416] width 32 height 32
click at [338, 75] on span "[S]" at bounding box center [331, 68] width 15 height 13
click at [407, 251] on span "Restore" at bounding box center [405, 250] width 36 height 13
click at [183, 78] on span "to" at bounding box center [178, 68] width 10 height 19
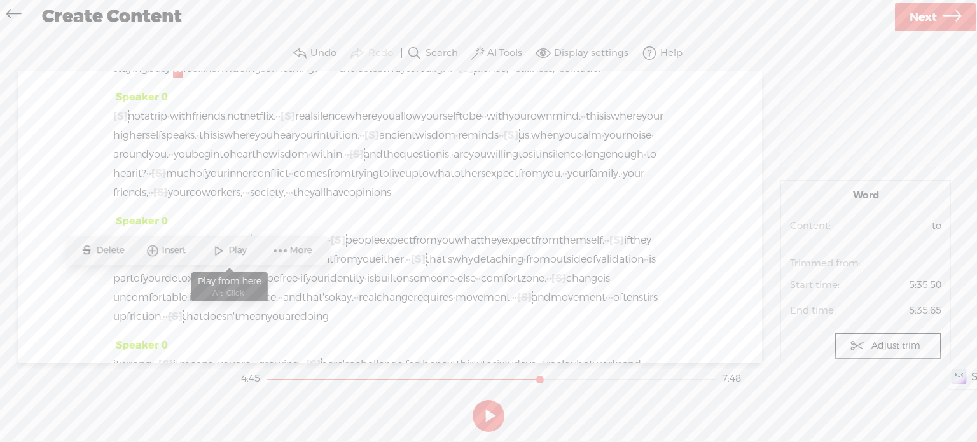
click at [224, 243] on span at bounding box center [218, 250] width 19 height 23
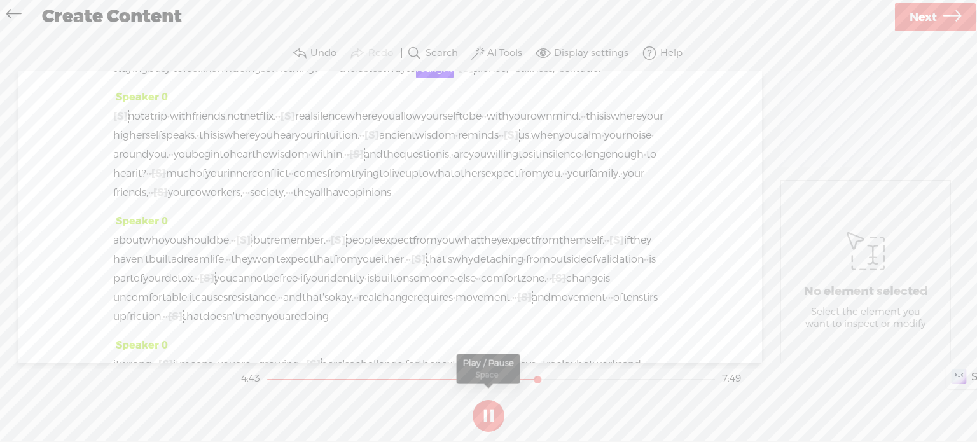
click at [483, 419] on button at bounding box center [489, 416] width 32 height 32
click at [319, 53] on label "Undo" at bounding box center [323, 53] width 26 height 13
click at [183, 78] on span "to" at bounding box center [178, 68] width 10 height 19
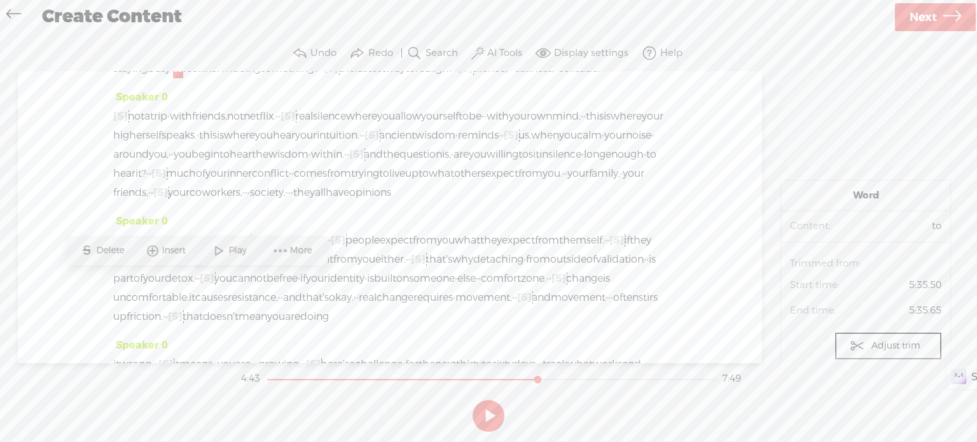
click at [240, 247] on span "Play" at bounding box center [238, 250] width 21 height 13
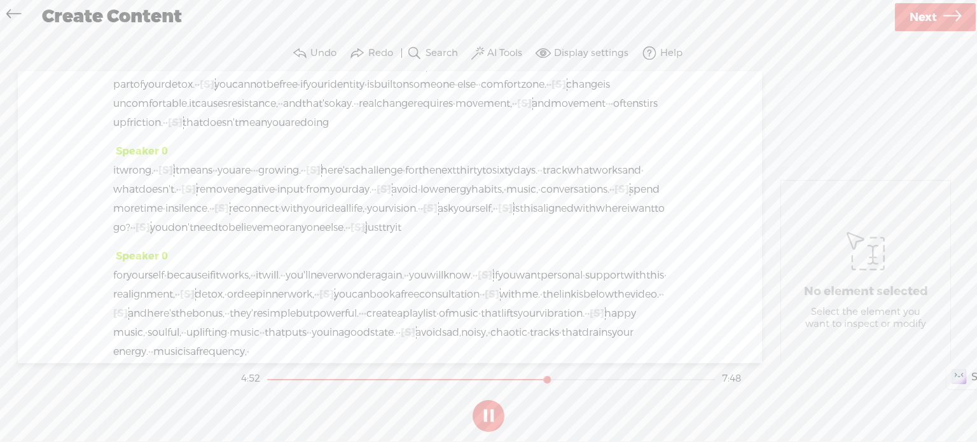
scroll to position [1174, 0]
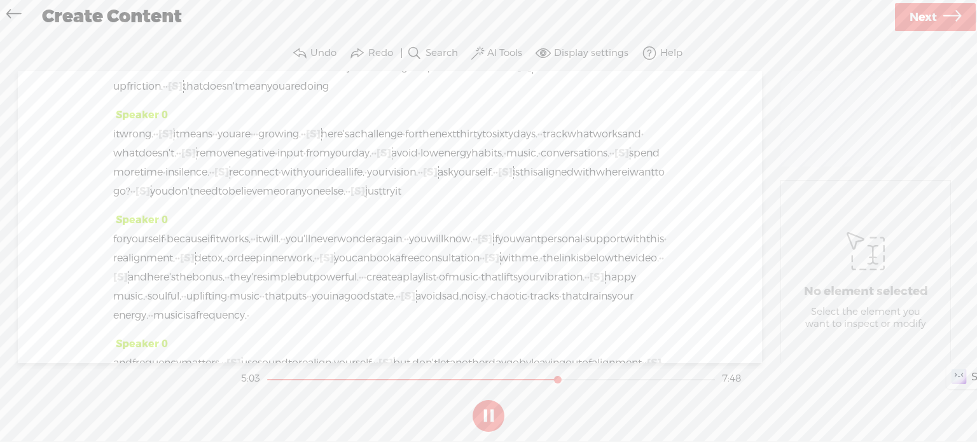
click at [495, 416] on button at bounding box center [489, 416] width 32 height 32
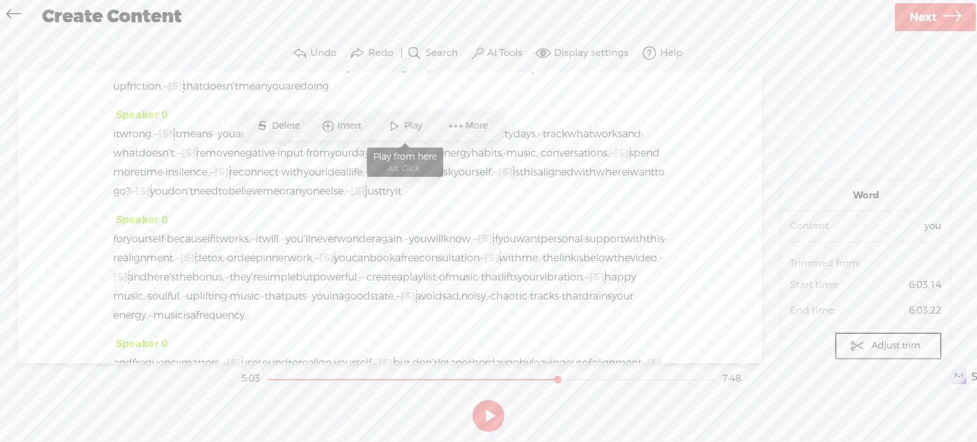
click at [391, 125] on span at bounding box center [394, 125] width 19 height 23
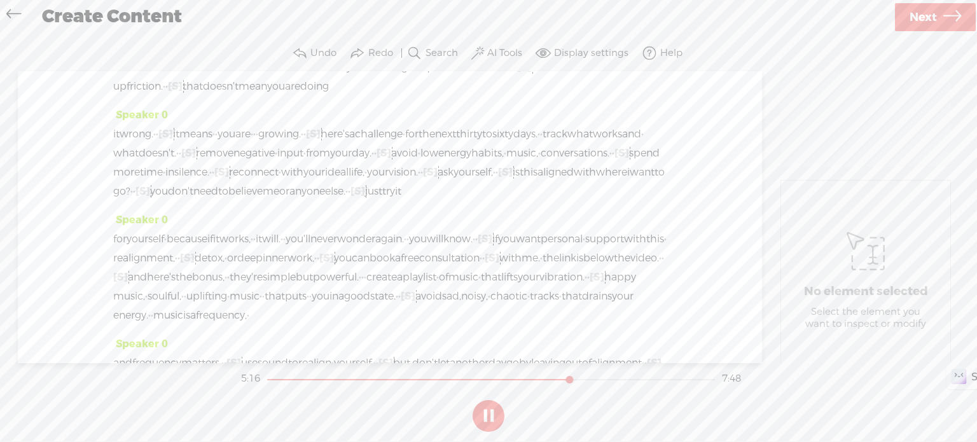
click at [494, 419] on button at bounding box center [489, 416] width 32 height 32
drag, startPoint x: 411, startPoint y: 193, endPoint x: 418, endPoint y: 195, distance: 6.5
click at [341, 162] on span "Delete" at bounding box center [334, 164] width 31 height 13
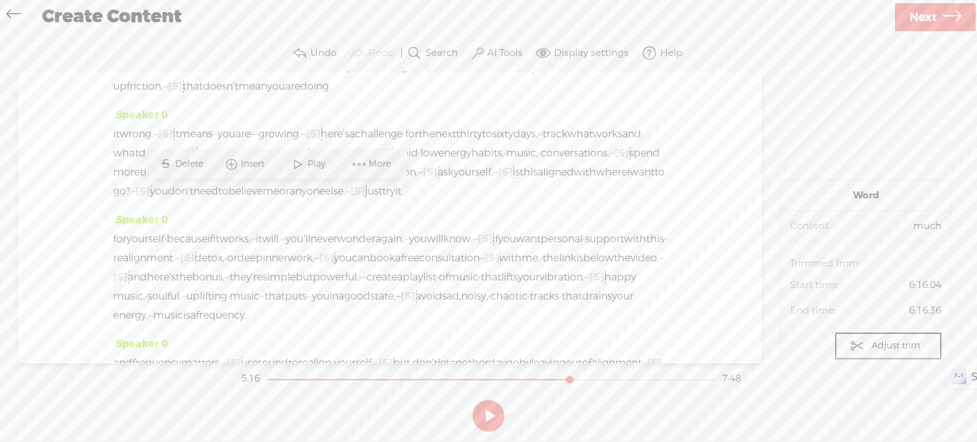
click at [305, 162] on span at bounding box center [297, 164] width 19 height 23
click at [486, 418] on button at bounding box center [489, 416] width 32 height 32
click at [455, 58] on span "·" at bounding box center [456, 48] width 3 height 19
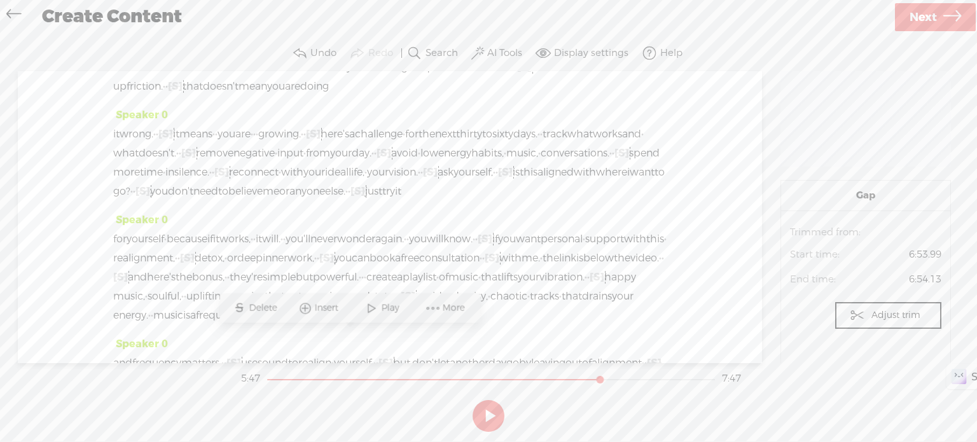
click at [268, 306] on span "Delete" at bounding box center [264, 307] width 31 height 13
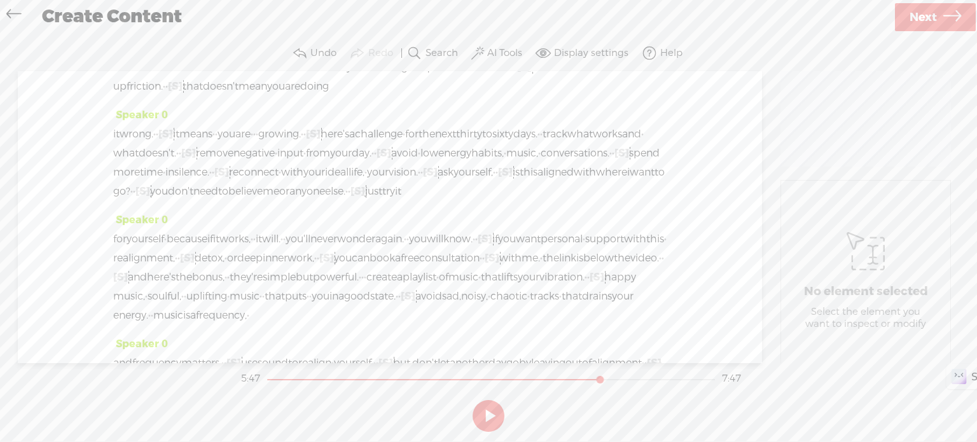
click at [328, 58] on span "identity" at bounding box center [346, 48] width 37 height 19
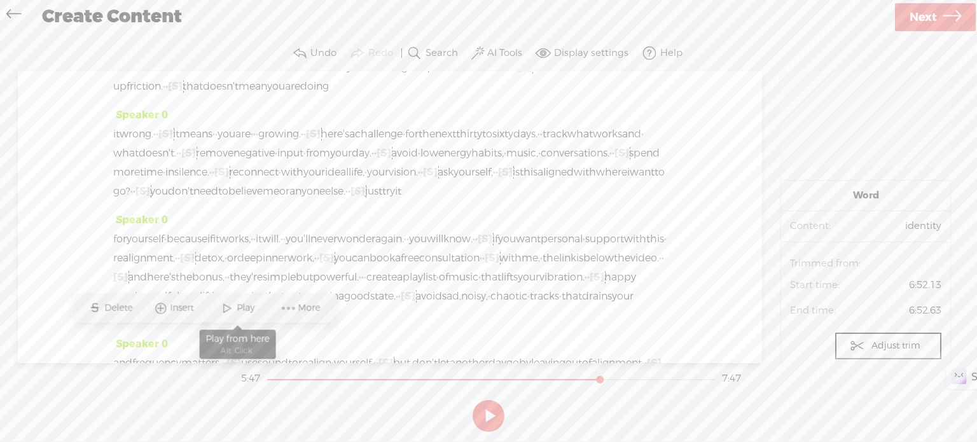
click at [224, 308] on span at bounding box center [227, 307] width 19 height 23
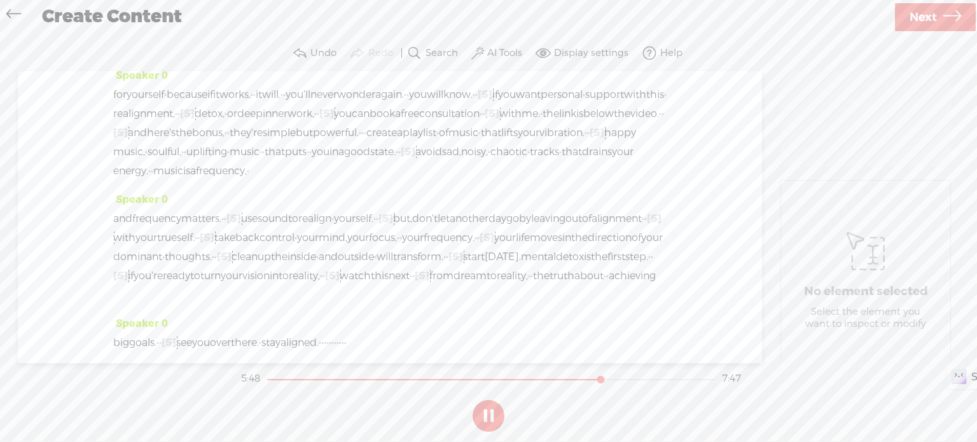
scroll to position [1394, 0]
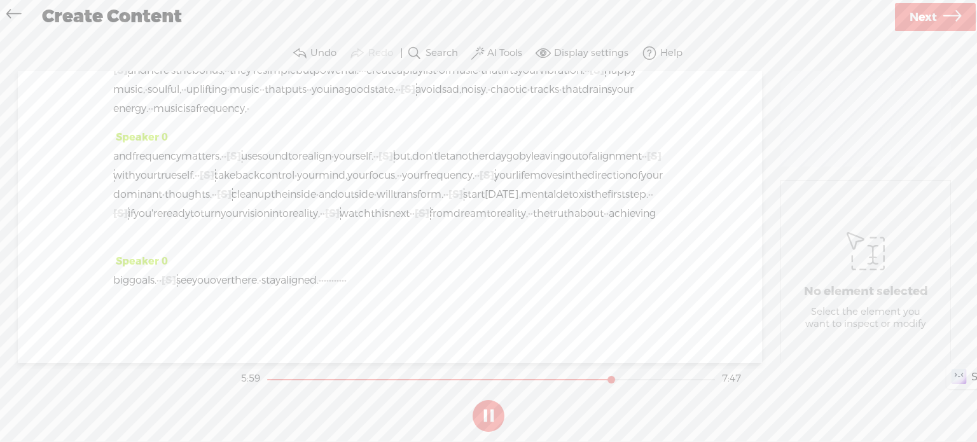
click at [488, 418] on button at bounding box center [489, 416] width 32 height 32
drag, startPoint x: 644, startPoint y: 139, endPoint x: 651, endPoint y: 142, distance: 7.4
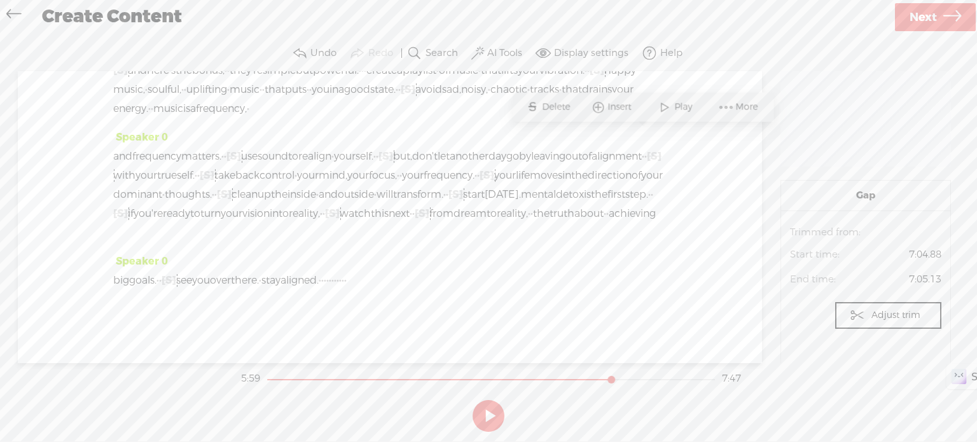
click at [560, 103] on span "Delete" at bounding box center [557, 106] width 31 height 13
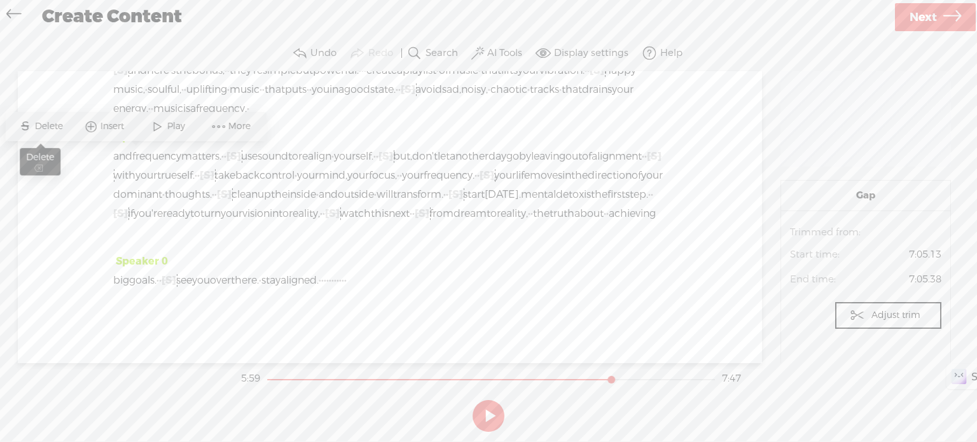
click at [63, 125] on span "Delete" at bounding box center [49, 126] width 31 height 13
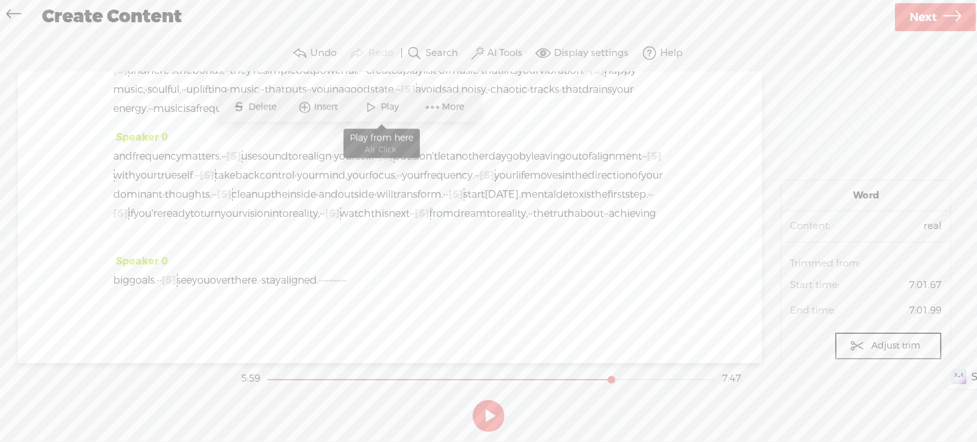
click at [371, 106] on span at bounding box center [370, 106] width 19 height 23
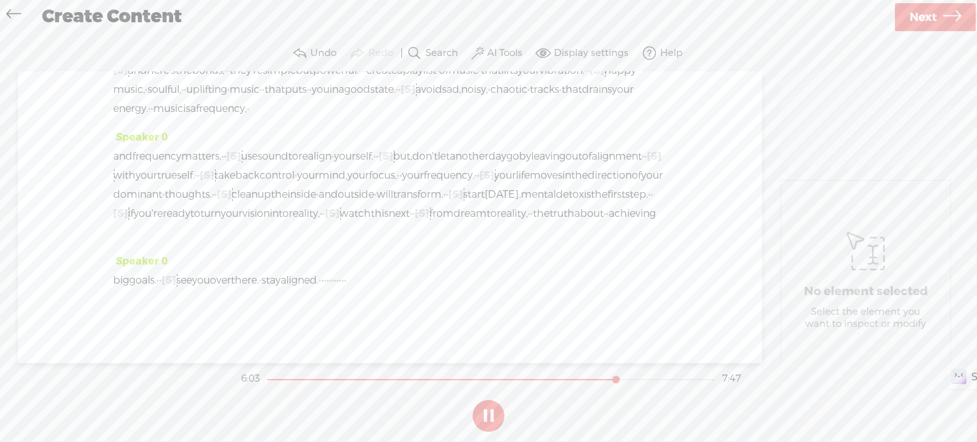
click at [491, 414] on button at bounding box center [489, 416] width 32 height 32
click at [374, 172] on span at bounding box center [376, 174] width 19 height 23
click at [495, 422] on button at bounding box center [489, 416] width 32 height 32
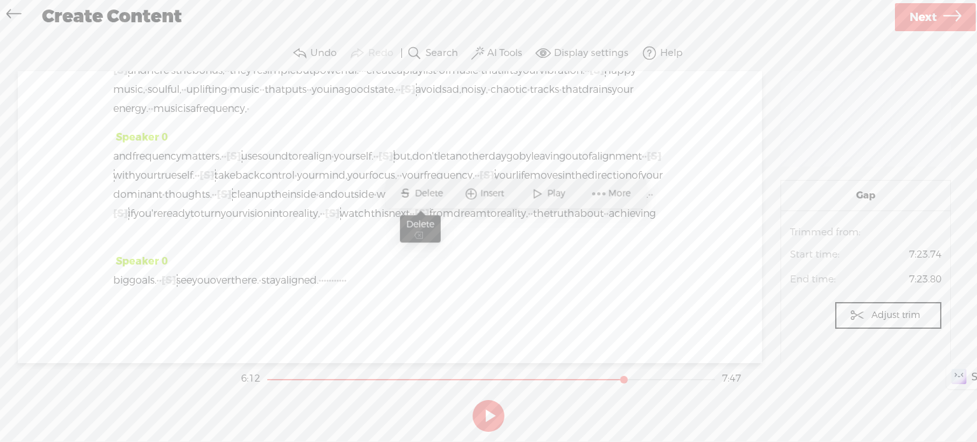
click at [436, 191] on span "Delete" at bounding box center [430, 193] width 31 height 13
click at [363, 196] on span "Play" at bounding box center [369, 193] width 21 height 13
click at [494, 407] on button at bounding box center [489, 416] width 32 height 32
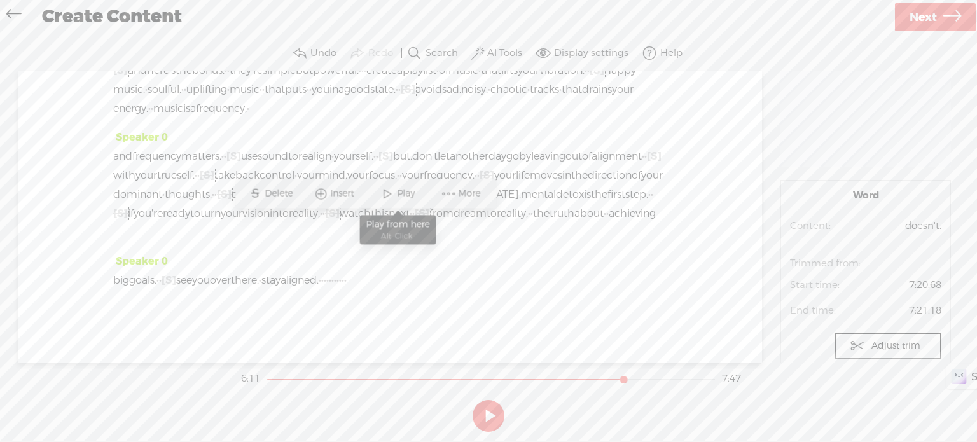
click at [392, 188] on span at bounding box center [387, 193] width 19 height 23
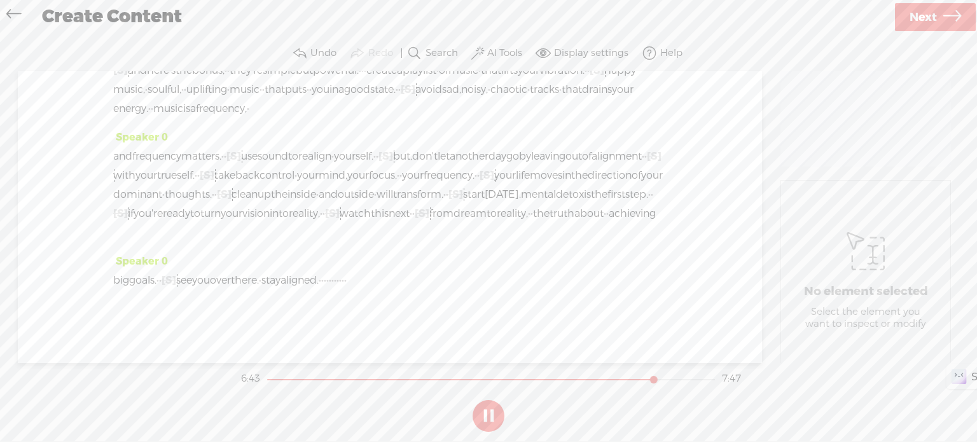
scroll to position [1624, 0]
click at [483, 412] on button at bounding box center [489, 416] width 32 height 32
click at [482, 61] on span "·" at bounding box center [483, 51] width 3 height 19
click at [205, 104] on span "Delete" at bounding box center [196, 106] width 31 height 13
click at [352, 61] on span "can" at bounding box center [361, 51] width 18 height 19
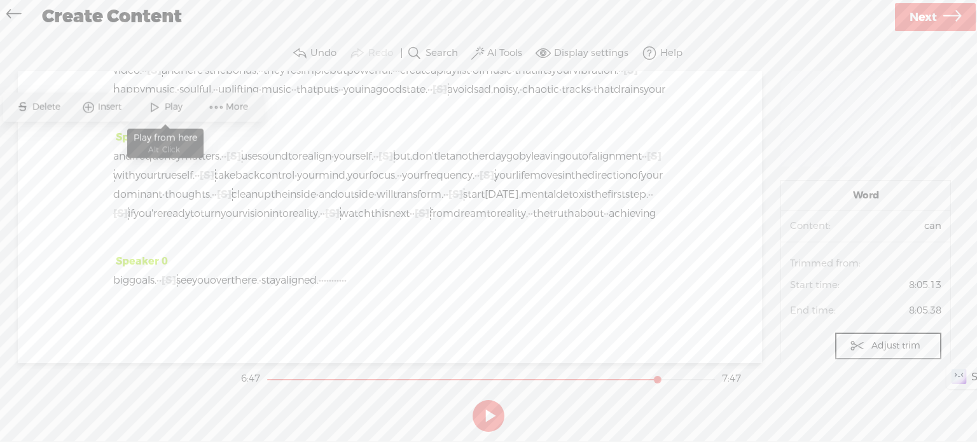
click at [170, 110] on span "Play" at bounding box center [174, 106] width 21 height 13
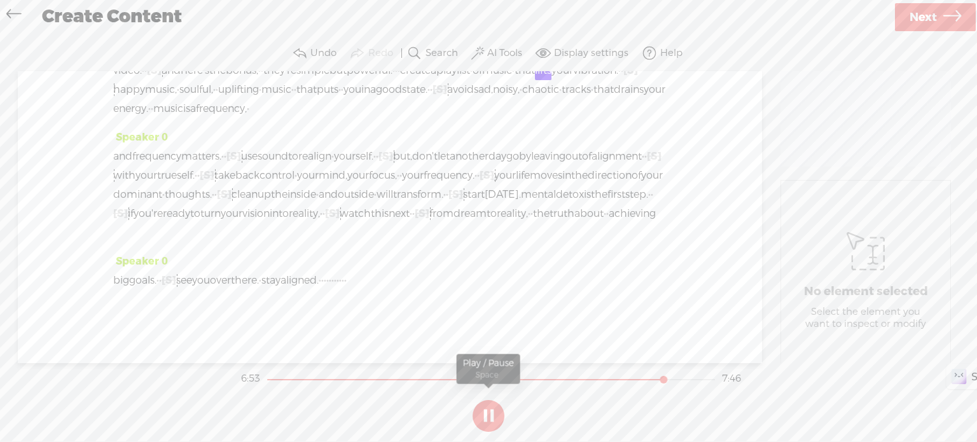
click at [481, 417] on button at bounding box center [489, 416] width 32 height 32
click at [263, 80] on span "they're" at bounding box center [279, 70] width 33 height 19
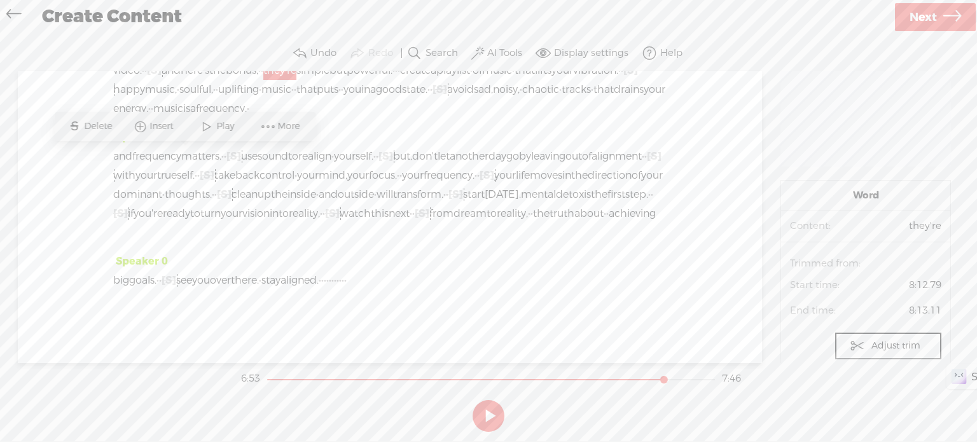
click at [265, 124] on span at bounding box center [267, 126] width 19 height 23
click at [357, 22] on span "Correct transcript" at bounding box center [364, 23] width 129 height 29
click at [144, 116] on input "they're" at bounding box center [158, 121] width 120 height 24
type input "that's"
click at [244, 129] on label "Correct" at bounding box center [257, 120] width 36 height 26
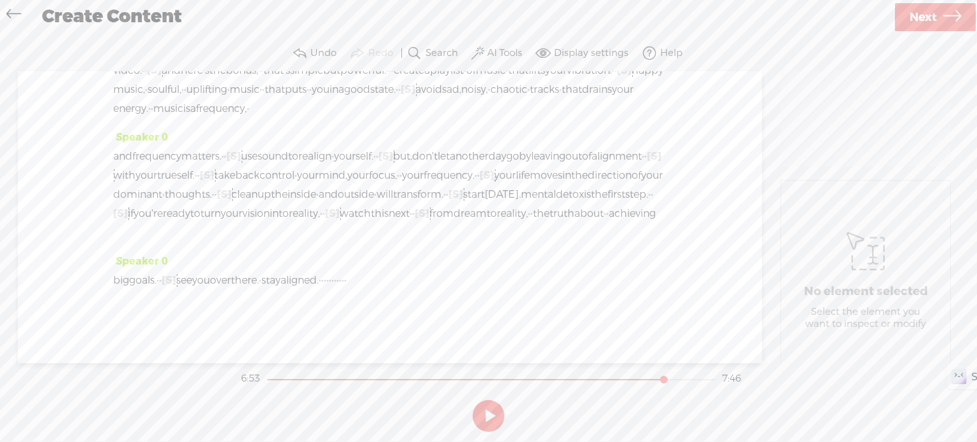
click at [263, 80] on span "that's" at bounding box center [276, 70] width 27 height 19
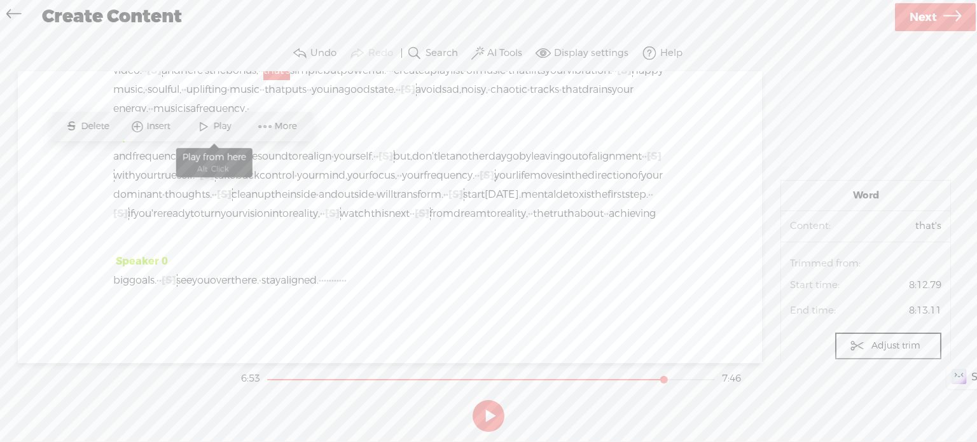
click at [200, 121] on span at bounding box center [203, 126] width 19 height 23
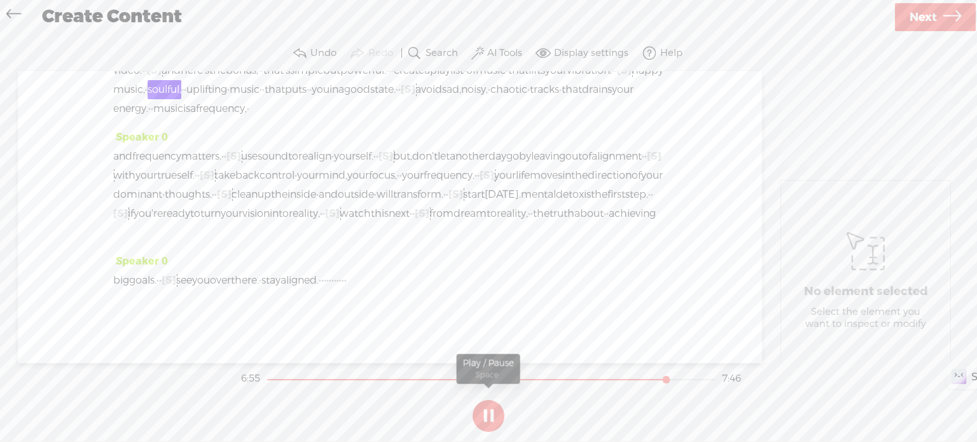
drag, startPoint x: 482, startPoint y: 410, endPoint x: 480, endPoint y: 381, distance: 29.3
click at [483, 410] on button at bounding box center [489, 416] width 32 height 32
click at [506, 80] on span "·" at bounding box center [507, 70] width 3 height 19
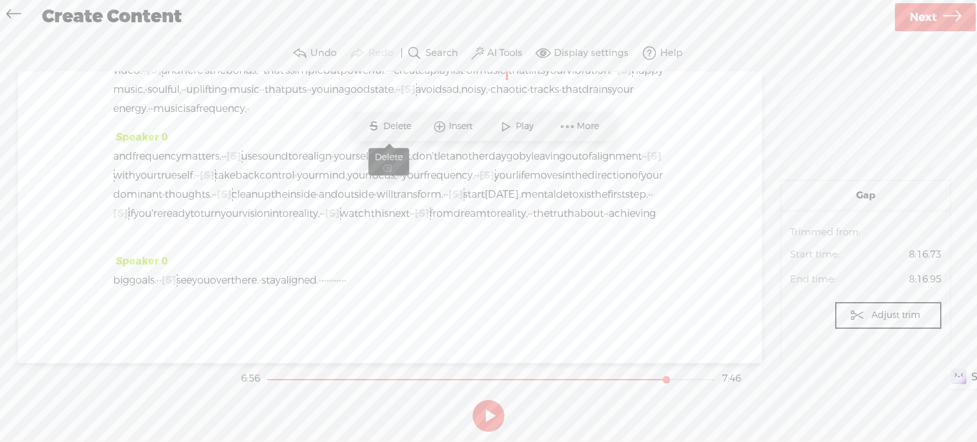
click at [411, 124] on span "Delete" at bounding box center [398, 126] width 31 height 13
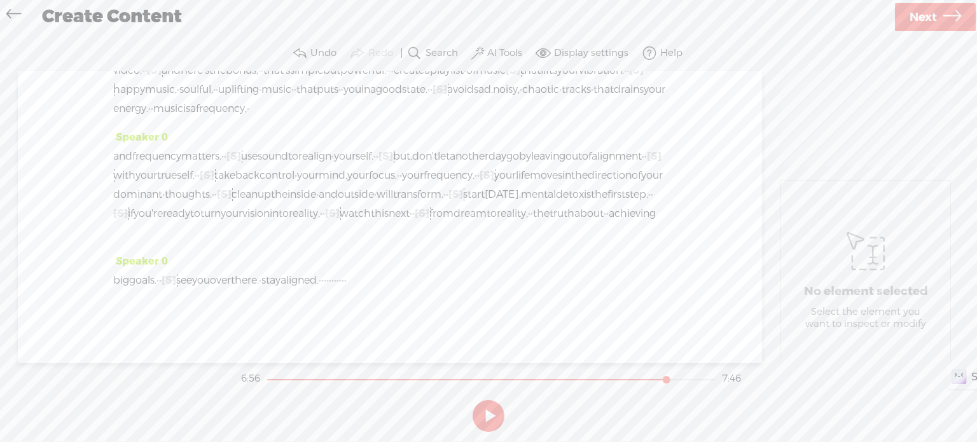
click at [290, 80] on span "simple" at bounding box center [306, 70] width 33 height 19
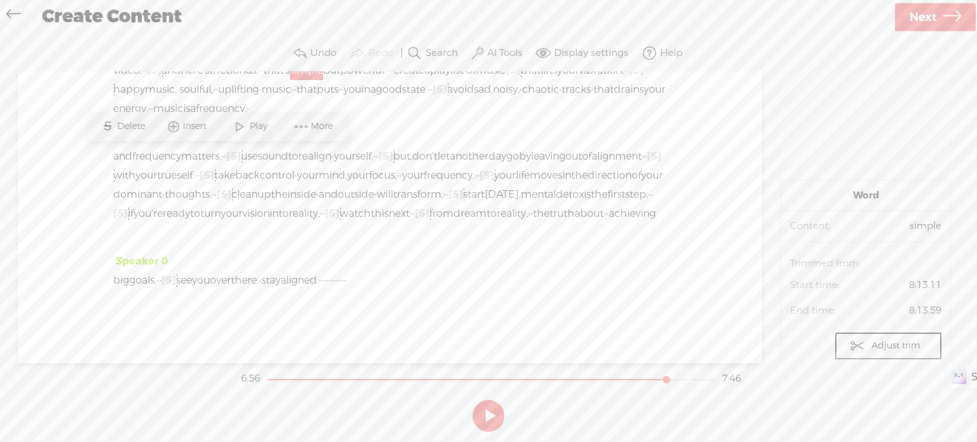
click at [252, 125] on span "Play" at bounding box center [259, 126] width 21 height 13
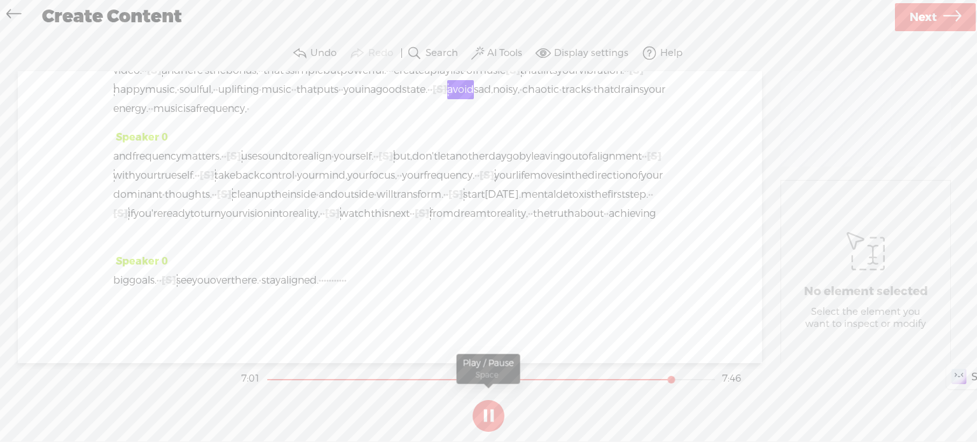
drag, startPoint x: 486, startPoint y: 409, endPoint x: 476, endPoint y: 366, distance: 44.4
click at [487, 409] on button at bounding box center [489, 416] width 32 height 32
drag, startPoint x: 429, startPoint y: 176, endPoint x: 442, endPoint y: 176, distance: 12.7
click at [442, 118] on div "for yourself · because if it works, · · it will. · · you'll never wonder again.…" at bounding box center [389, 70] width 553 height 95
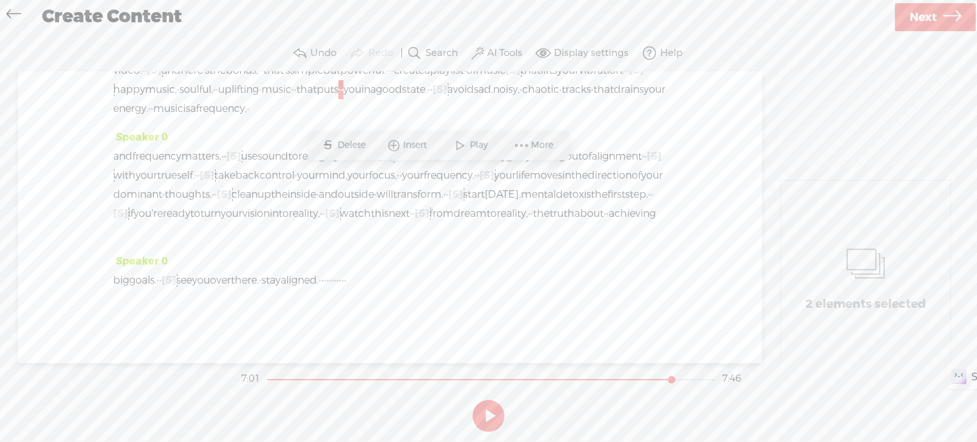
click at [357, 144] on span "Delete" at bounding box center [352, 145] width 31 height 13
click at [291, 99] on span "music" at bounding box center [276, 89] width 30 height 19
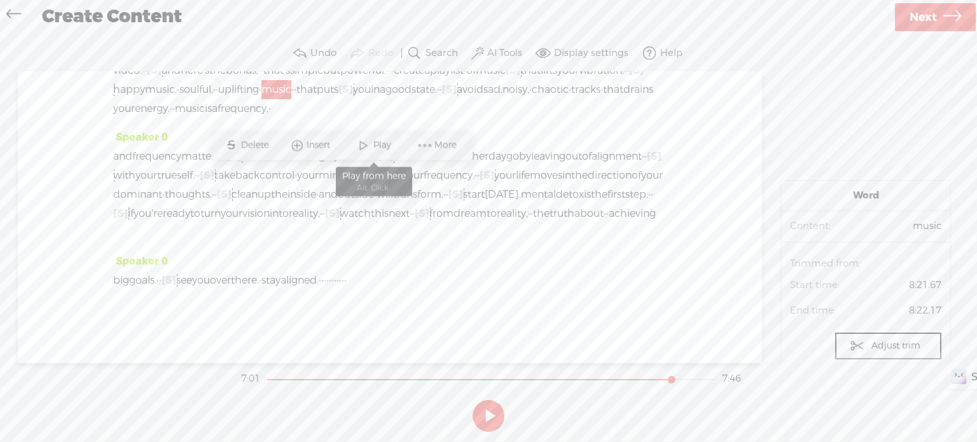
click at [376, 144] on span "Play" at bounding box center [383, 145] width 21 height 13
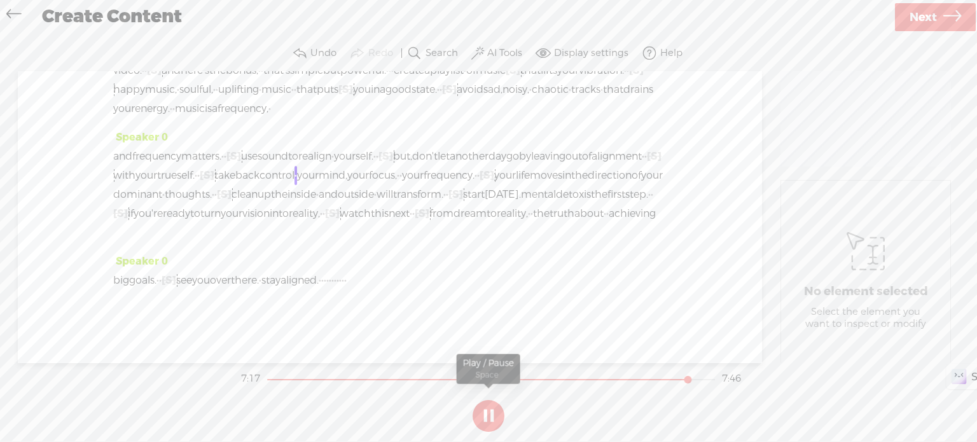
click at [491, 414] on button at bounding box center [489, 416] width 32 height 32
click at [135, 185] on span "with" at bounding box center [124, 175] width 22 height 19
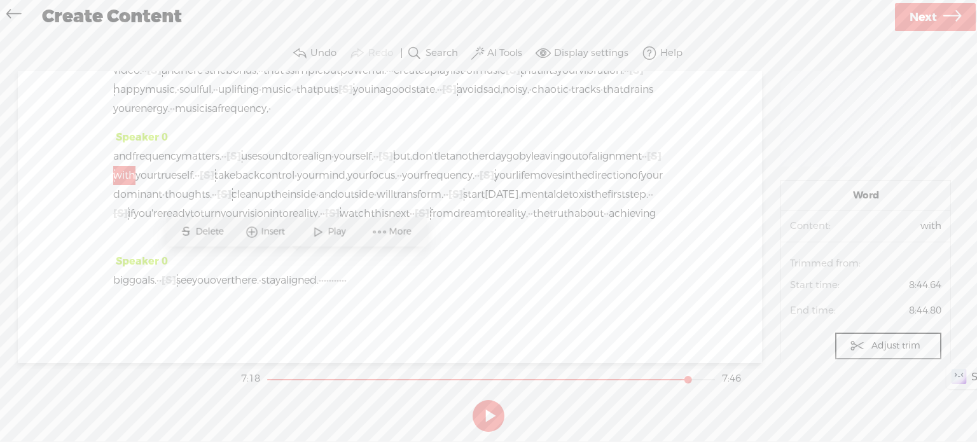
click at [323, 231] on span at bounding box center [317, 231] width 19 height 23
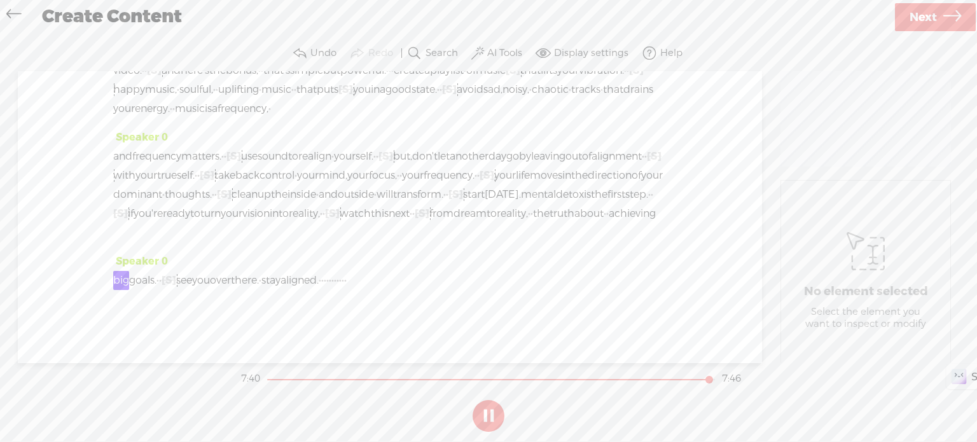
scroll to position [1731, 0]
click at [490, 423] on button at bounding box center [489, 416] width 32 height 32
click at [163, 218] on span "ready" at bounding box center [176, 213] width 27 height 19
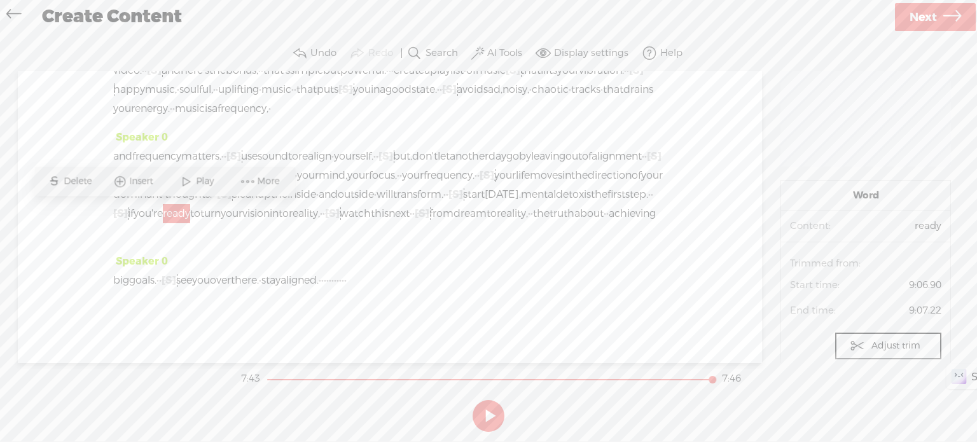
click at [194, 179] on span at bounding box center [186, 181] width 19 height 23
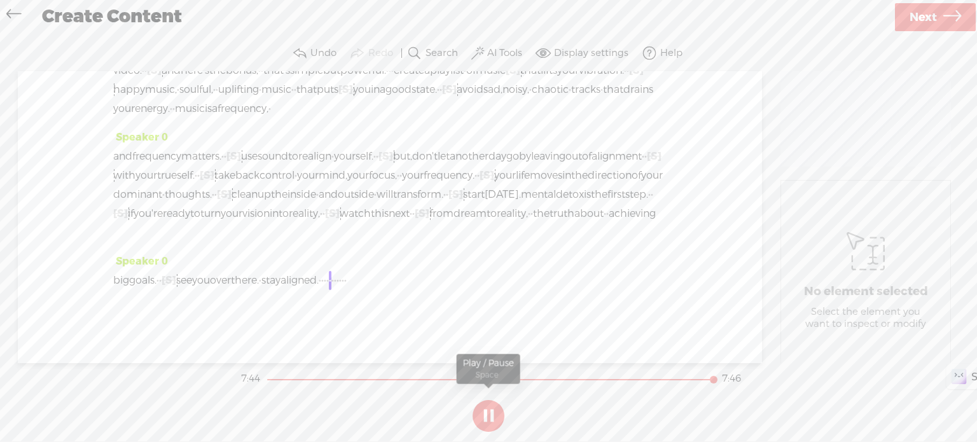
drag, startPoint x: 495, startPoint y: 413, endPoint x: 480, endPoint y: 383, distance: 34.4
click at [495, 414] on button at bounding box center [489, 416] width 32 height 32
click at [340, 218] on span "[S]" at bounding box center [332, 213] width 15 height 13
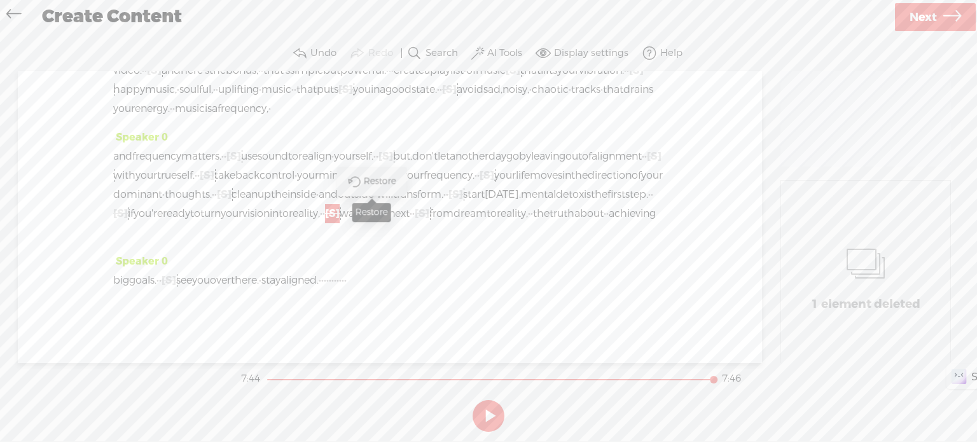
click at [375, 183] on span "Restore" at bounding box center [382, 181] width 36 height 13
click at [169, 218] on span "ready" at bounding box center [176, 213] width 27 height 19
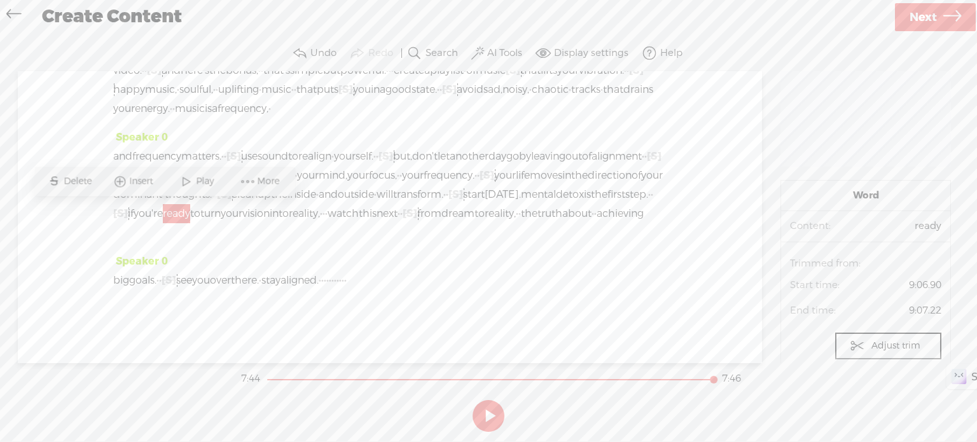
click at [200, 181] on span "Play" at bounding box center [206, 181] width 21 height 13
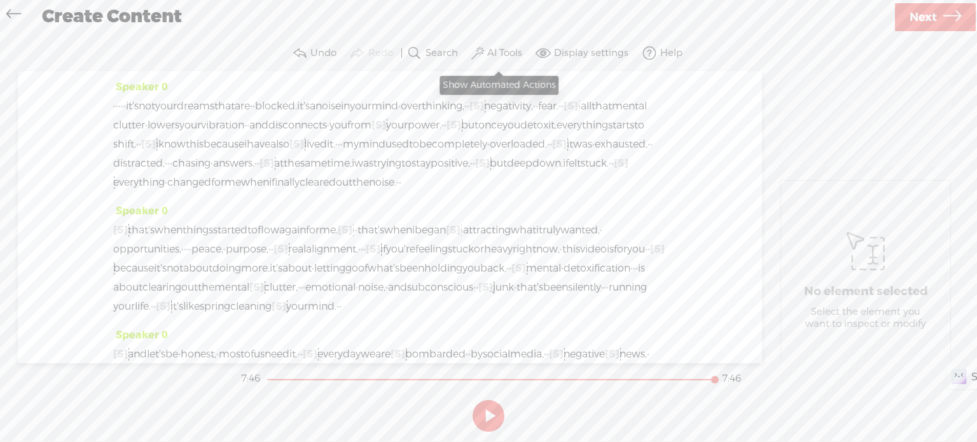
scroll to position [0, 0]
click at [496, 48] on label "AI Tools" at bounding box center [504, 53] width 35 height 13
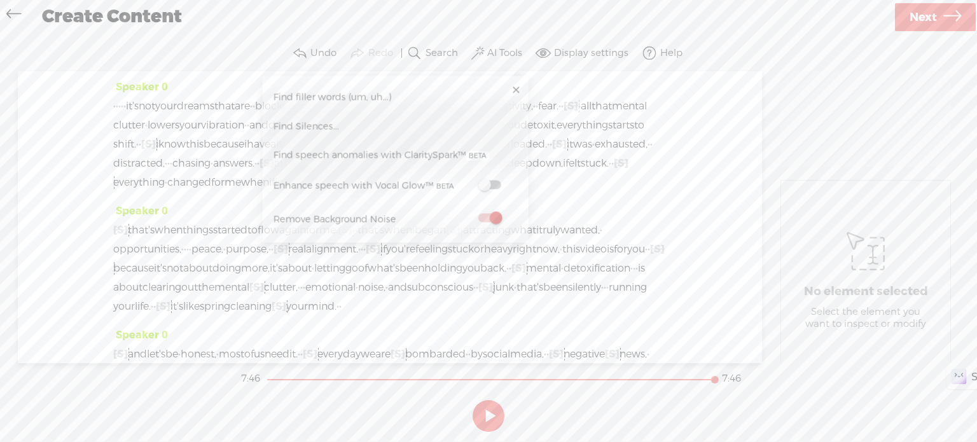
click at [396, 154] on span "Find speech anomalies with ClaritySpark™" at bounding box center [380, 155] width 225 height 29
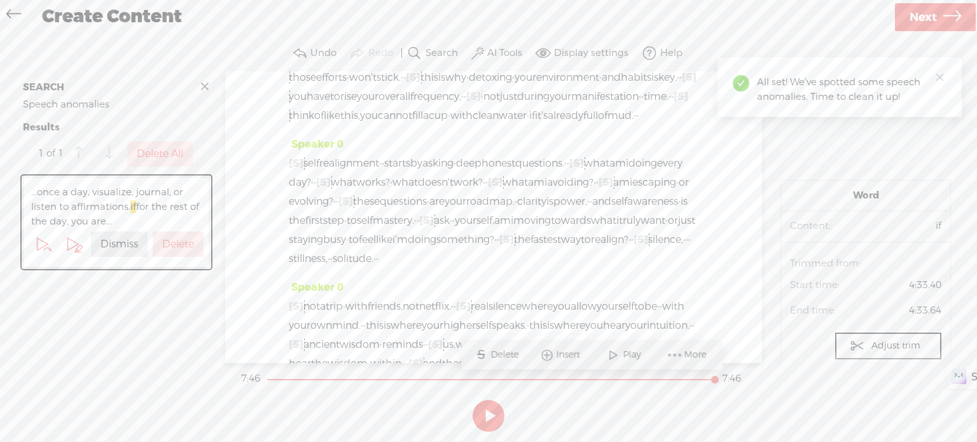
scroll to position [887, 0]
click at [124, 245] on label "Dismiss" at bounding box center [119, 244] width 38 height 13
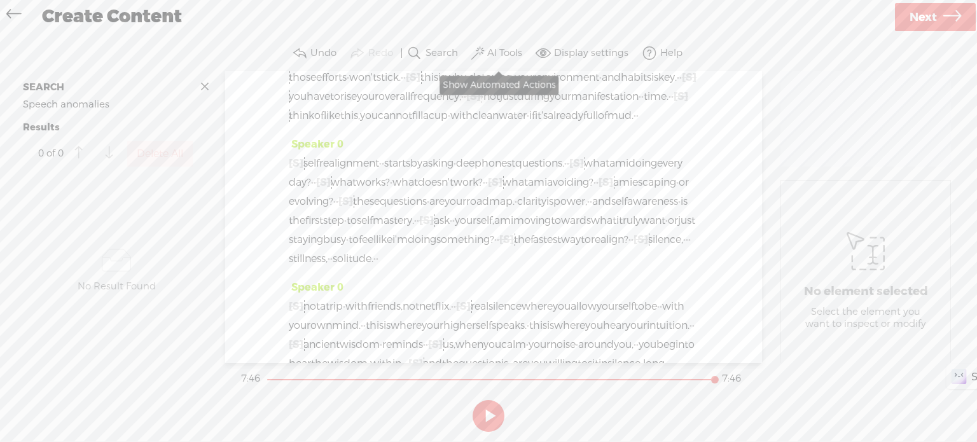
click at [508, 51] on label "AI Tools" at bounding box center [504, 53] width 35 height 13
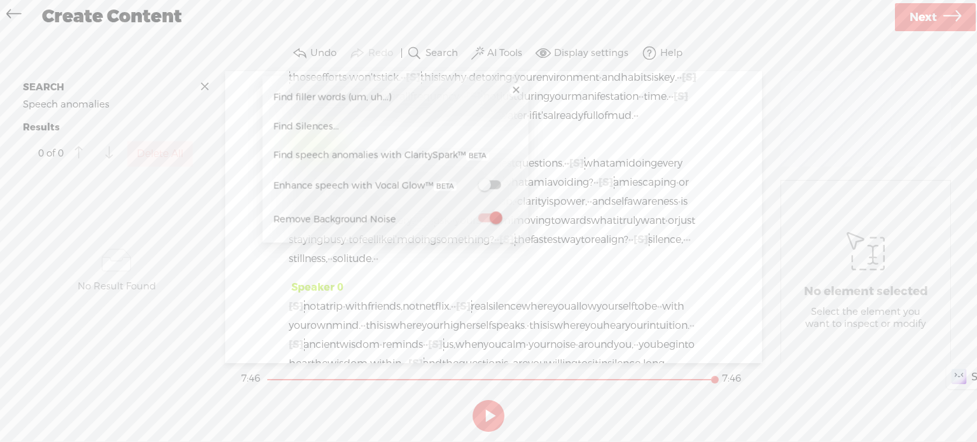
click at [497, 184] on span at bounding box center [489, 185] width 23 height 9
click at [605, 411] on section at bounding box center [488, 416] width 500 height 42
click at [491, 412] on button at bounding box center [489, 416] width 32 height 32
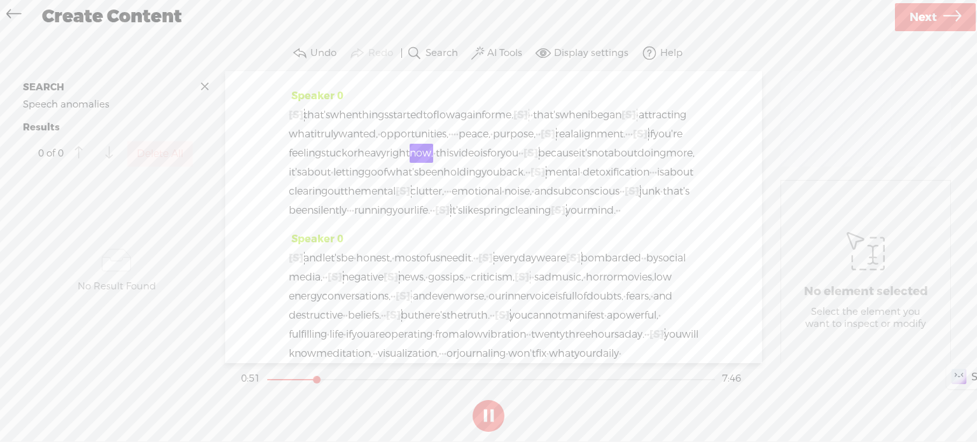
scroll to position [226, 0]
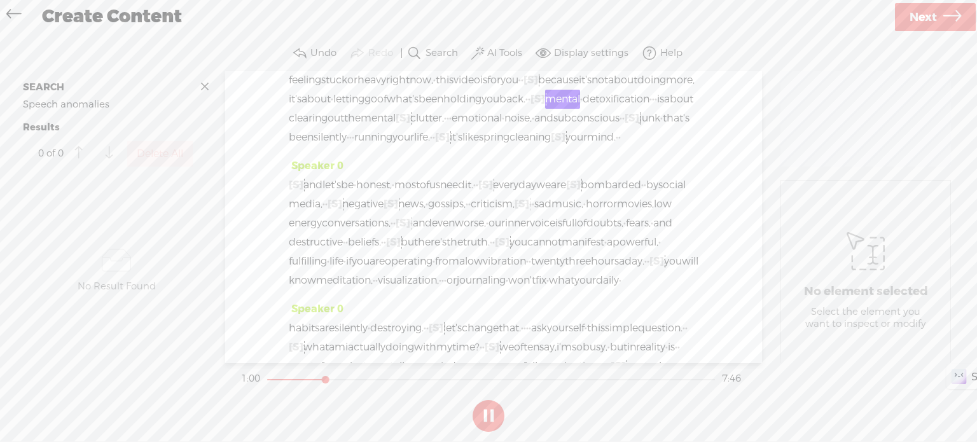
click at [485, 415] on button at bounding box center [489, 416] width 32 height 32
click at [508, 53] on label "AI Tools" at bounding box center [504, 53] width 35 height 13
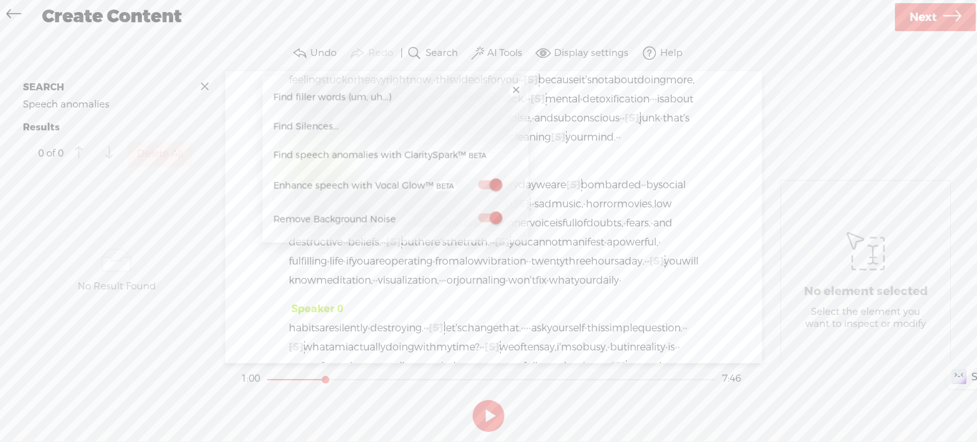
click at [484, 188] on span at bounding box center [489, 185] width 23 height 9
drag, startPoint x: 326, startPoint y: 378, endPoint x: 255, endPoint y: 378, distance: 71.2
click at [255, 378] on div at bounding box center [268, 380] width 29 height 29
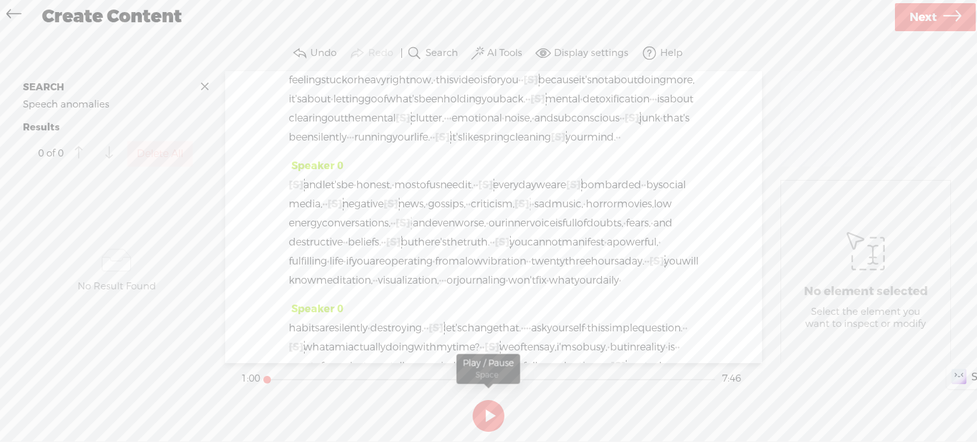
click at [494, 415] on button at bounding box center [489, 416] width 32 height 32
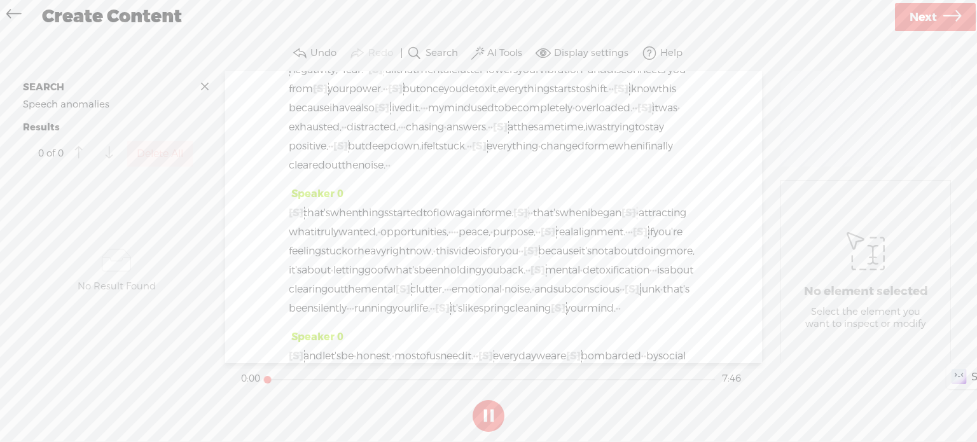
scroll to position [0, 0]
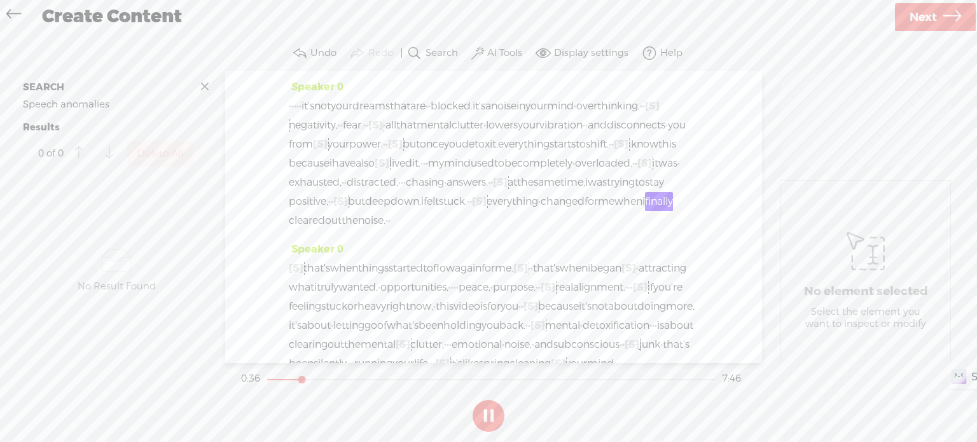
click at [492, 418] on button at bounding box center [489, 416] width 32 height 32
drag, startPoint x: 305, startPoint y: 379, endPoint x: 269, endPoint y: 381, distance: 35.7
click at [269, 381] on div at bounding box center [268, 380] width 29 height 29
click at [925, 10] on span "Next" at bounding box center [922, 17] width 27 height 32
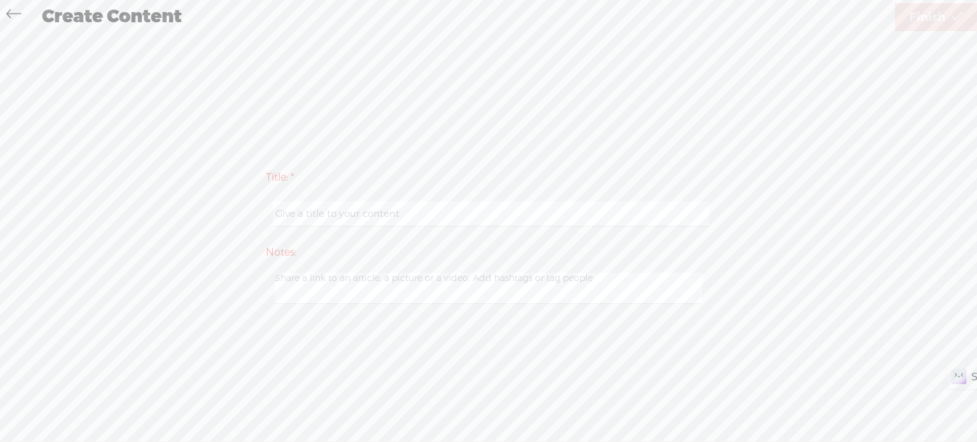
drag, startPoint x: 445, startPoint y: 203, endPoint x: 444, endPoint y: 191, distance: 11.5
click at [445, 203] on input "text" at bounding box center [491, 214] width 436 height 25
type input "Mental Detox"
click at [954, 13] on icon at bounding box center [956, 17] width 11 height 32
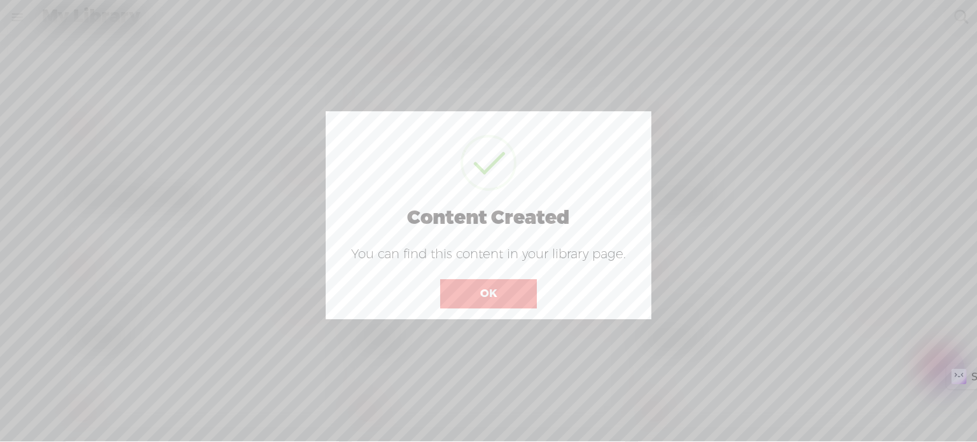
click at [464, 293] on button "OK" at bounding box center [488, 293] width 97 height 29
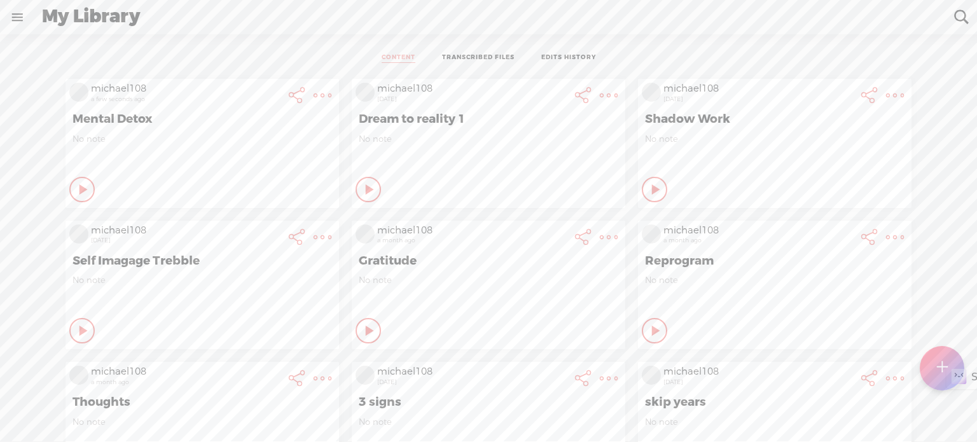
click at [314, 95] on t at bounding box center [323, 95] width 18 height 18
click at [388, 14] on div "My Library" at bounding box center [489, 17] width 912 height 33
click at [314, 91] on t at bounding box center [323, 95] width 18 height 18
click at [252, 256] on link "Download Video" at bounding box center [244, 254] width 144 height 29
click at [16, 17] on link at bounding box center [17, 17] width 33 height 33
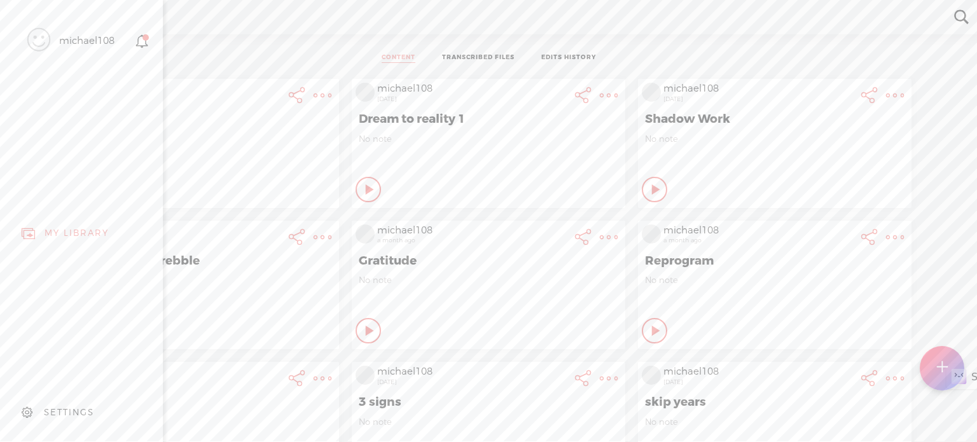
click at [97, 38] on div "michael108" at bounding box center [86, 41] width 55 height 13
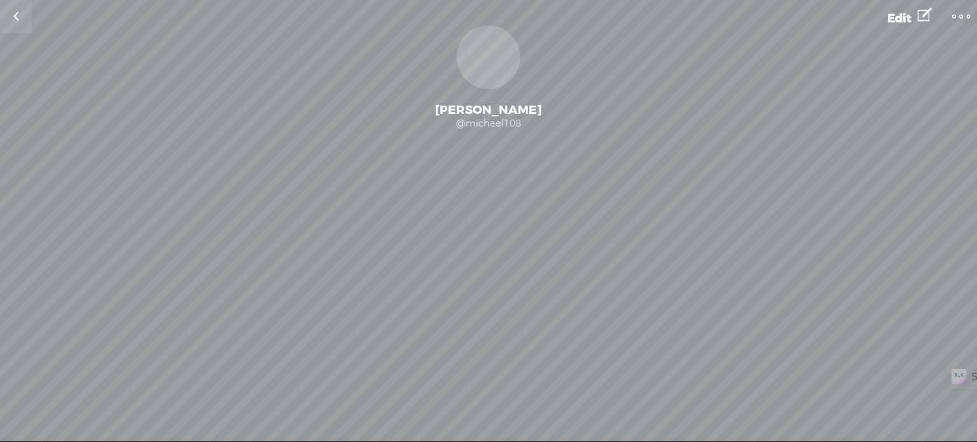
click at [959, 15] on t at bounding box center [961, 17] width 18 height 18
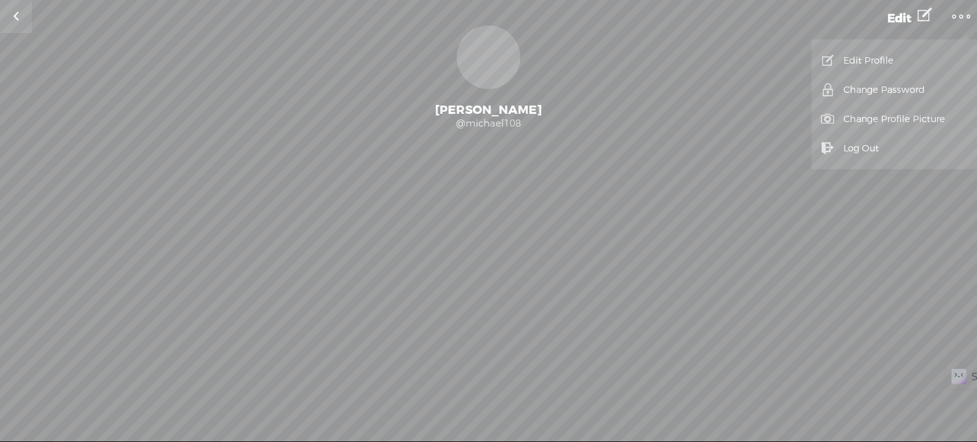
click at [849, 142] on link "Log Out" at bounding box center [894, 148] width 153 height 29
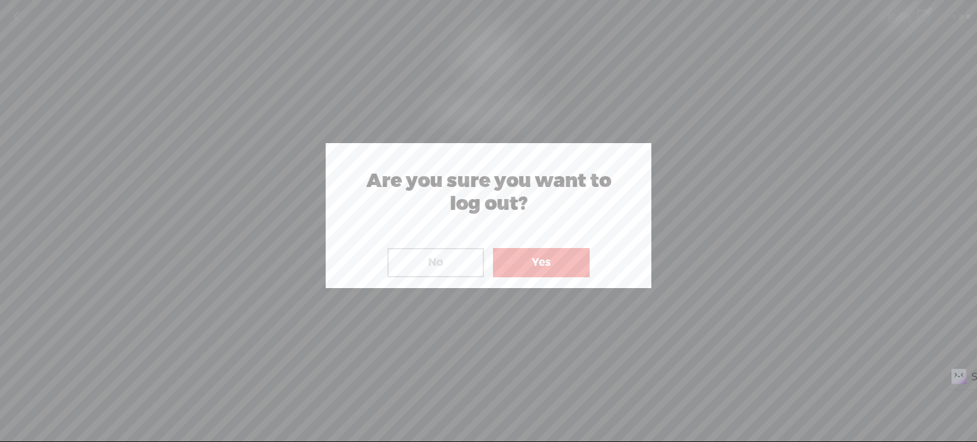
click at [538, 270] on button "Yes" at bounding box center [541, 262] width 97 height 29
